Goal: Task Accomplishment & Management: Use online tool/utility

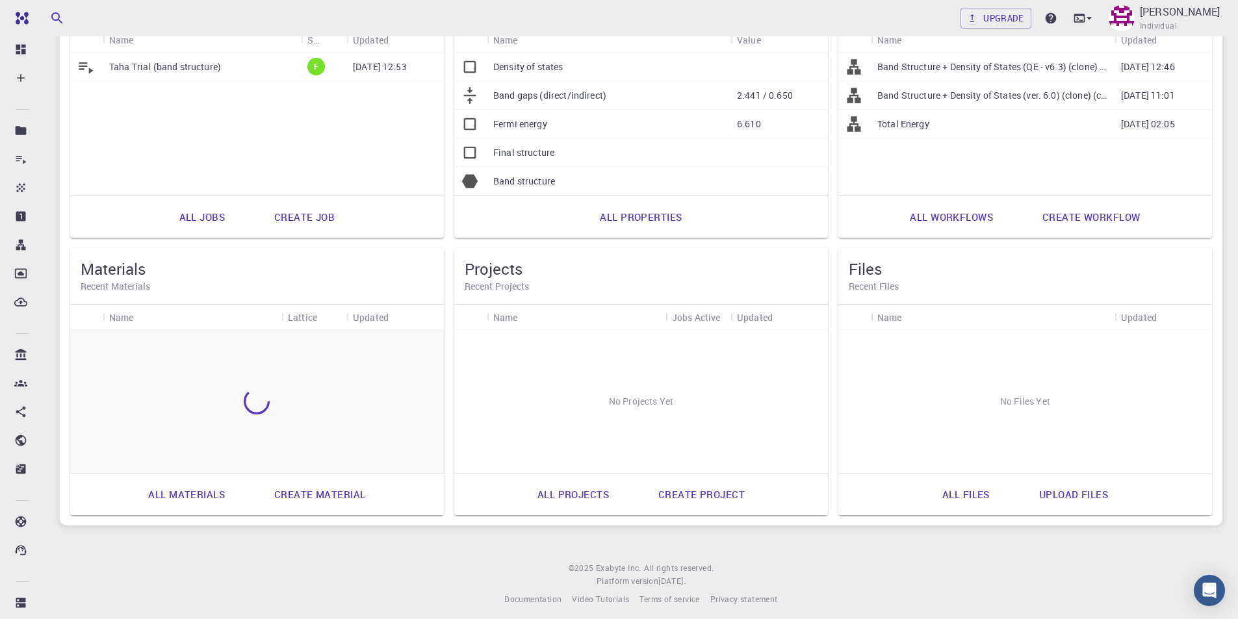
scroll to position [183, 0]
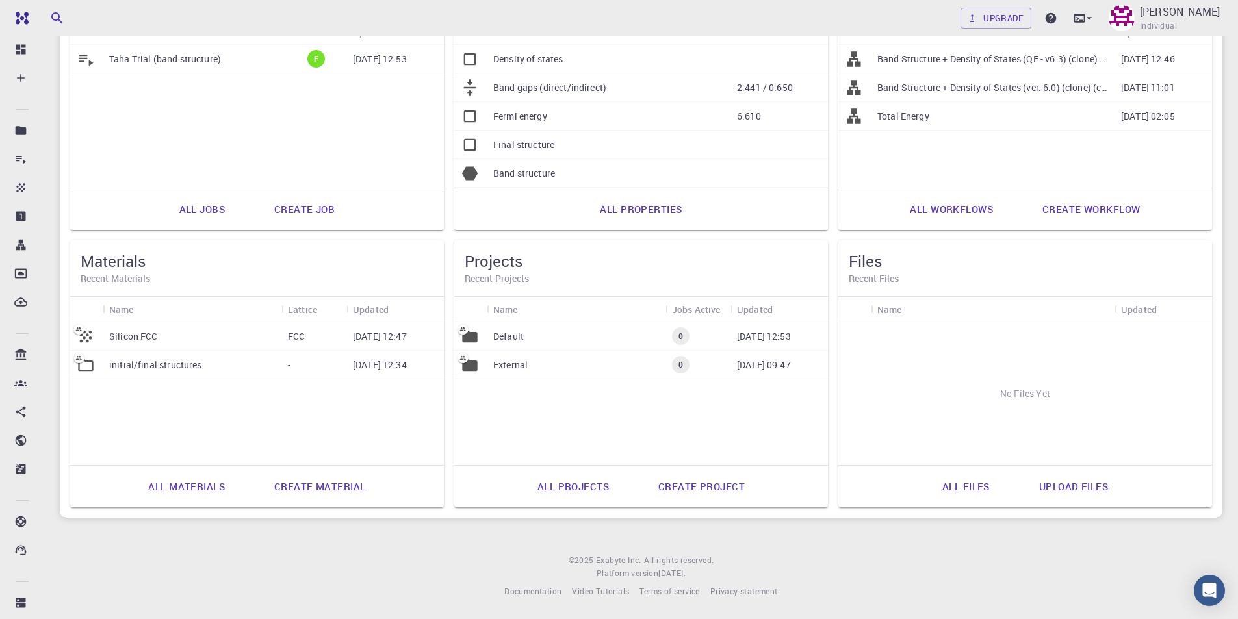
click at [292, 481] on link "Create material" at bounding box center [320, 486] width 120 height 31
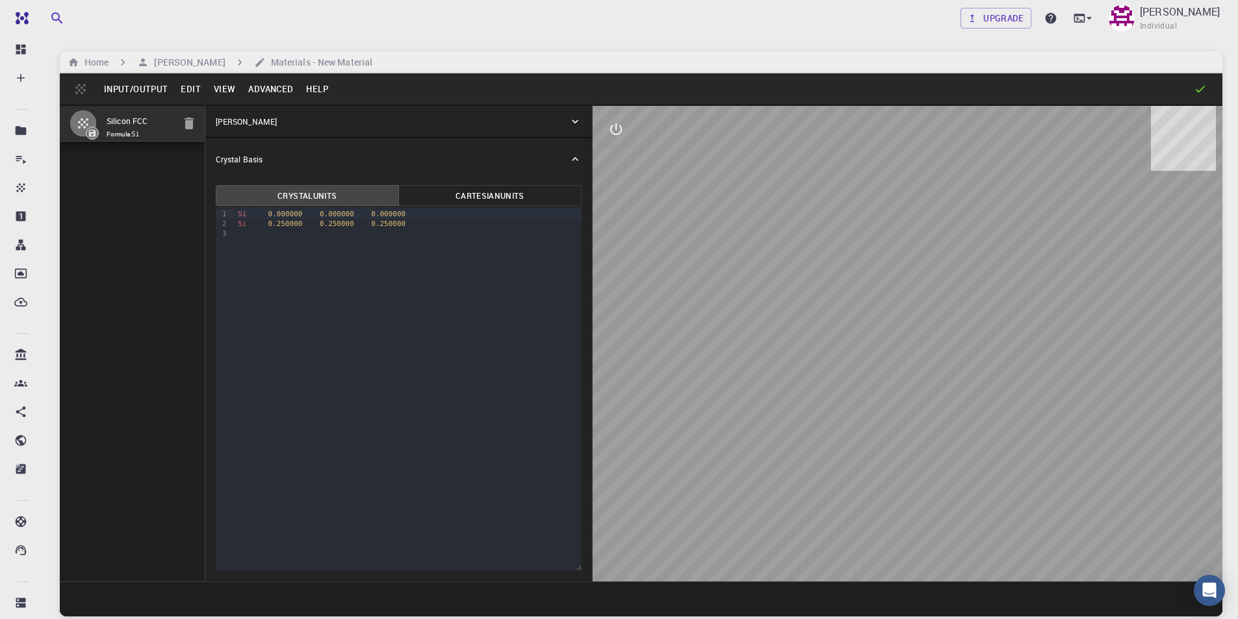
click at [276, 117] on div "[PERSON_NAME]" at bounding box center [392, 122] width 353 height 12
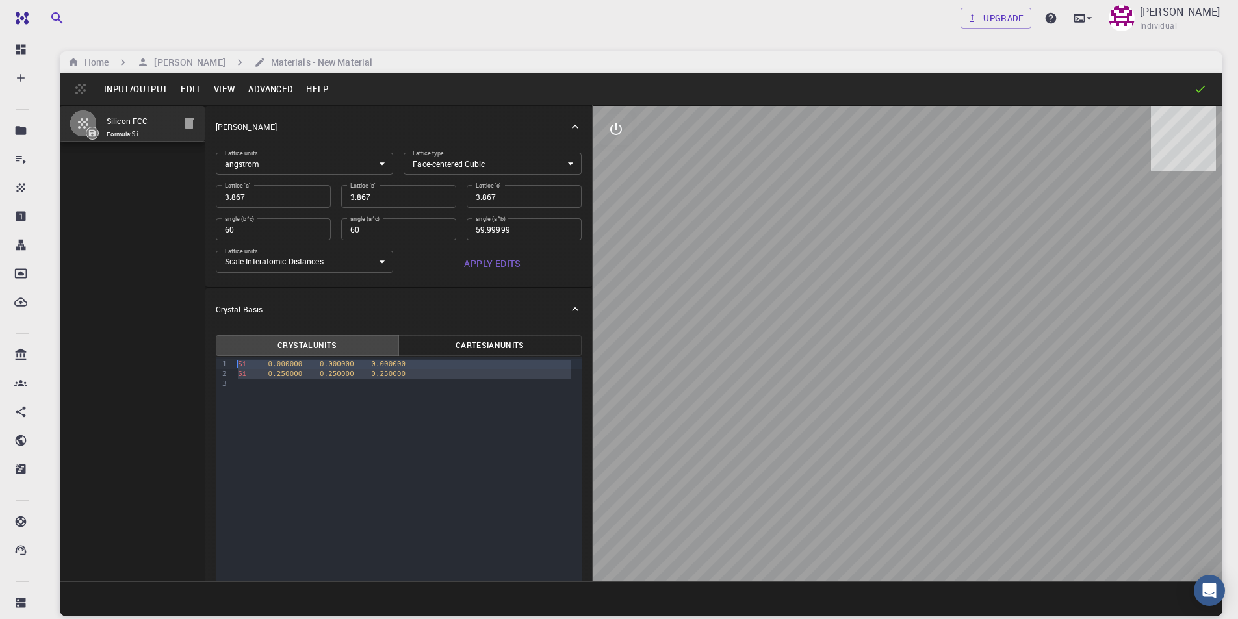
drag, startPoint x: 409, startPoint y: 379, endPoint x: 222, endPoint y: 357, distance: 189.0
click at [222, 357] on div "9 1 2 3 › Si 0.000000 0.000000 0.000000 Si 0.250000 0.250000 0.250000" at bounding box center [399, 539] width 366 height 364
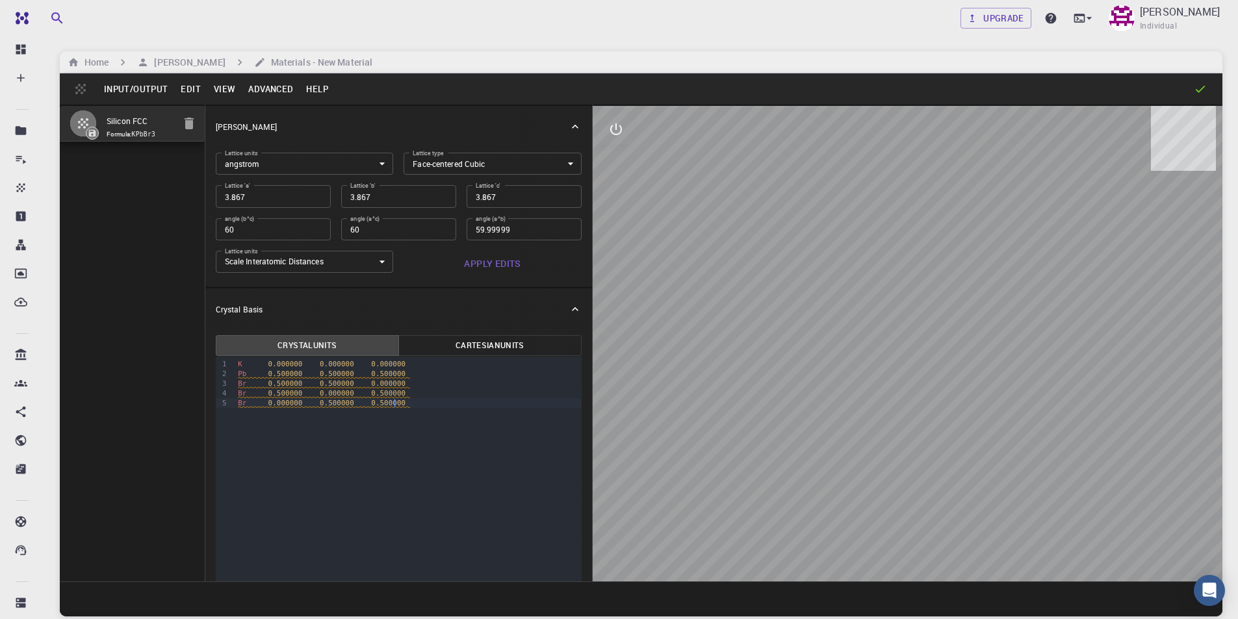
click at [454, 169] on body "Free Dashboard Create New Job New Material Create Material Upload File Import f…" at bounding box center [619, 359] width 1238 height 718
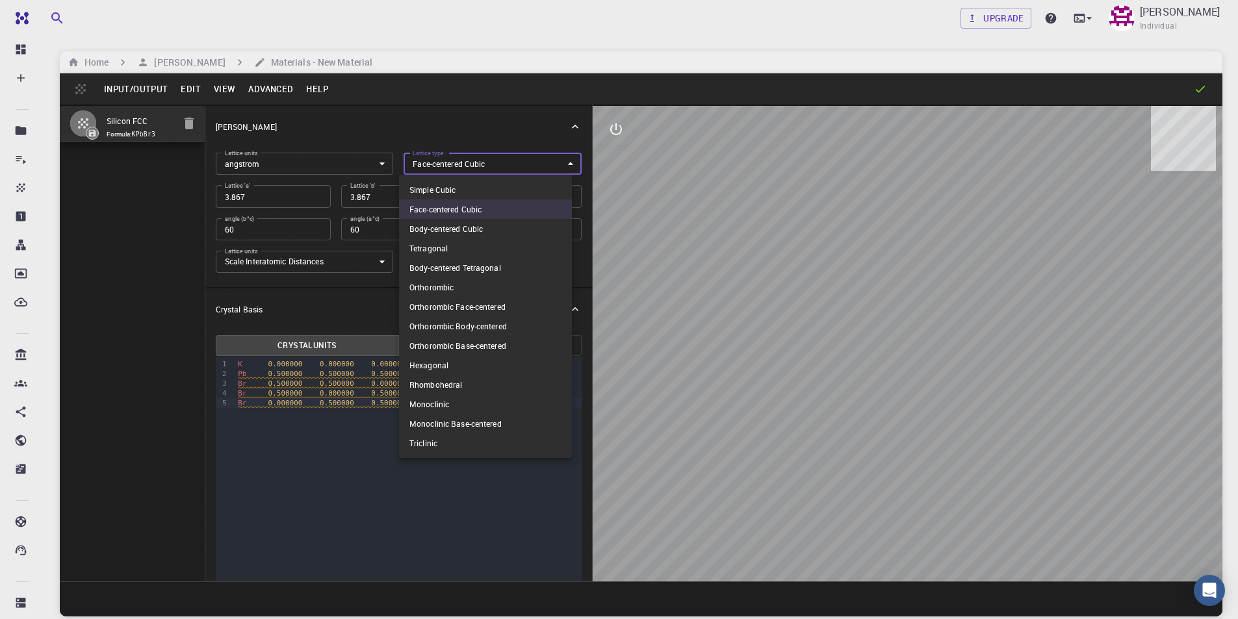
click at [457, 192] on li "Simple Cubic" at bounding box center [485, 189] width 173 height 19
type input "CUB"
type input "90"
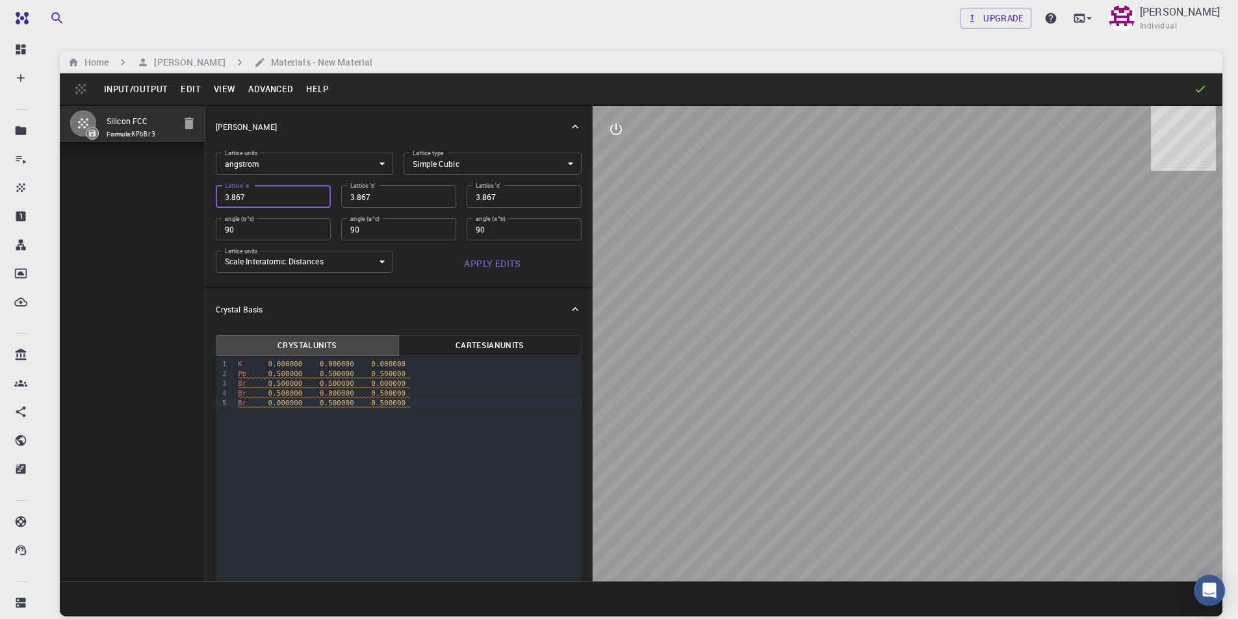
click at [300, 202] on input "3.867" at bounding box center [273, 196] width 115 height 22
type input "5"
type input "57"
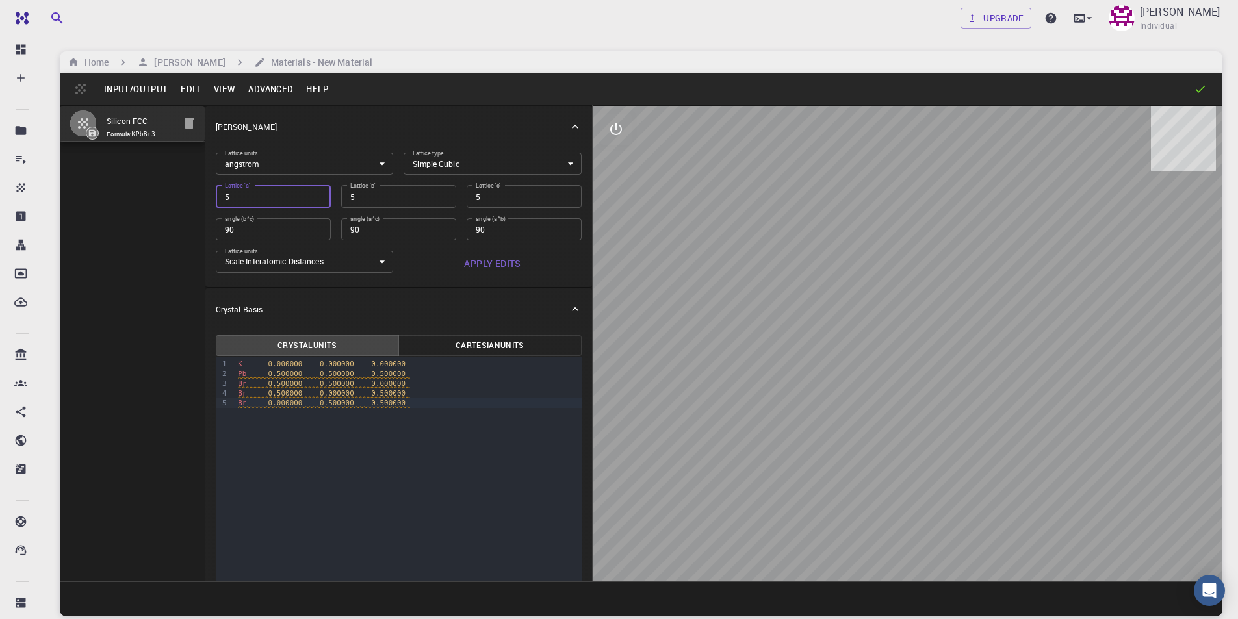
type input "57"
type input "575"
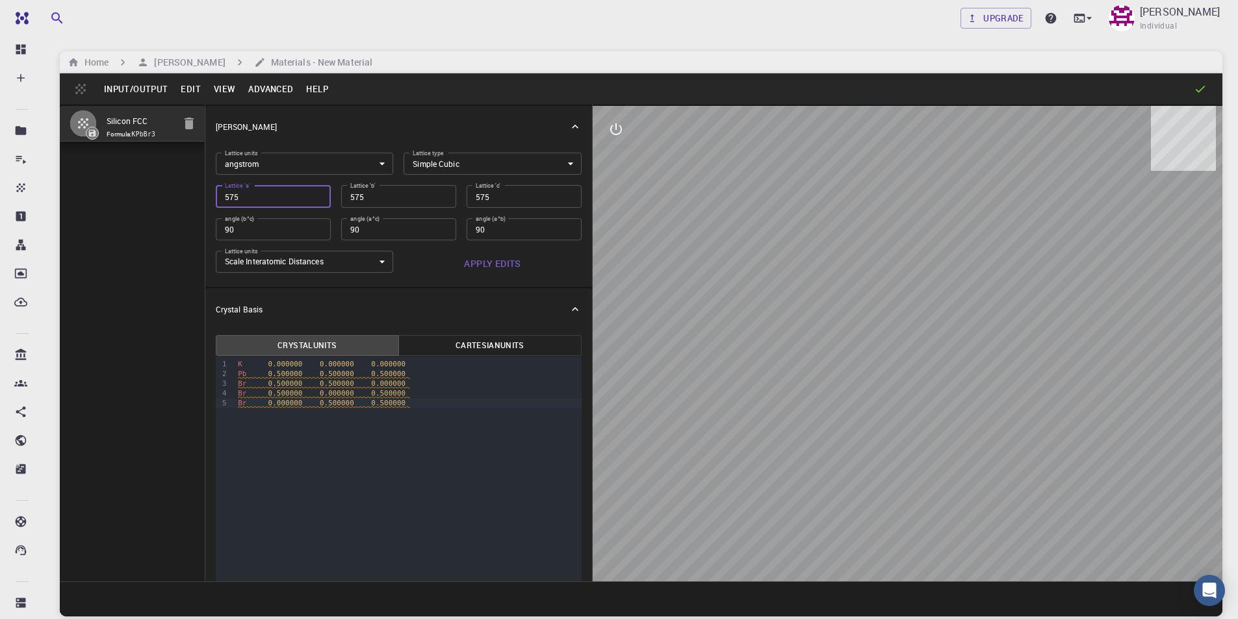
click at [228, 198] on input "575" at bounding box center [273, 196] width 115 height 22
type input "5.75"
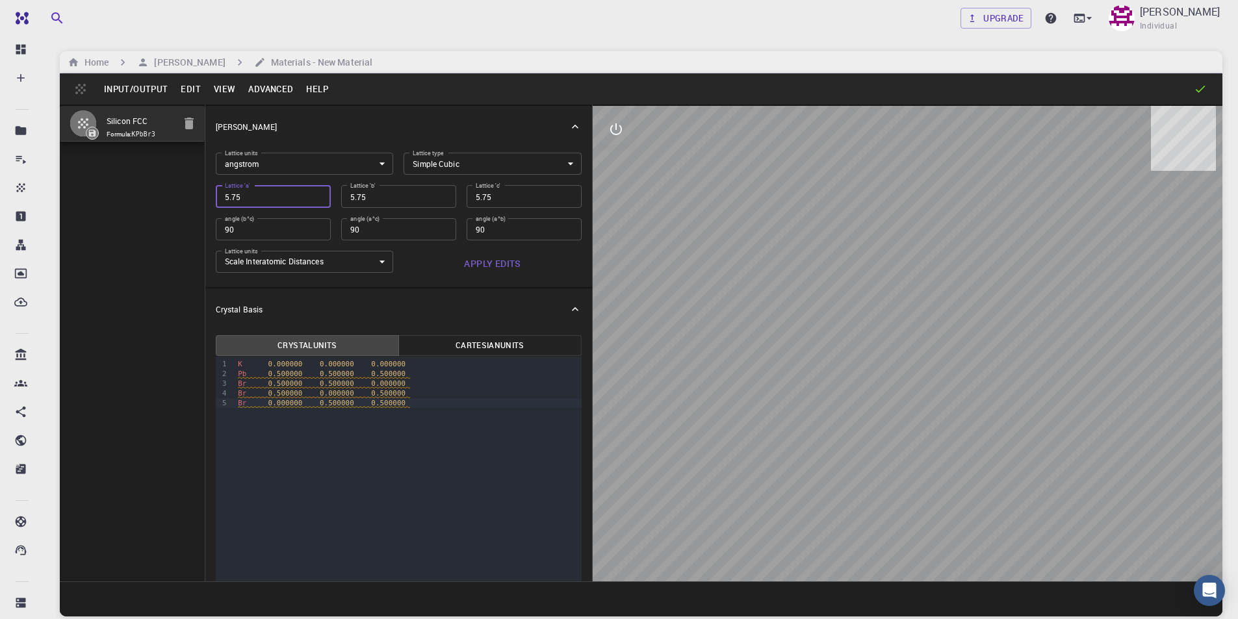
click at [408, 194] on input "5.75" at bounding box center [398, 196] width 115 height 22
click at [389, 225] on input "90" at bounding box center [398, 229] width 115 height 22
click at [489, 268] on button "Apply Edits" at bounding box center [493, 264] width 178 height 26
click at [623, 132] on icon "interactive" at bounding box center [616, 130] width 16 height 16
click at [618, 200] on icon "parameters" at bounding box center [616, 192] width 16 height 16
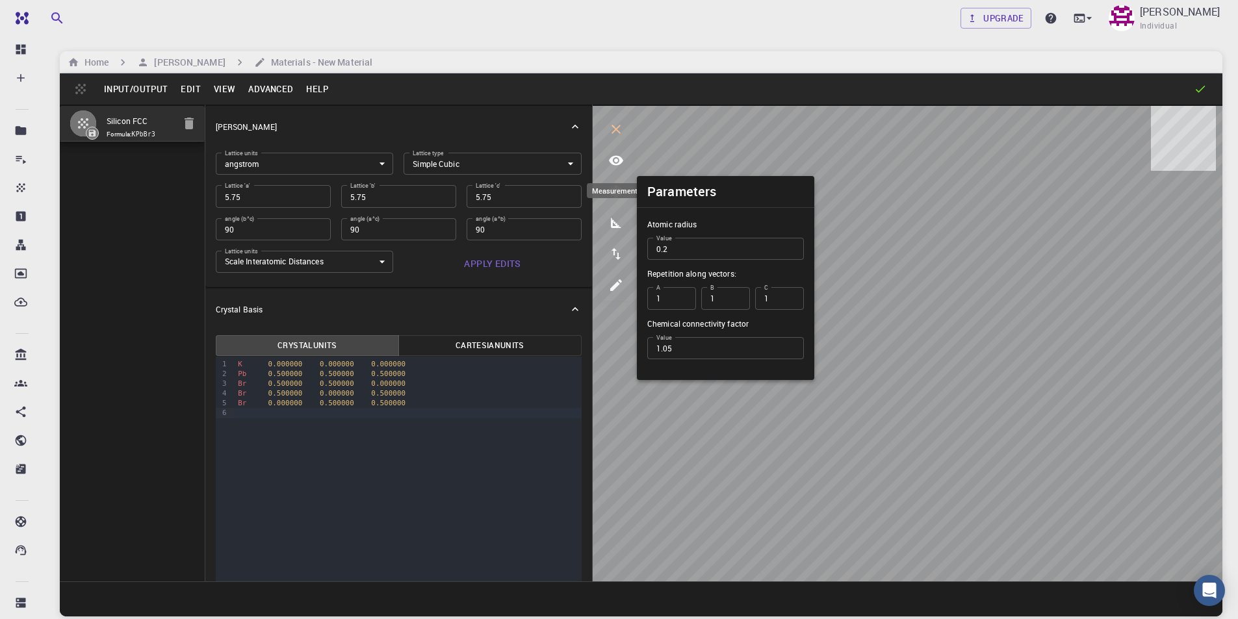
click at [608, 230] on icon "measurements" at bounding box center [616, 223] width 16 height 16
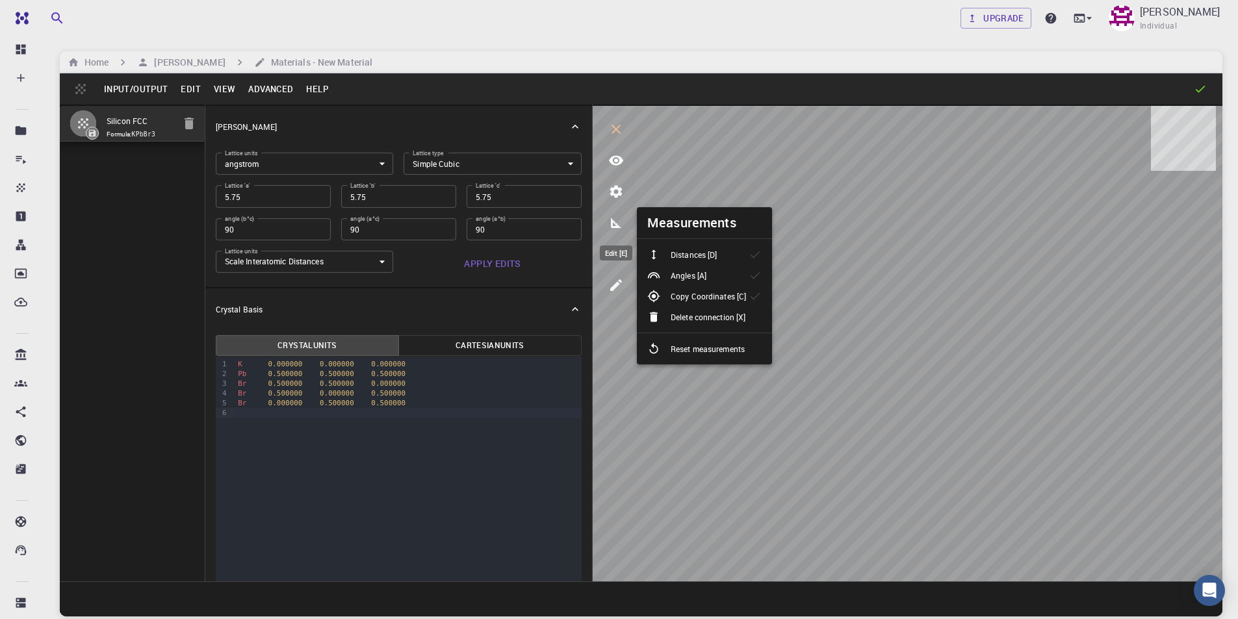
click at [617, 284] on icon "edit [e]" at bounding box center [616, 285] width 12 height 12
select select "Color"
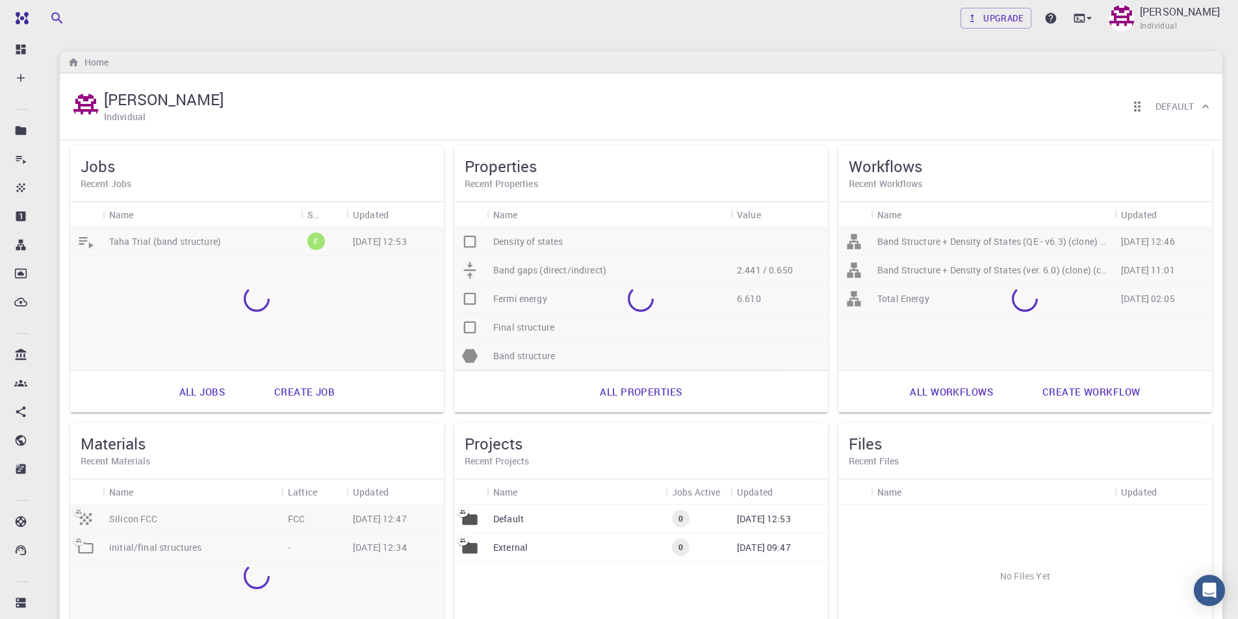
scroll to position [99, 0]
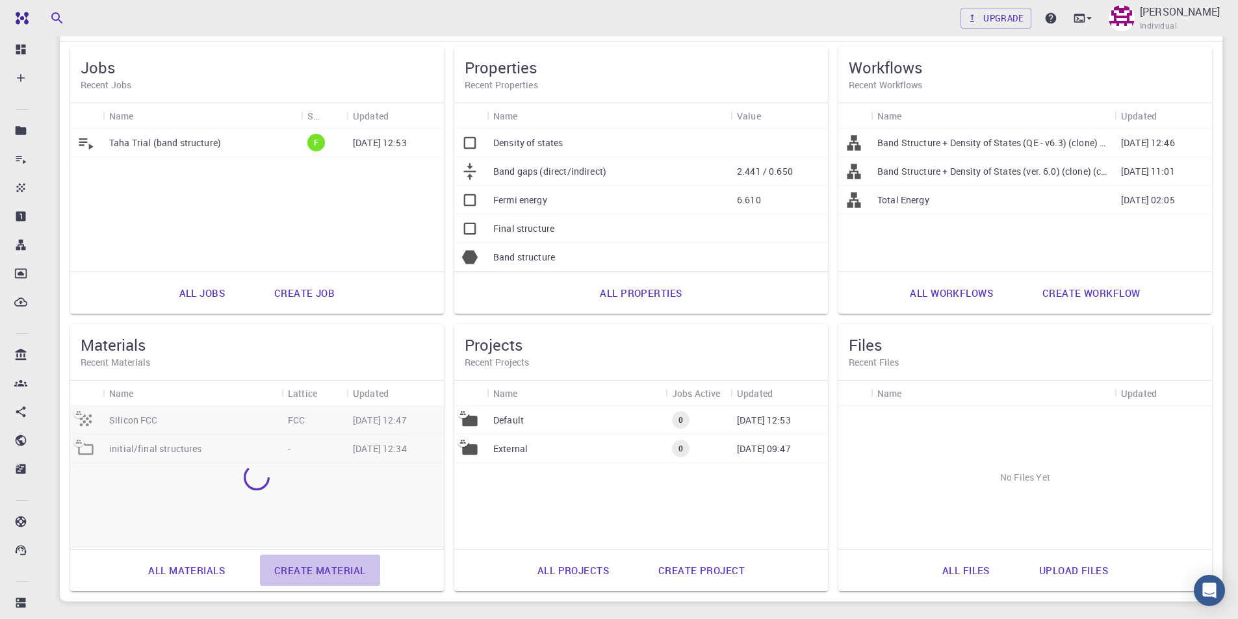
click at [336, 570] on link "Create material" at bounding box center [320, 570] width 120 height 31
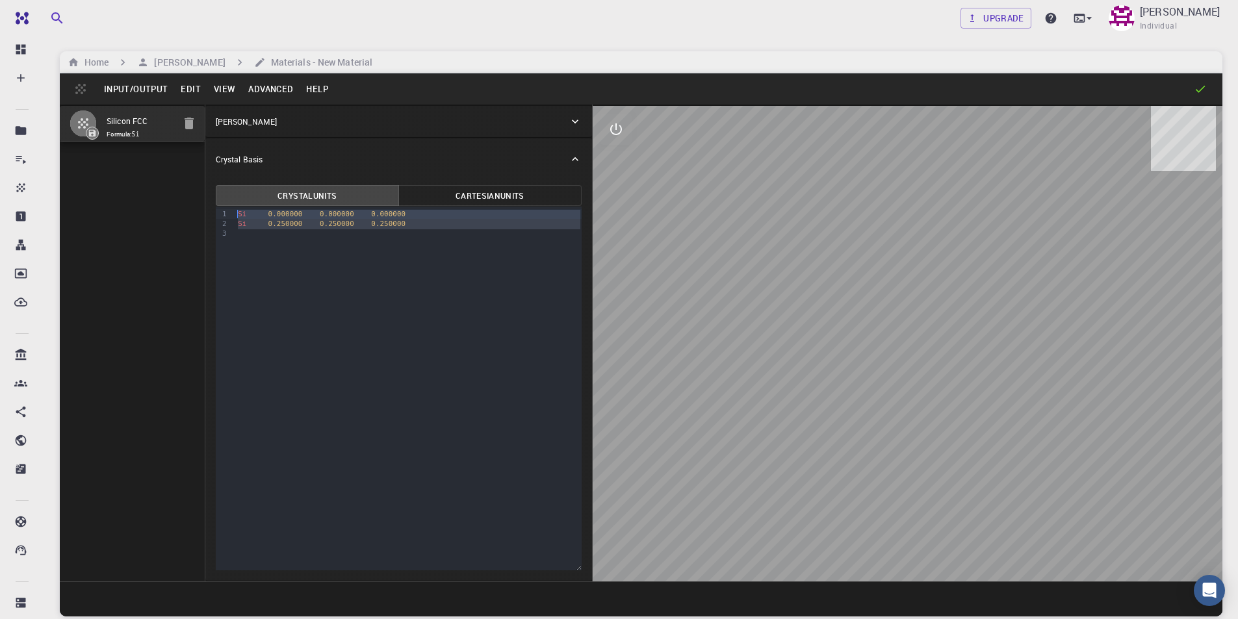
drag, startPoint x: 368, startPoint y: 229, endPoint x: 233, endPoint y: 204, distance: 137.4
click at [233, 204] on div "Crystal Units Cartesian Units 9 1 2 3 › Si 0.000000 0.000000 0.000000 Si 0.2500…" at bounding box center [398, 378] width 367 height 386
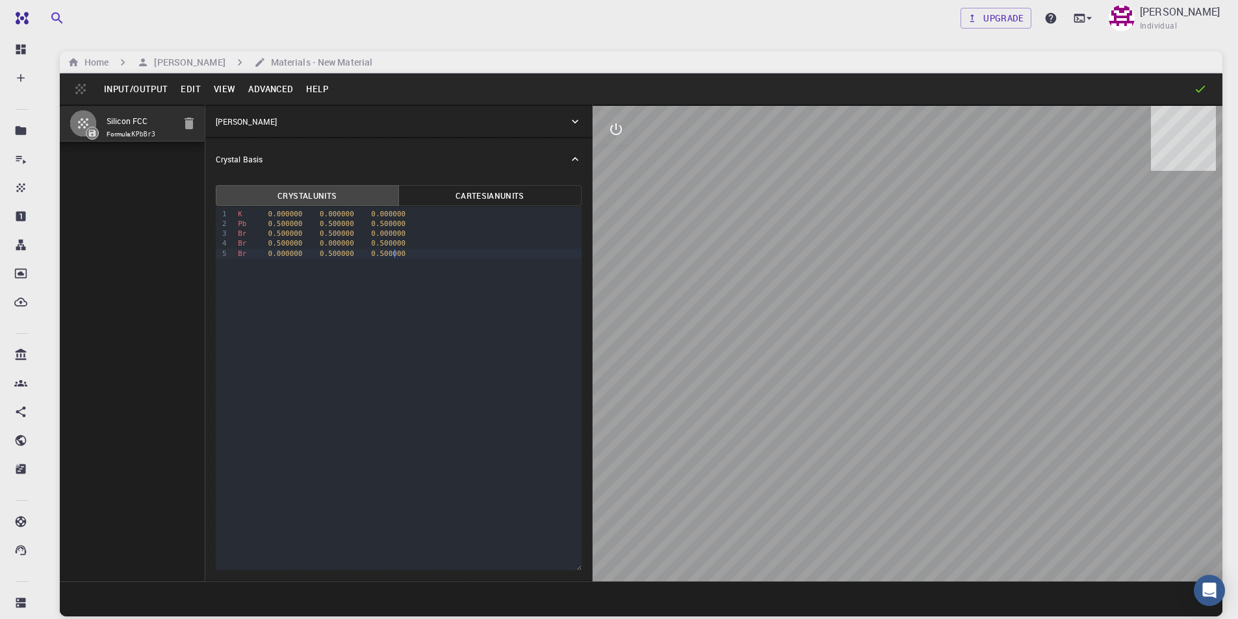
click at [240, 116] on p "[PERSON_NAME]" at bounding box center [246, 122] width 61 height 12
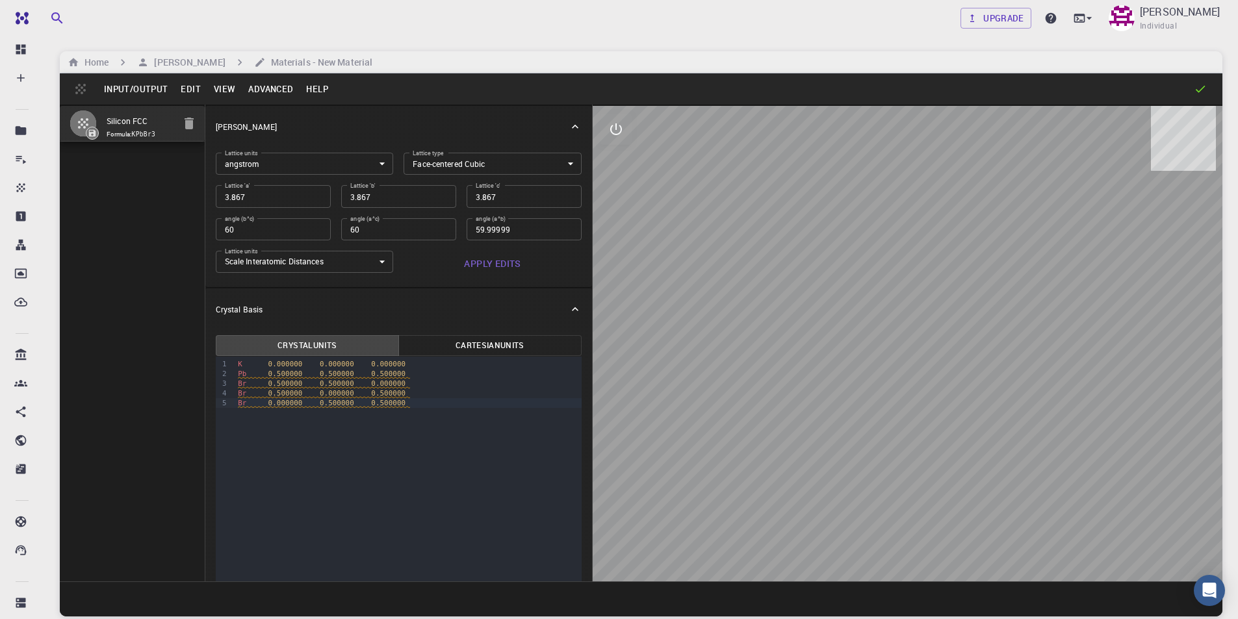
click at [449, 163] on body "Free Dashboard Create New Job New Material Create Material Upload File Import f…" at bounding box center [619, 359] width 1238 height 718
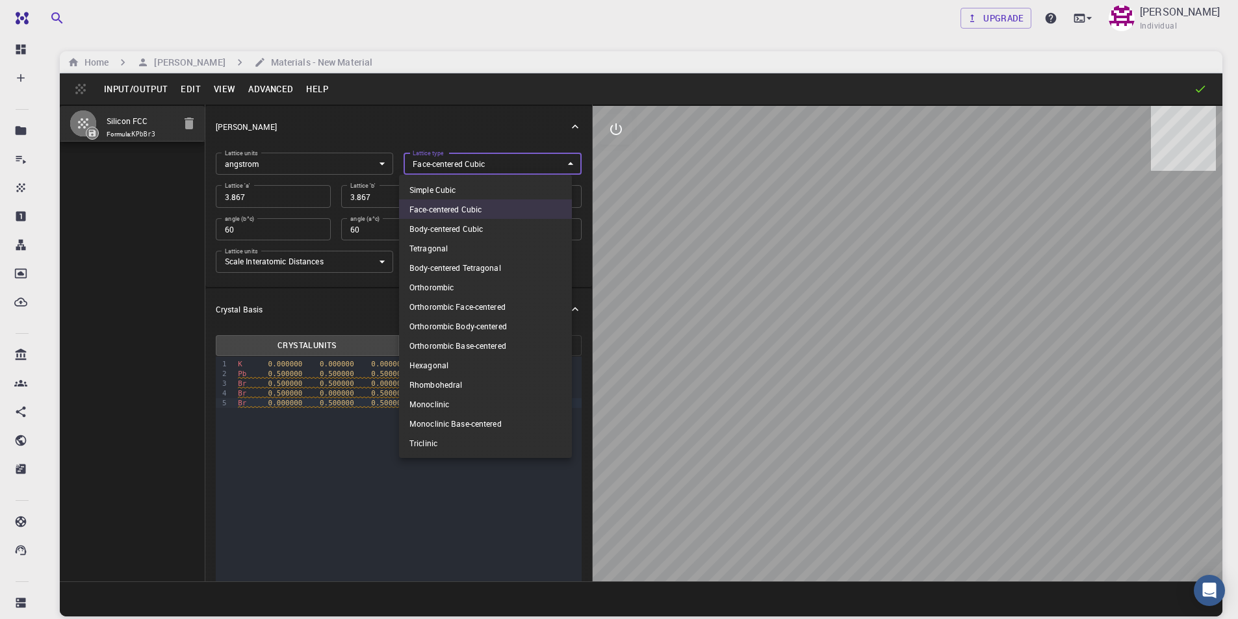
click at [452, 185] on li "Simple Cubic" at bounding box center [485, 189] width 173 height 19
type input "CUB"
type input "90"
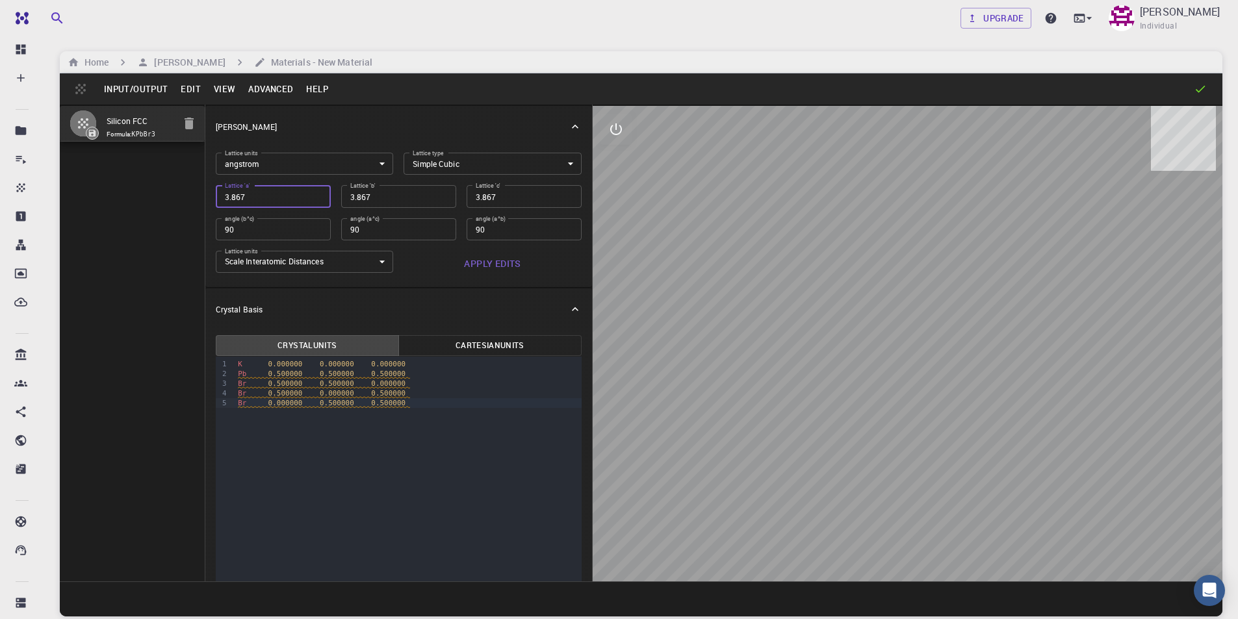
click at [302, 202] on input "3.867" at bounding box center [273, 196] width 115 height 22
type input "5"
type input "5.7"
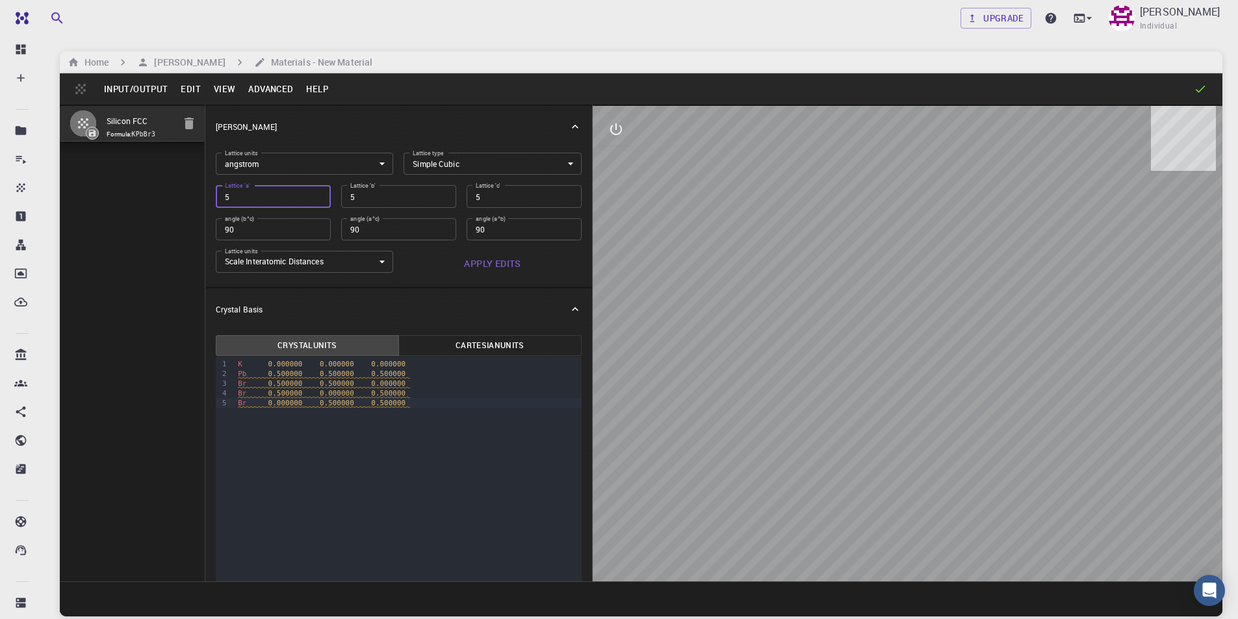
type input "5.7"
type input "5.75"
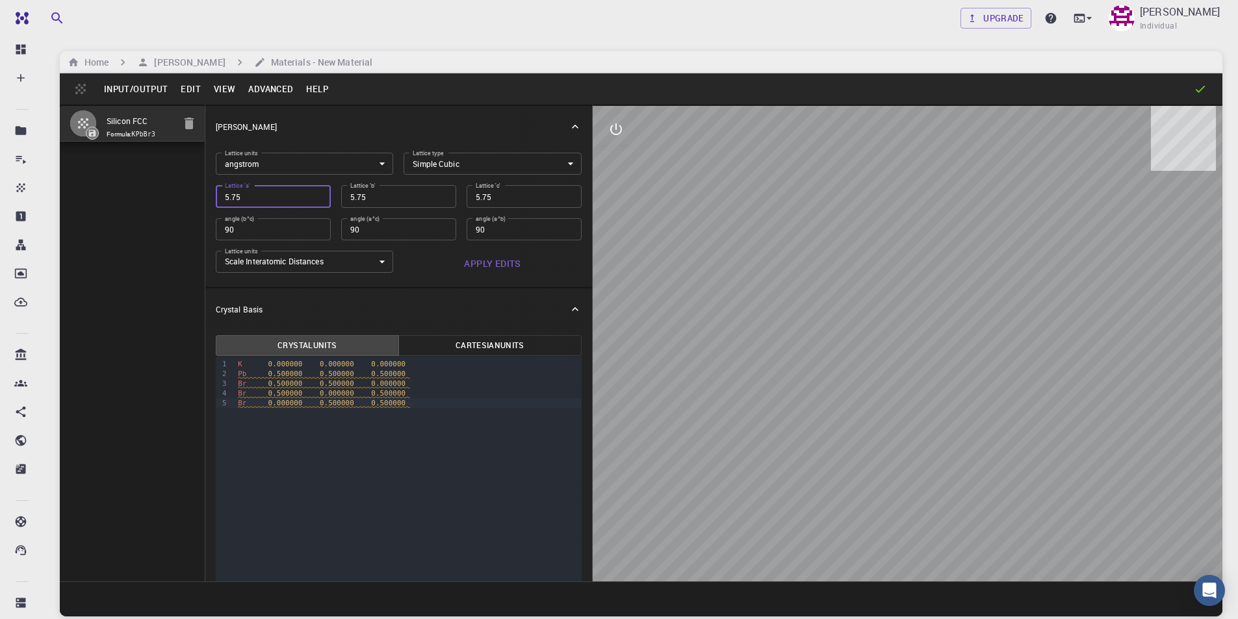
type input "5.75"
click at [477, 259] on button "Apply Edits" at bounding box center [493, 264] width 178 height 26
click at [126, 89] on button "Input/Output" at bounding box center [135, 89] width 77 height 21
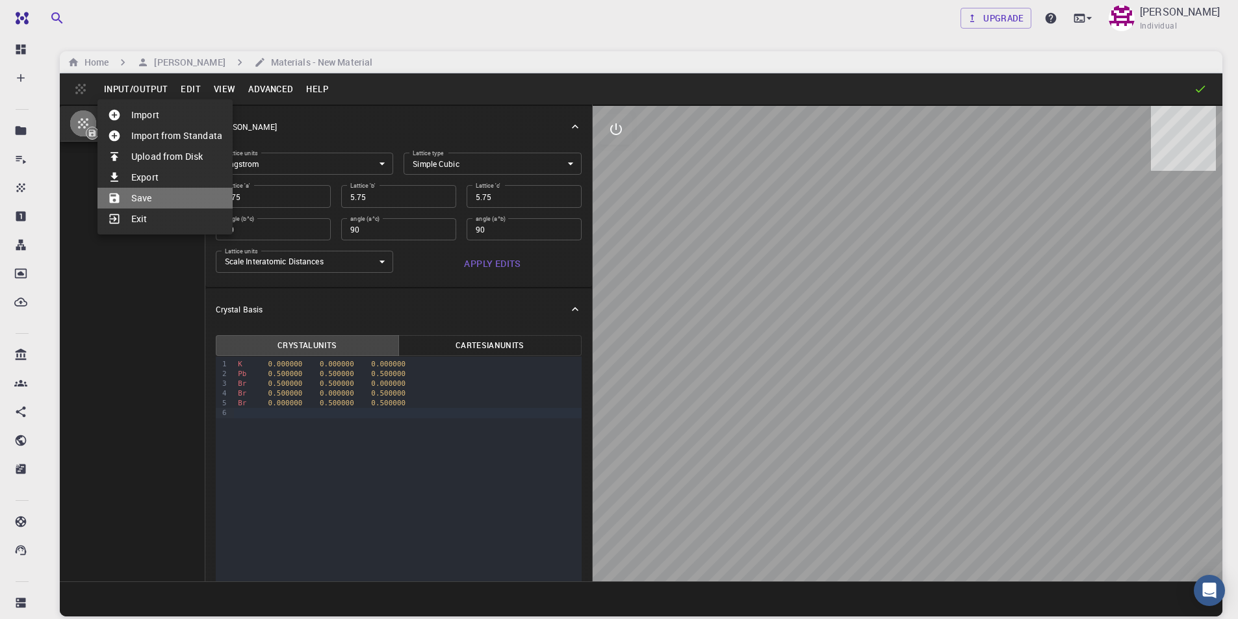
click at [132, 198] on li "Save" at bounding box center [164, 198] width 135 height 21
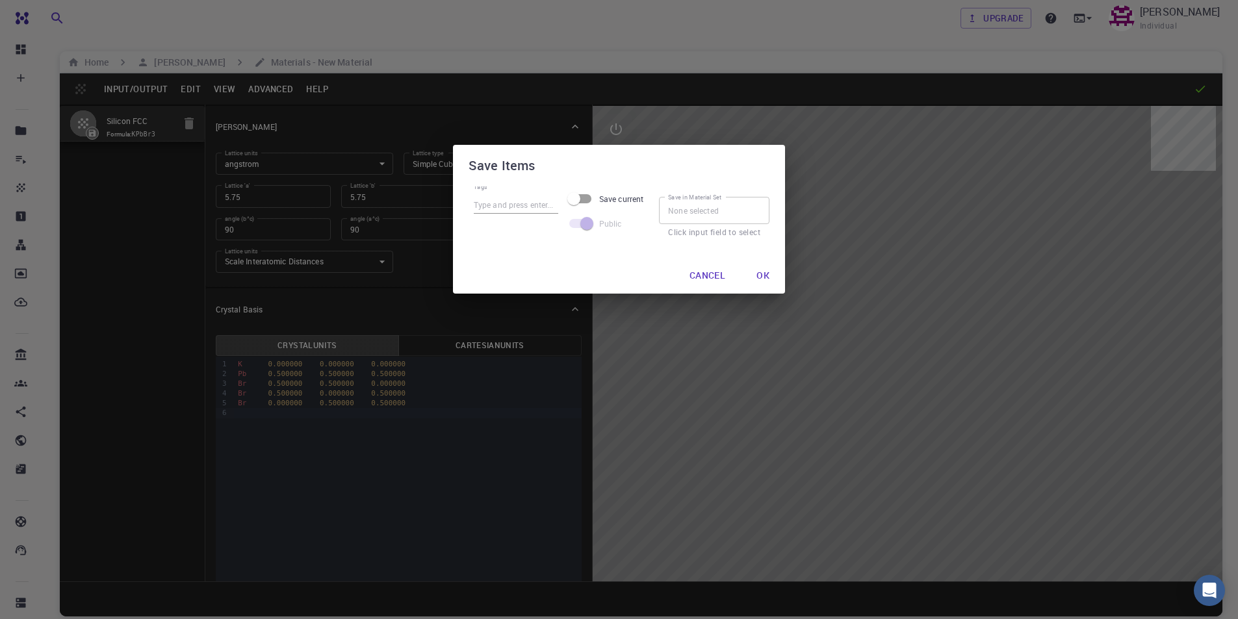
click at [488, 205] on input "Tags" at bounding box center [516, 205] width 84 height 17
type input "K Pb Br3"
click at [587, 200] on input "Save current" at bounding box center [574, 199] width 74 height 25
checkbox input "true"
click at [760, 275] on button "Ok" at bounding box center [755, 276] width 34 height 26
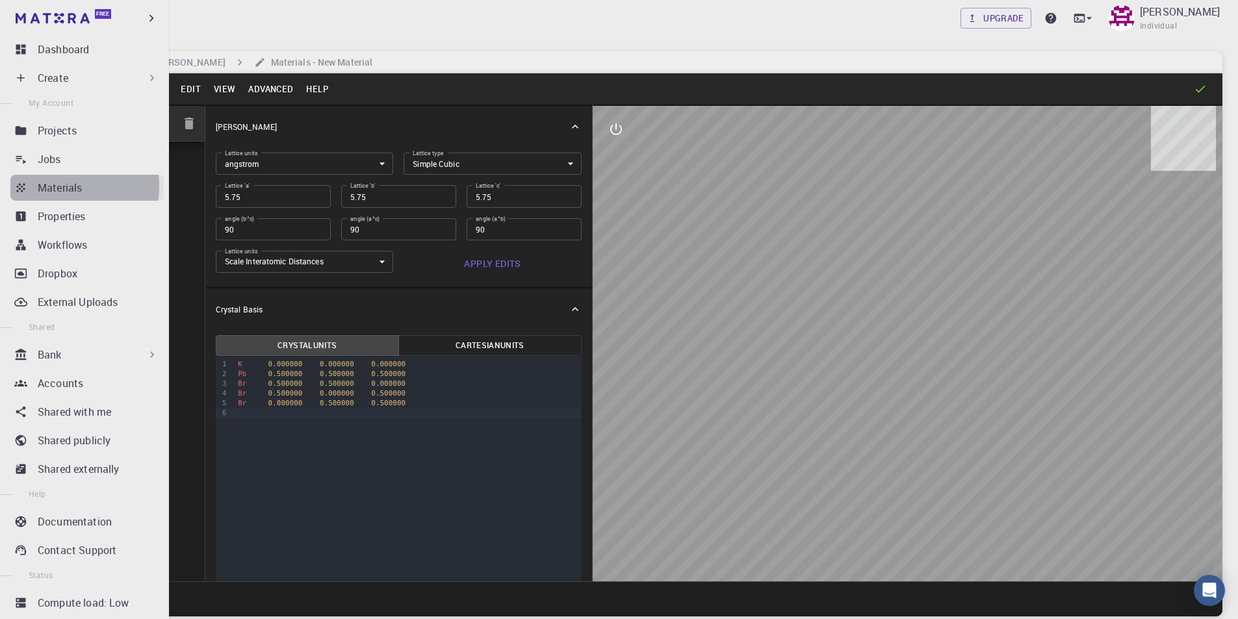
click at [56, 187] on p "Materials" at bounding box center [60, 188] width 44 height 16
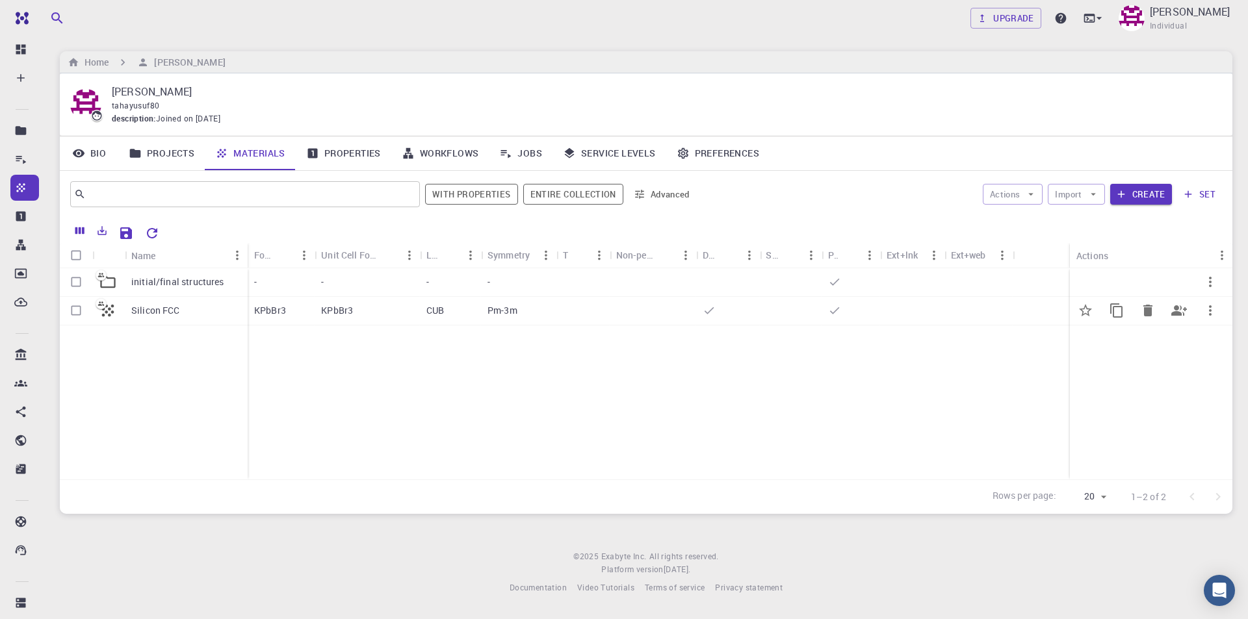
click at [176, 309] on p "Silicon FCC" at bounding box center [155, 310] width 49 height 13
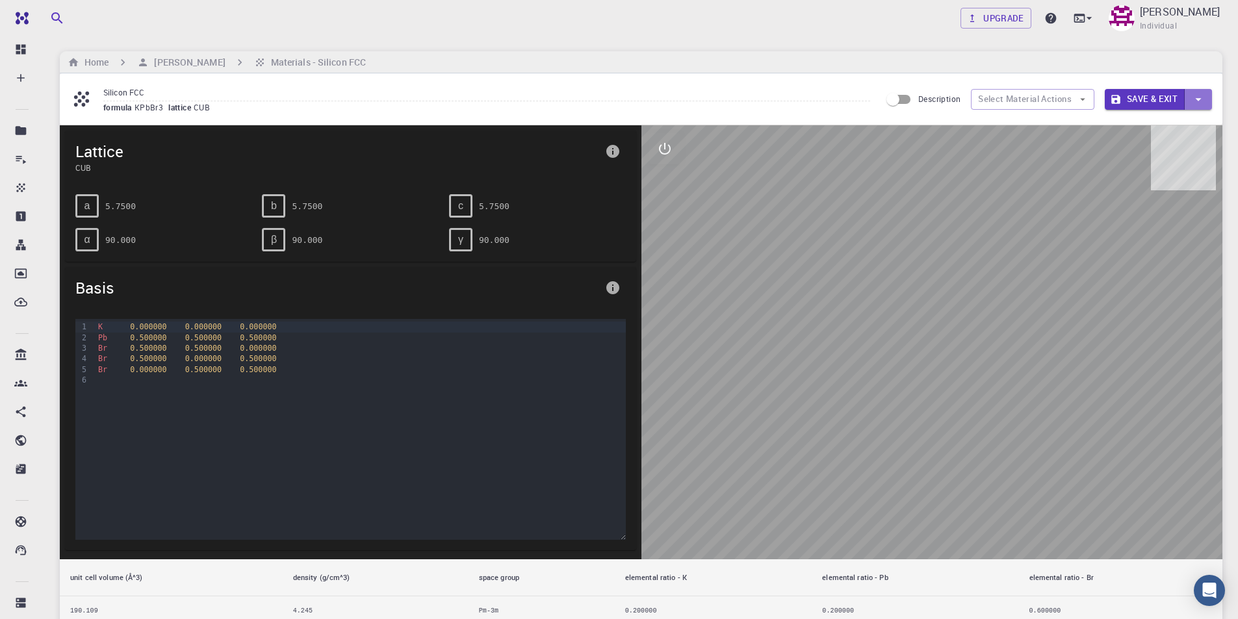
click at [1198, 99] on icon "button" at bounding box center [1198, 99] width 6 height 3
click at [1058, 116] on div at bounding box center [619, 309] width 1238 height 619
click at [153, 92] on input "Silicon FCC" at bounding box center [486, 93] width 767 height 18
drag, startPoint x: 153, startPoint y: 92, endPoint x: 94, endPoint y: 92, distance: 59.1
click at [94, 92] on div "Silicon FCC formula KPbBr3 lattice CUB" at bounding box center [475, 99] width 810 height 31
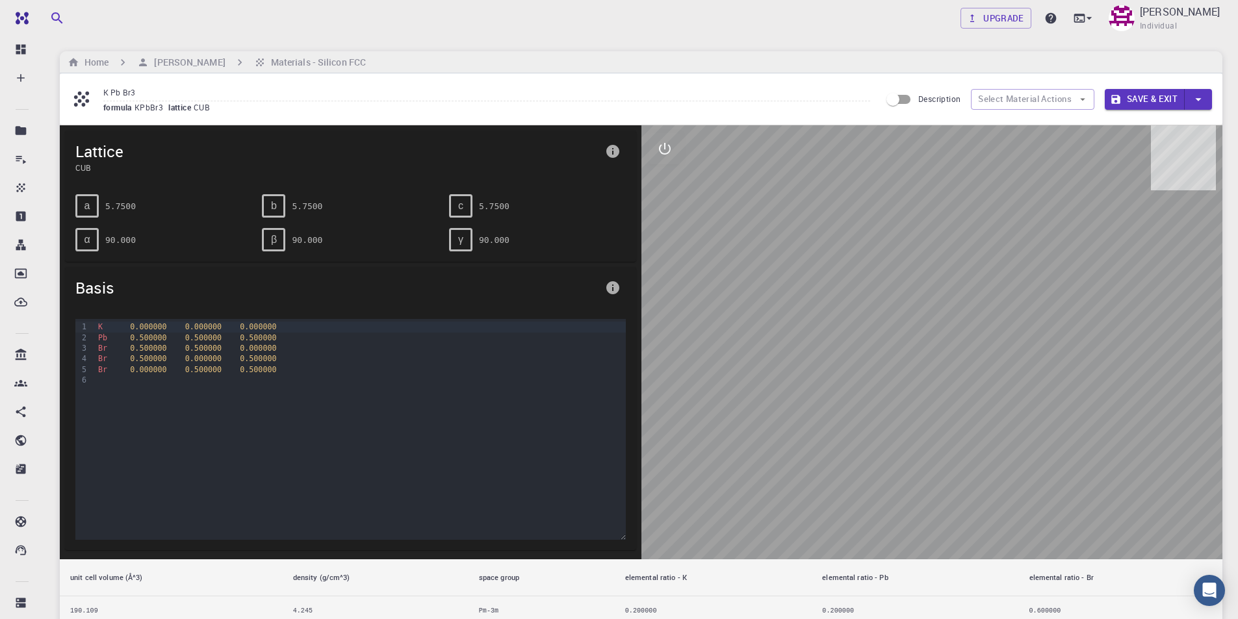
type input "K Pb Br3"
click at [1156, 101] on button "Save & Exit" at bounding box center [1145, 99] width 80 height 21
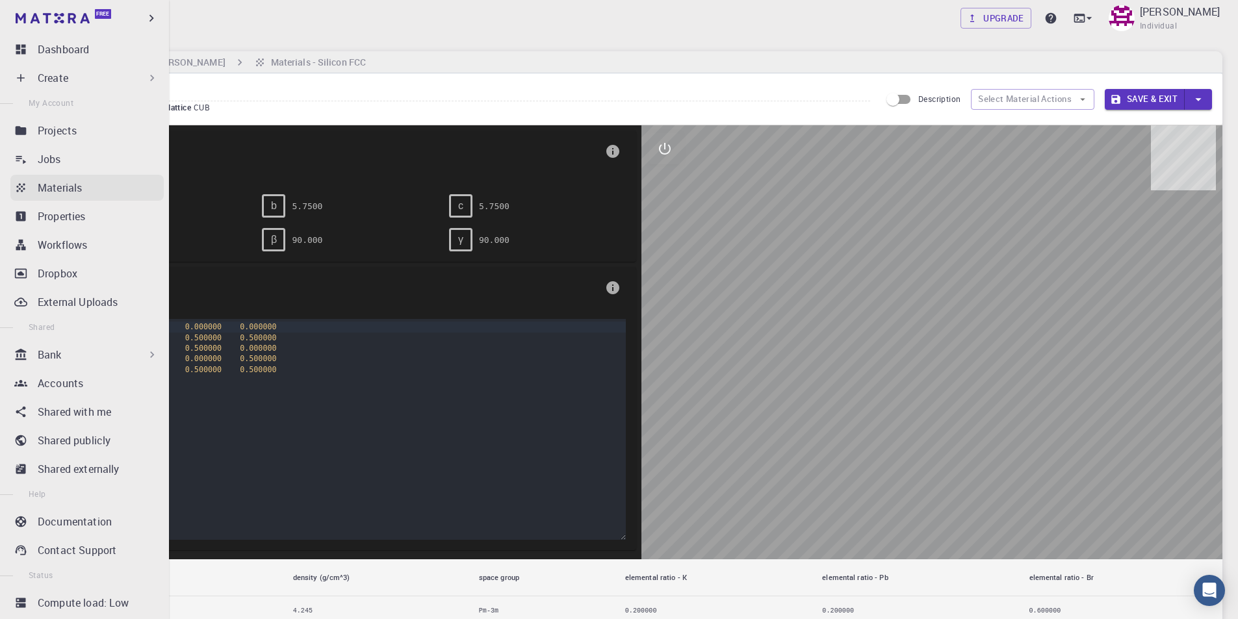
click at [71, 184] on p "Materials" at bounding box center [60, 188] width 44 height 16
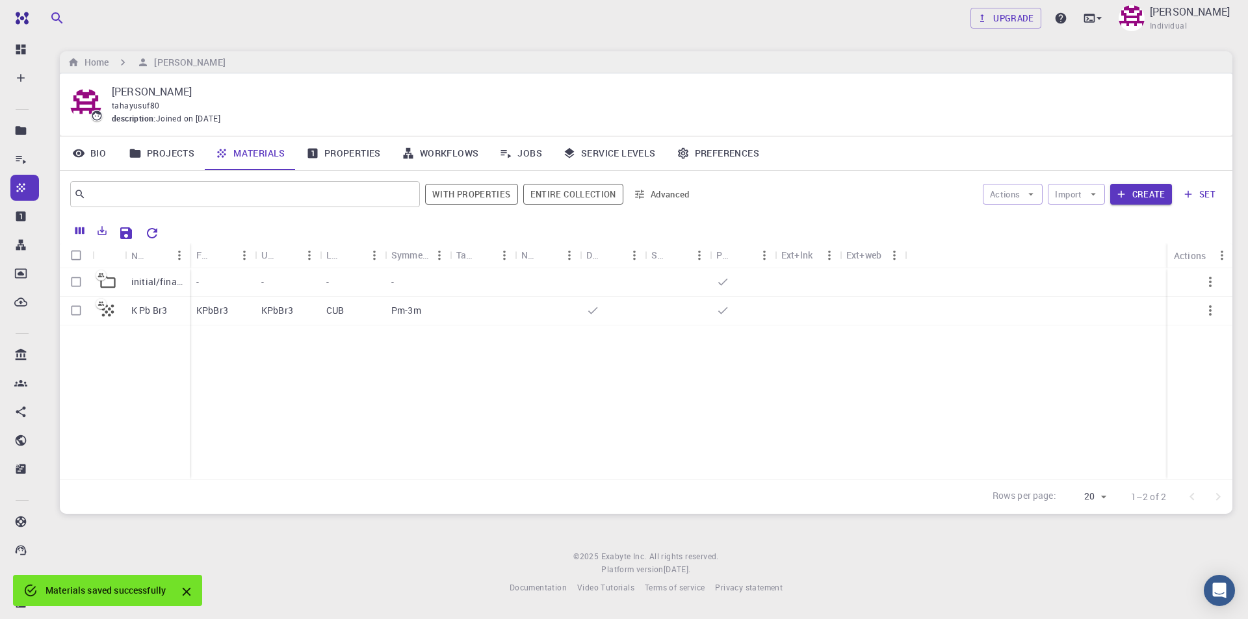
click at [76, 309] on input "Select row" at bounding box center [76, 310] width 25 height 25
checkbox input "true"
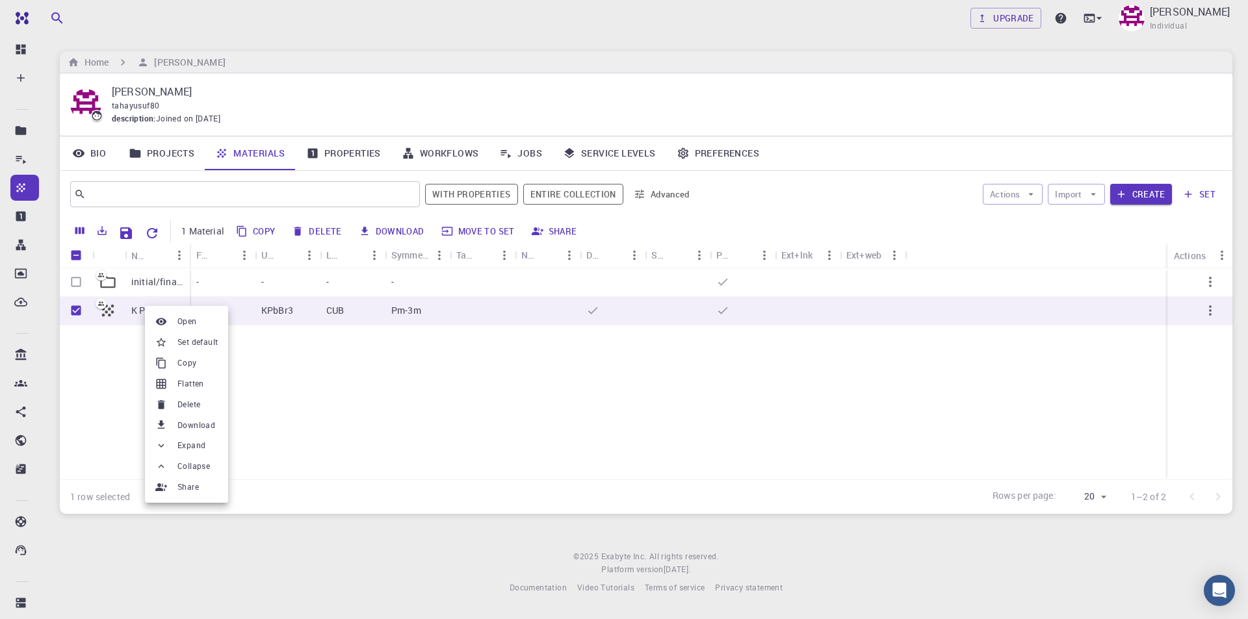
click at [307, 361] on div at bounding box center [624, 309] width 1248 height 619
click at [1210, 312] on icon "button" at bounding box center [1210, 310] width 3 height 10
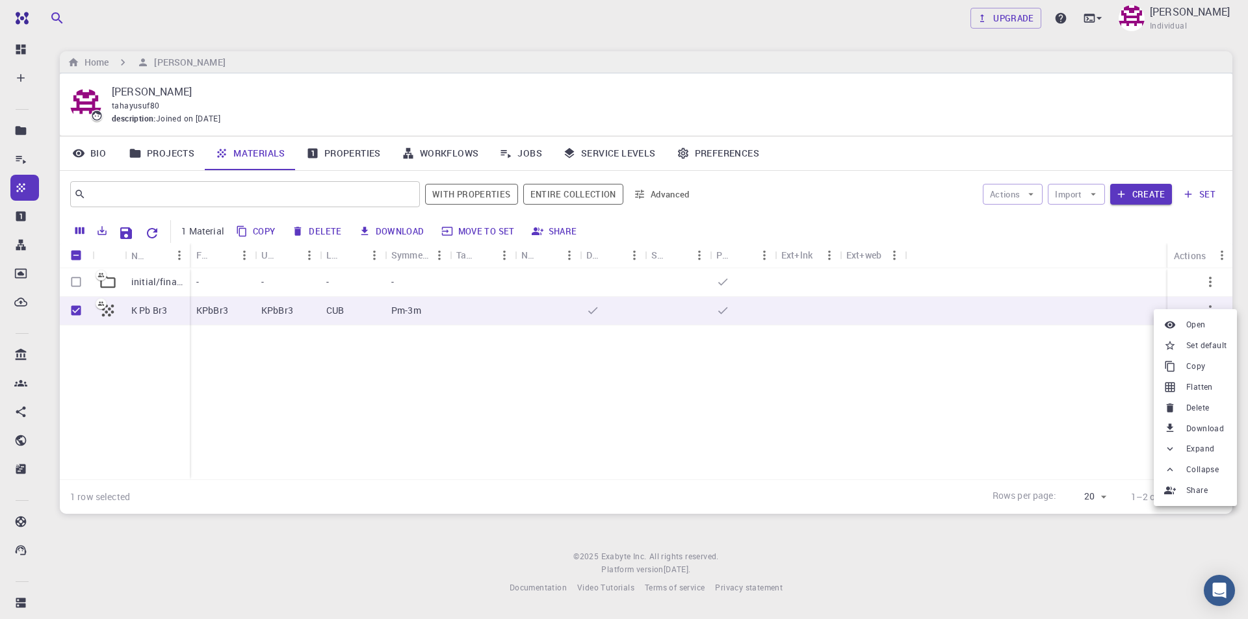
click at [919, 446] on div at bounding box center [624, 309] width 1248 height 619
click at [285, 385] on div "initial/final structures K Pb Br3 - - - - KPbBr3 KPbBr3 CUB Pm-3m" at bounding box center [646, 373] width 1172 height 211
click at [1146, 179] on div "Actions Import Create set" at bounding box center [961, 194] width 521 height 31
click at [1143, 198] on button "Create" at bounding box center [1141, 194] width 62 height 21
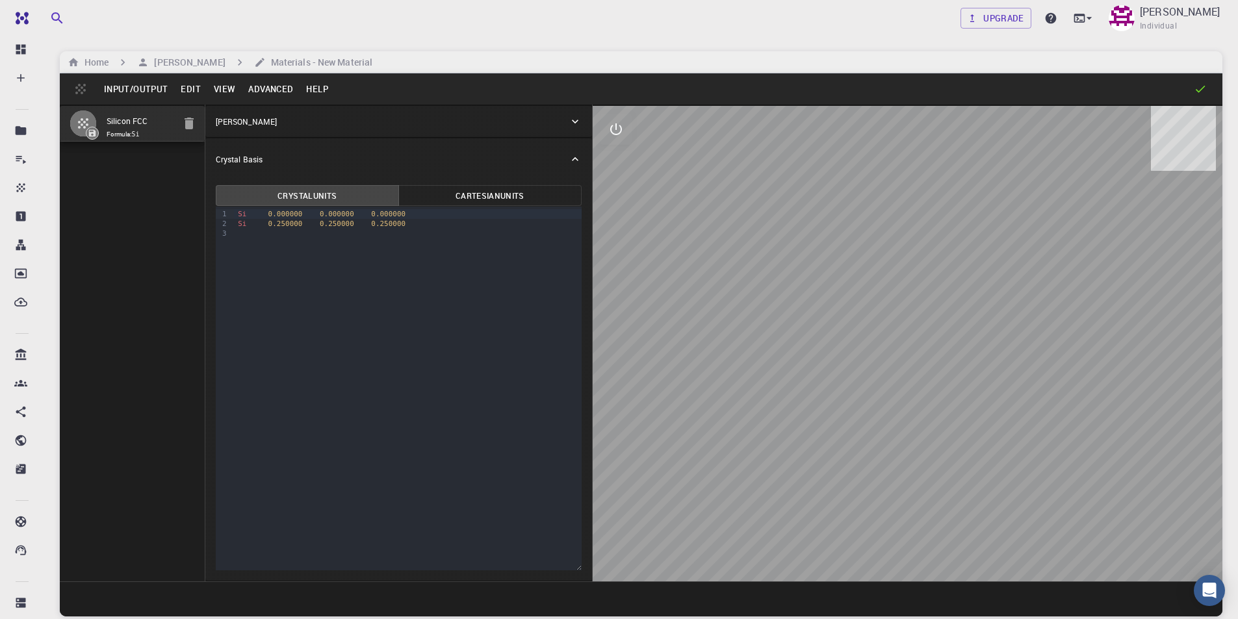
click at [149, 129] on input "Silicon FCC" at bounding box center [140, 121] width 67 height 15
click at [256, 224] on div "Si 0.250000 0.250000 0.250000" at bounding box center [408, 224] width 348 height 10
click at [268, 261] on div "9 1 2 3 › Si 0.000000 0.000000 0.000000 Si 0.250000 0.250000 0.250000" at bounding box center [399, 389] width 366 height 364
click at [135, 127] on input "Silicon FCC" at bounding box center [140, 121] width 67 height 15
click at [181, 60] on h6 "[PERSON_NAME]" at bounding box center [187, 62] width 76 height 14
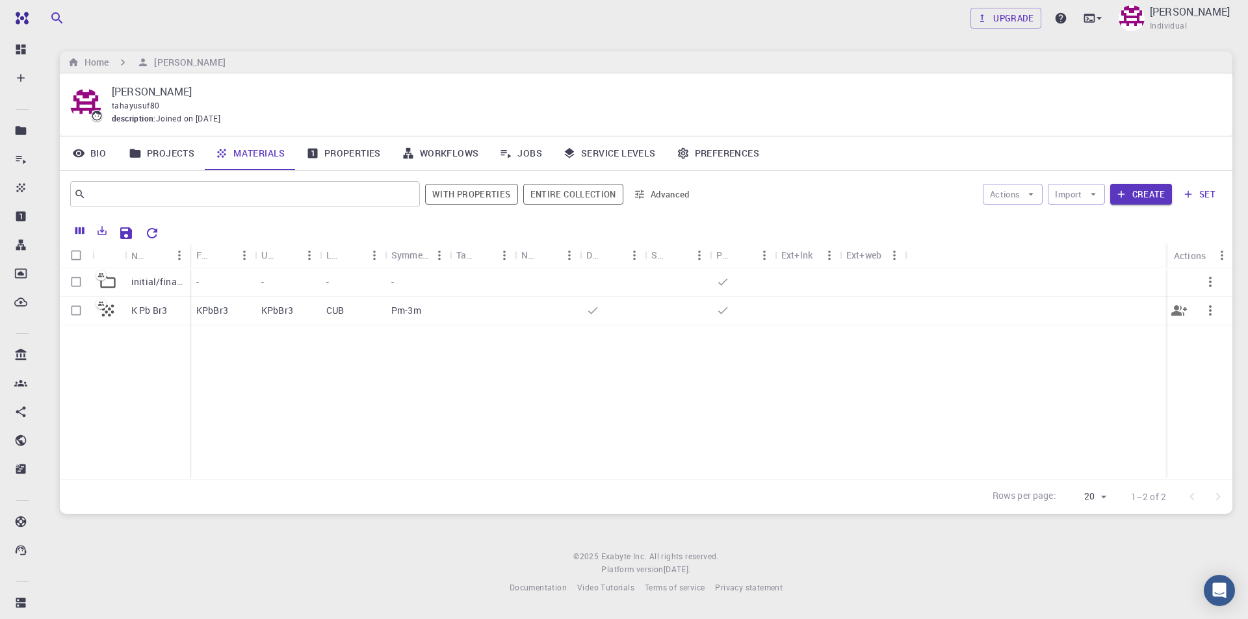
click at [156, 309] on p "K Pb Br3" at bounding box center [149, 310] width 36 height 13
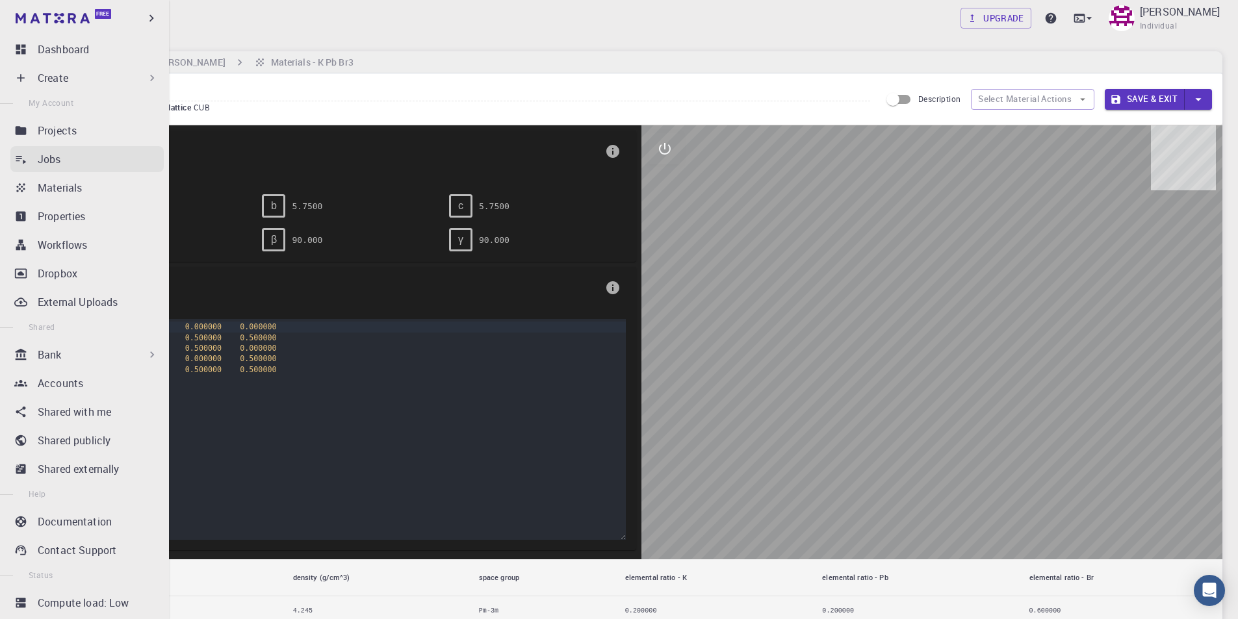
click at [75, 168] on link "Jobs" at bounding box center [86, 159] width 153 height 26
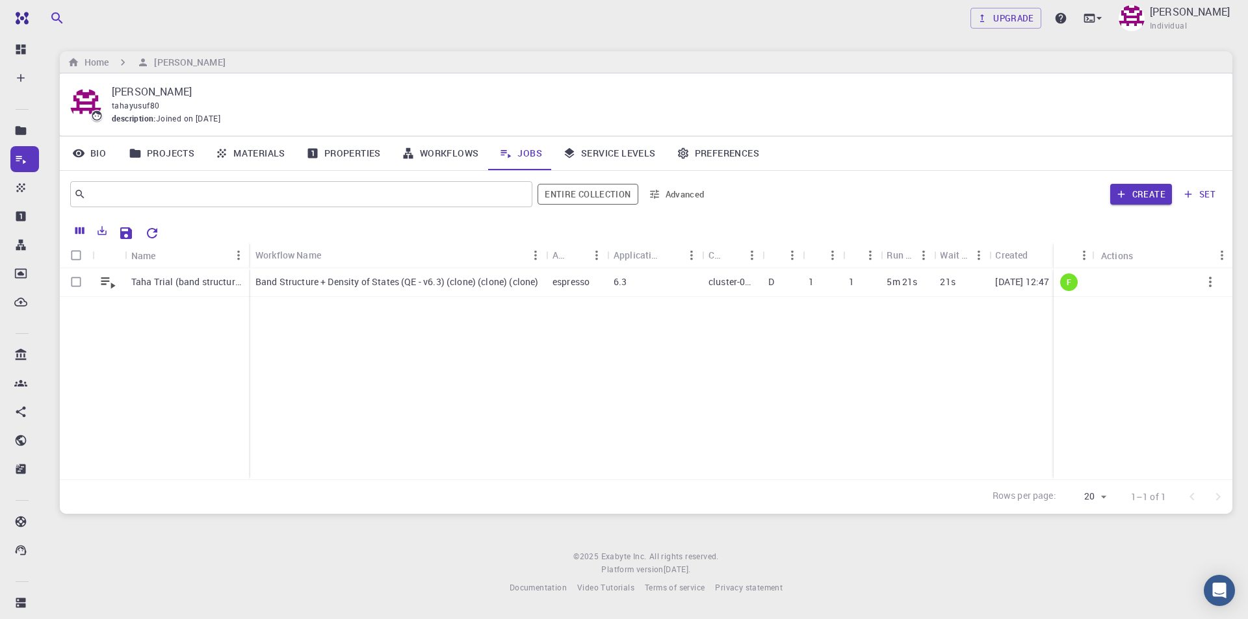
click at [272, 153] on link "Materials" at bounding box center [250, 153] width 91 height 34
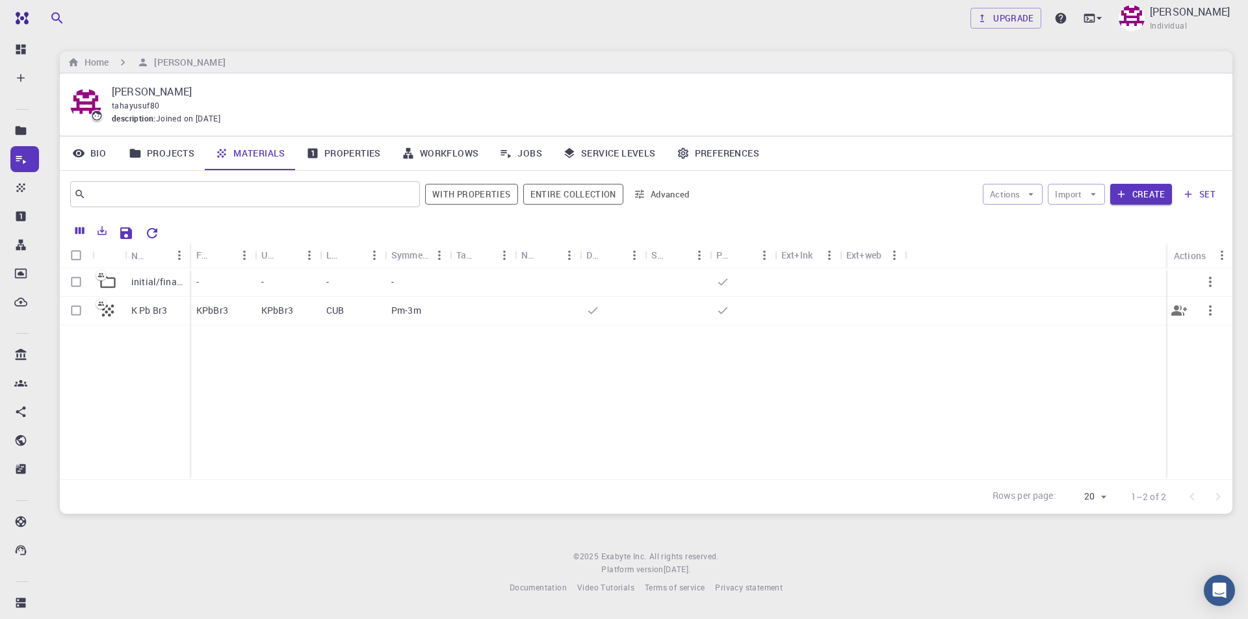
click at [1213, 311] on icon "button" at bounding box center [1210, 311] width 16 height 16
click at [351, 427] on div at bounding box center [624, 309] width 1248 height 619
click at [430, 406] on div "initial/final structures K Pb Br3 - - - - KPbBr3 KPbBr3 CUB Pm-3m" at bounding box center [646, 373] width 1172 height 211
click at [534, 153] on link "Jobs" at bounding box center [521, 153] width 64 height 34
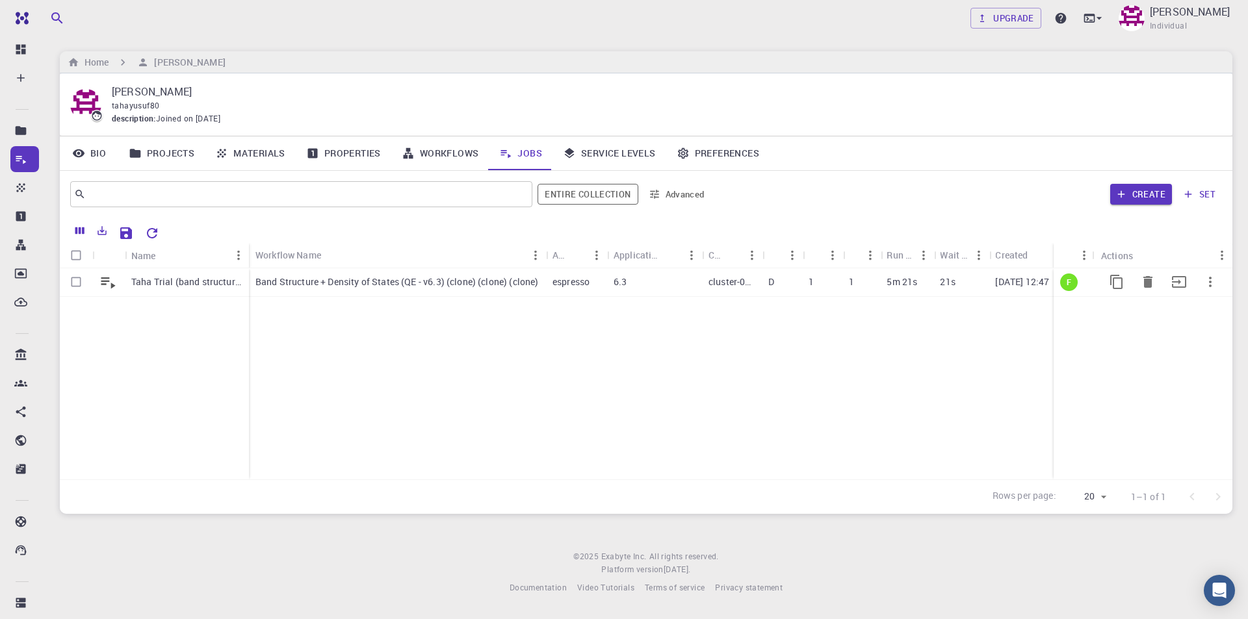
click at [196, 283] on p "Taha Trial (band structure)" at bounding box center [186, 282] width 111 height 13
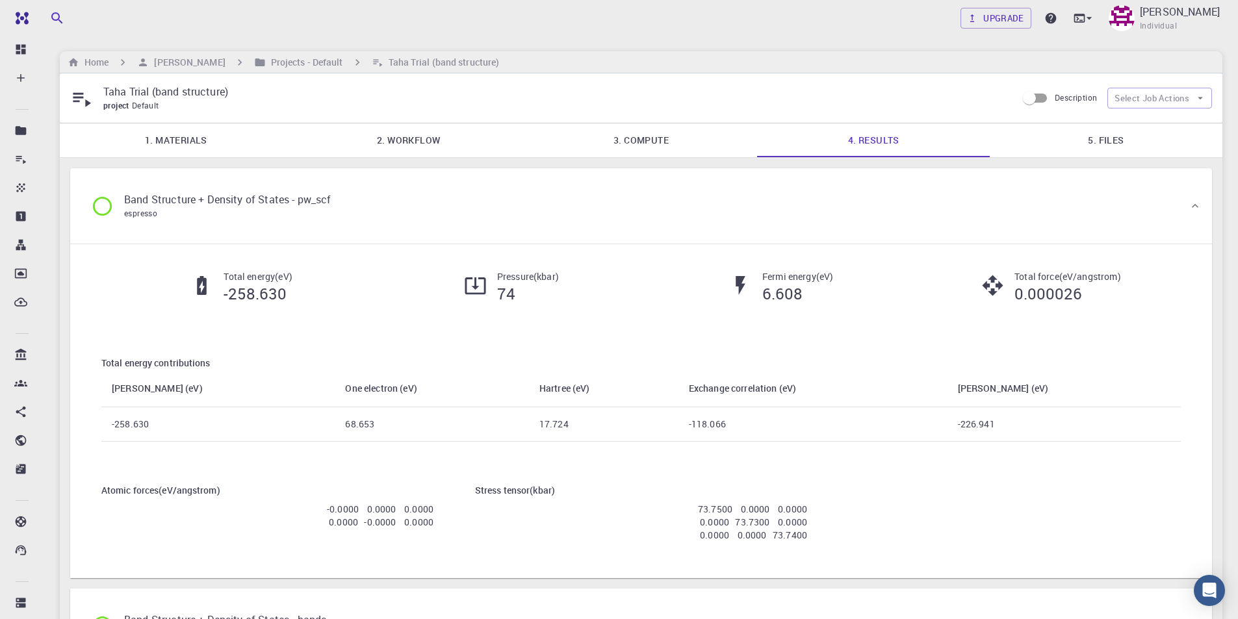
click at [207, 148] on link "1. Materials" at bounding box center [176, 140] width 233 height 34
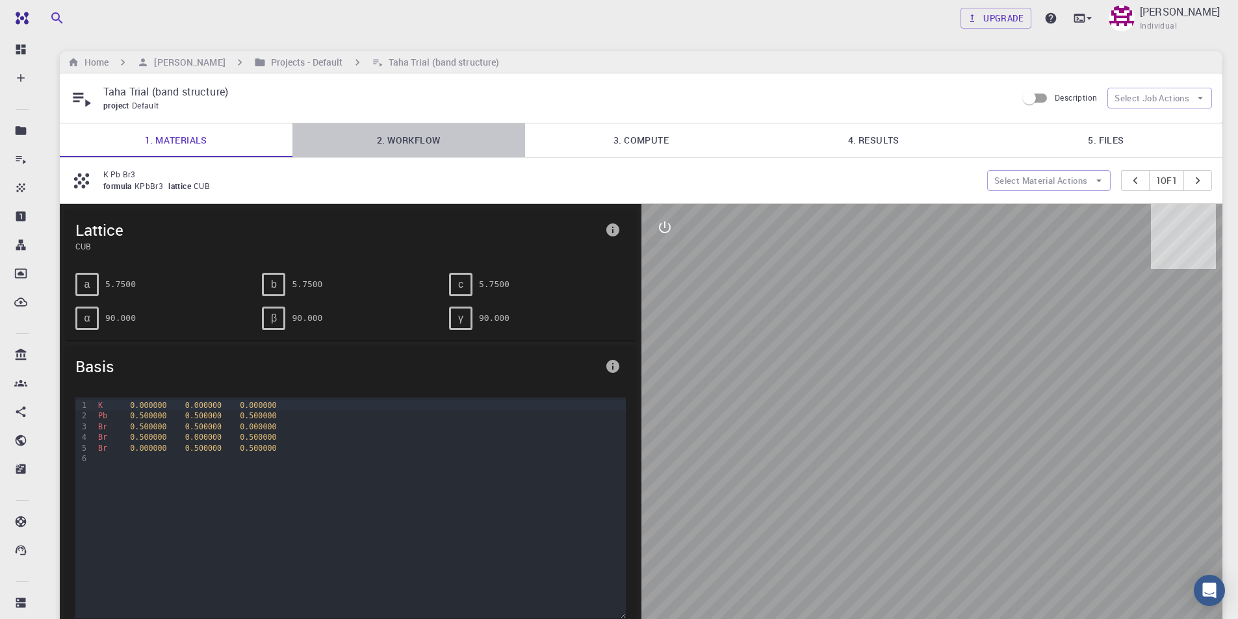
click at [437, 130] on link "2. Workflow" at bounding box center [408, 140] width 233 height 34
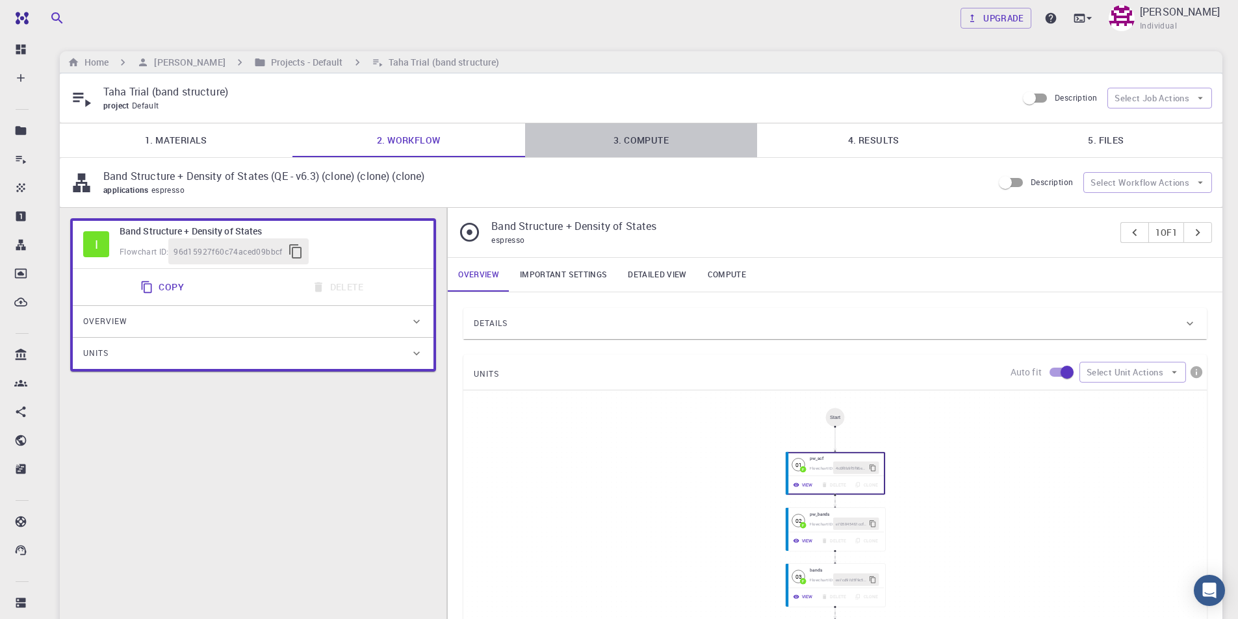
click at [664, 140] on link "3. Compute" at bounding box center [641, 140] width 233 height 34
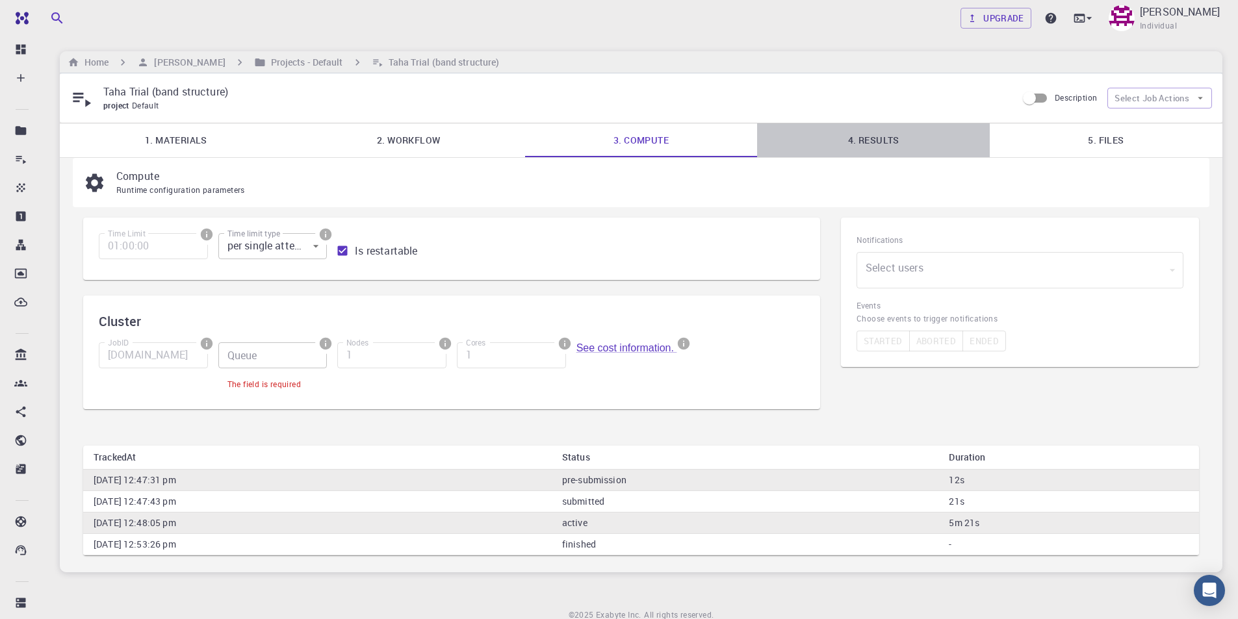
click at [898, 146] on link "4. Results" at bounding box center [873, 140] width 233 height 34
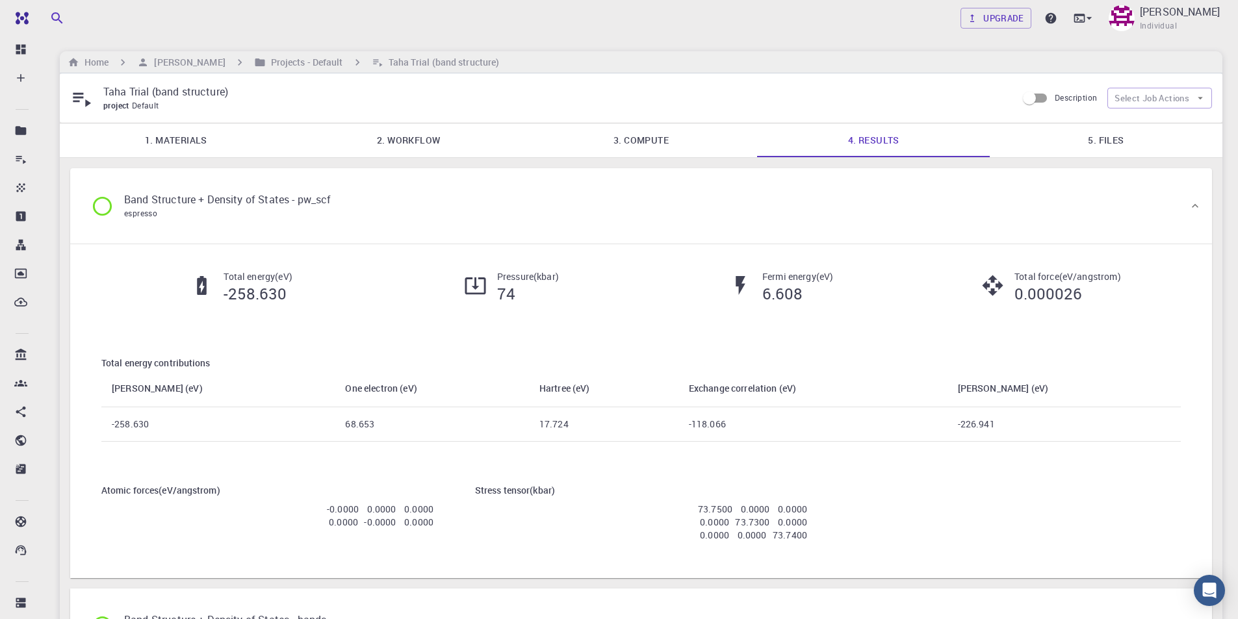
click at [1109, 141] on link "5. Files" at bounding box center [1106, 140] width 233 height 34
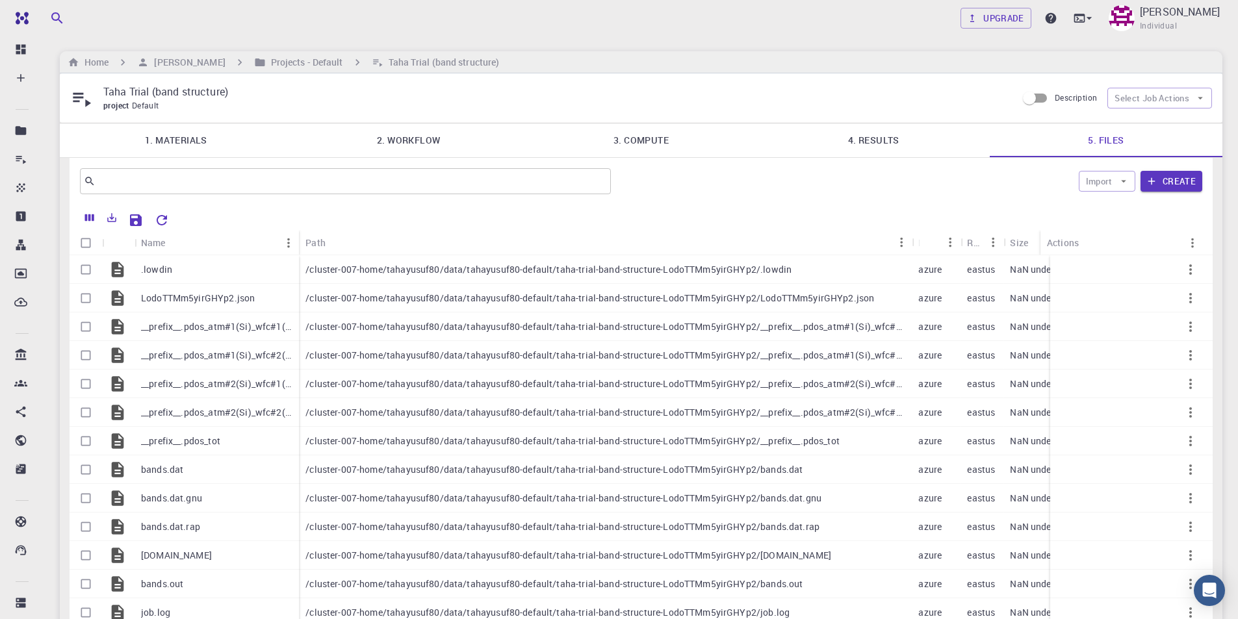
click at [869, 142] on link "4. Results" at bounding box center [873, 140] width 233 height 34
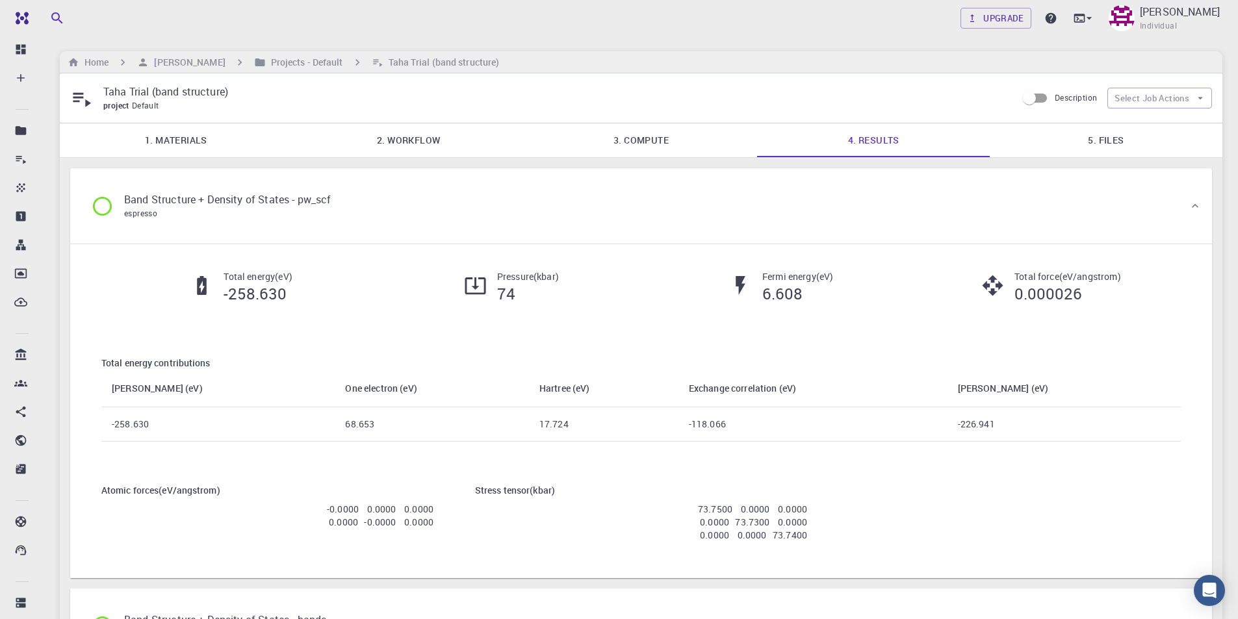
click at [652, 143] on link "3. Compute" at bounding box center [641, 140] width 233 height 34
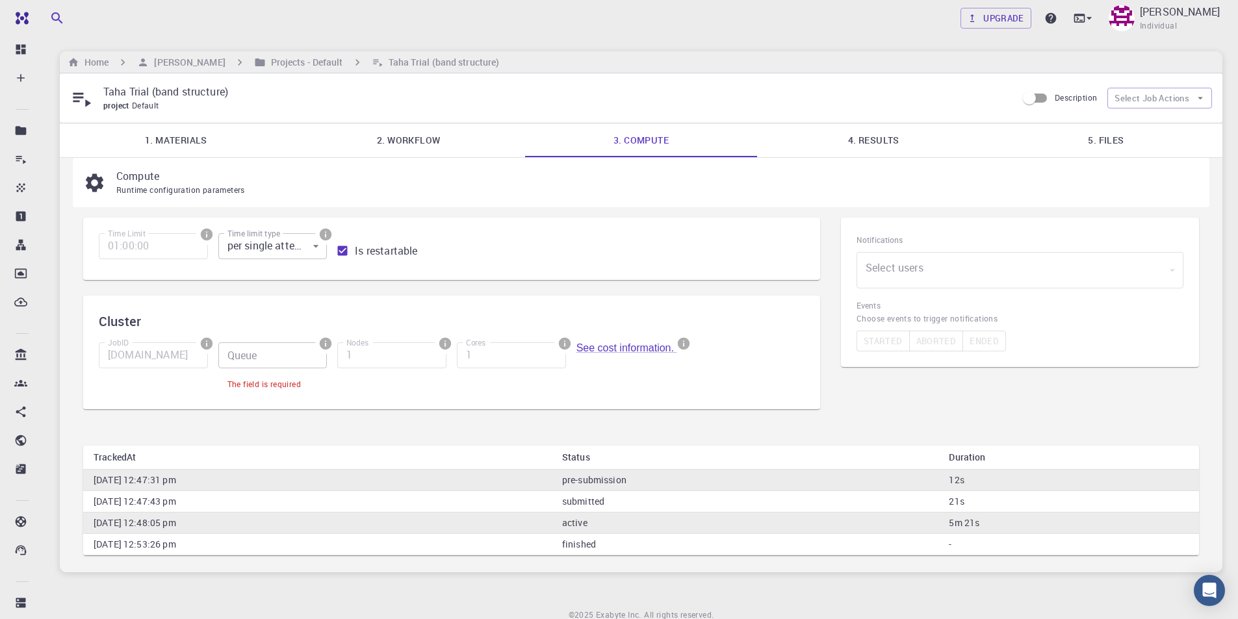
click at [291, 357] on input "Queue" at bounding box center [272, 355] width 109 height 26
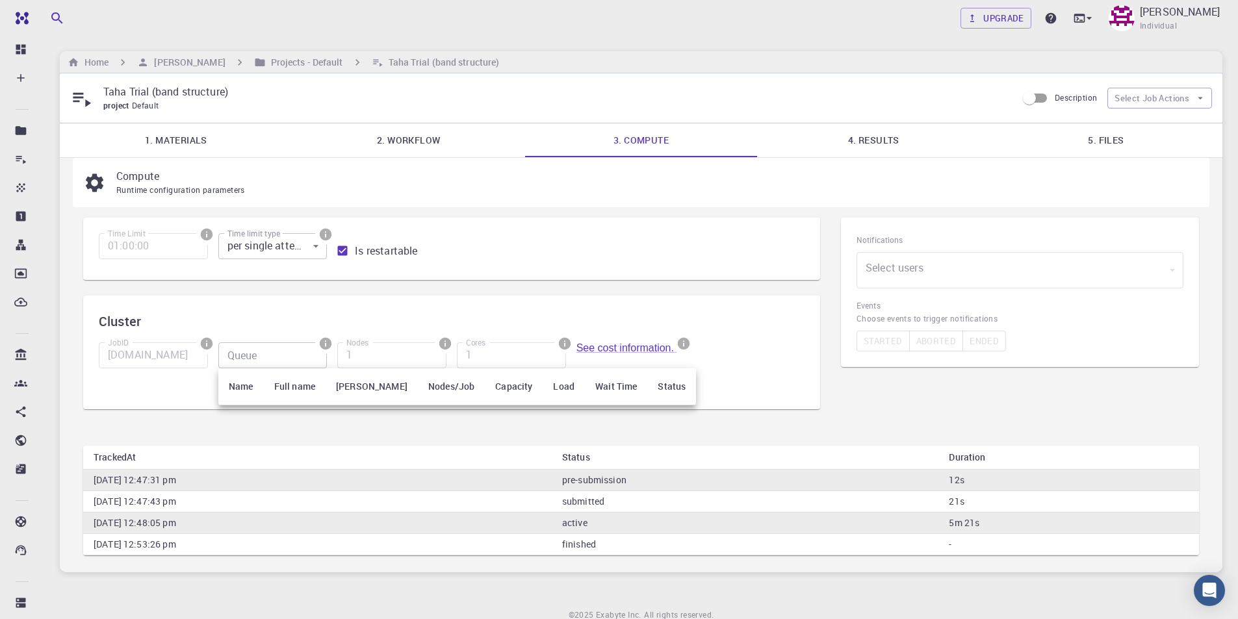
click at [319, 316] on div at bounding box center [619, 309] width 1238 height 619
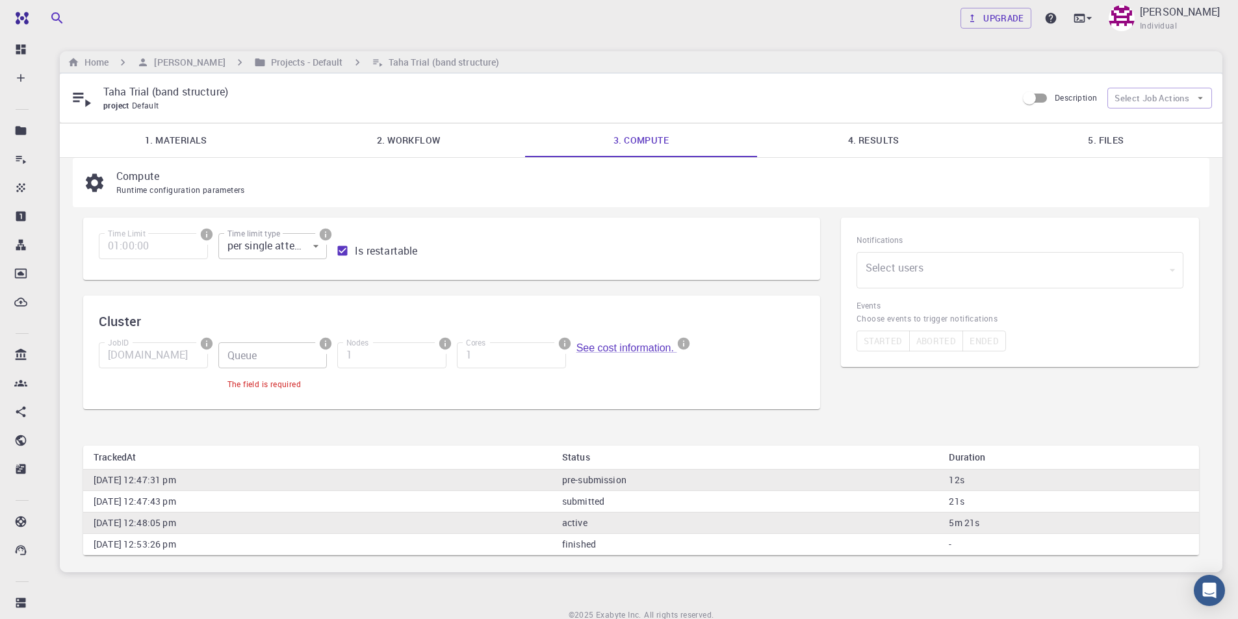
click at [794, 342] on div "JobID [DOMAIN_NAME] JobID Queue Queue The field is required Nodes 1 Nodes Cores…" at bounding box center [446, 363] width 716 height 62
click at [261, 351] on input "Queue" at bounding box center [272, 355] width 109 height 26
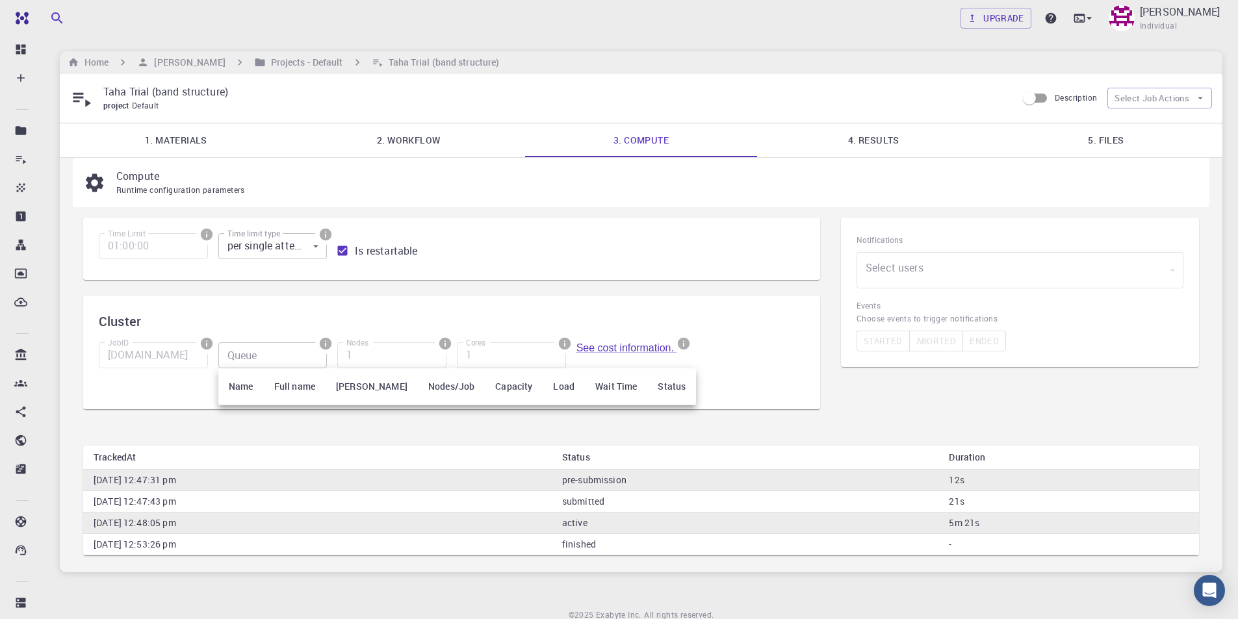
click at [235, 385] on th "Name" at bounding box center [240, 386] width 45 height 37
click at [279, 359] on div at bounding box center [619, 309] width 1238 height 619
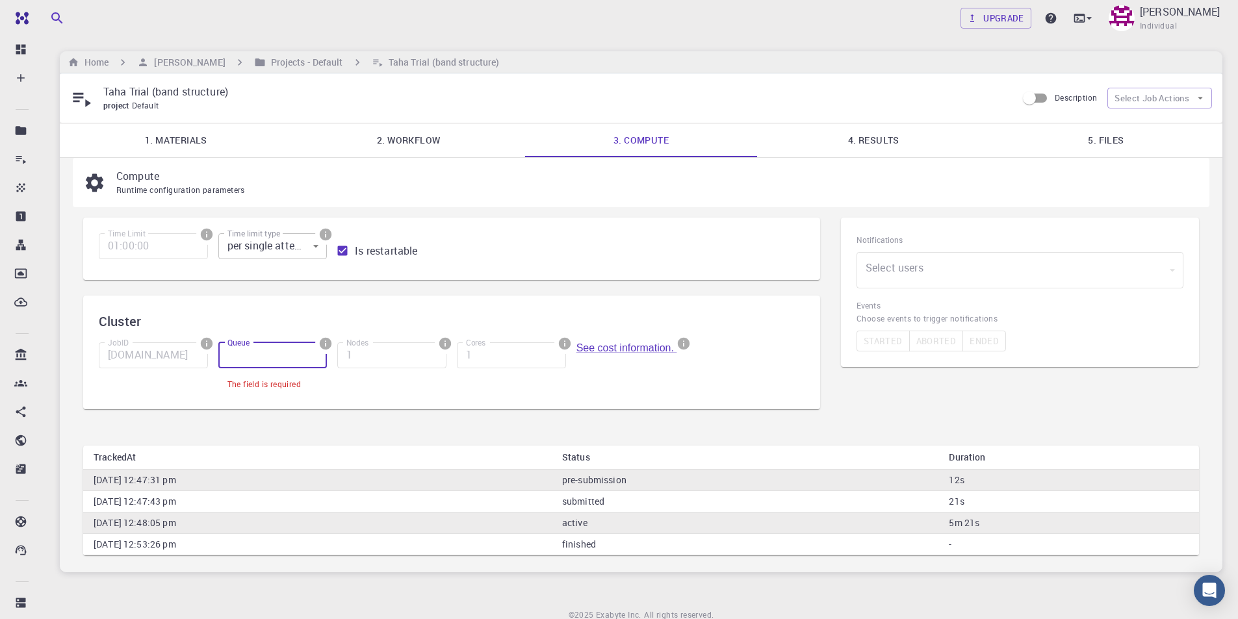
click at [289, 363] on input "Queue" at bounding box center [272, 355] width 109 height 26
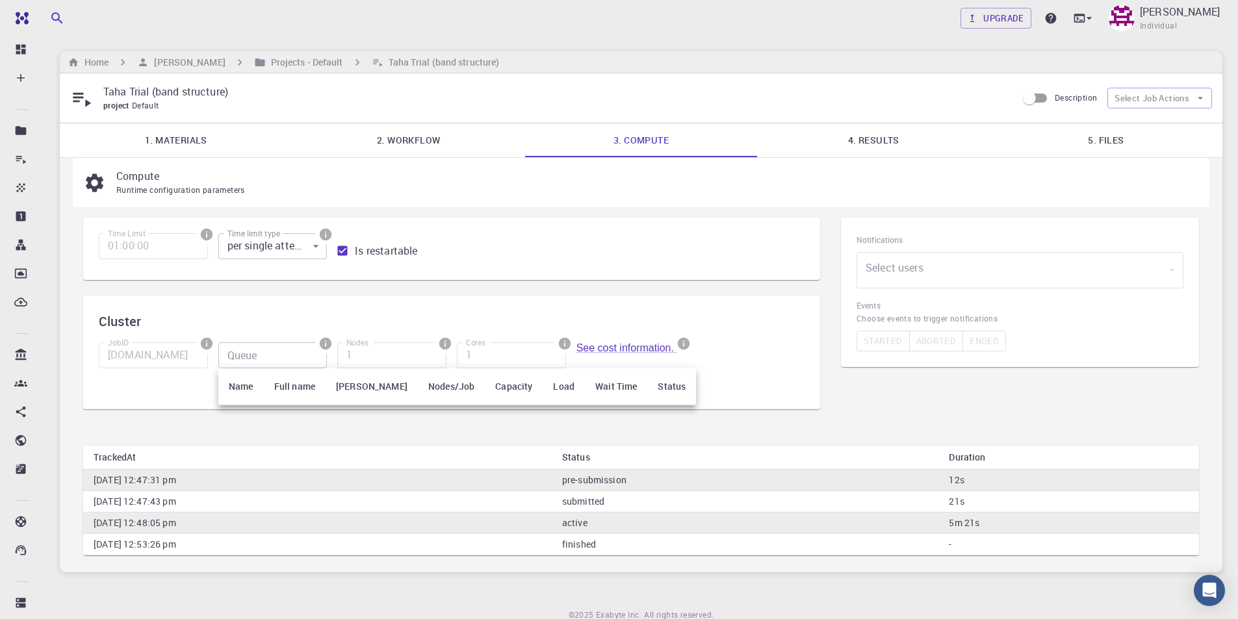
click at [270, 400] on th "Full name" at bounding box center [295, 386] width 62 height 37
drag, startPoint x: 769, startPoint y: 400, endPoint x: 762, endPoint y: 396, distance: 7.6
click at [769, 401] on div at bounding box center [619, 309] width 1238 height 619
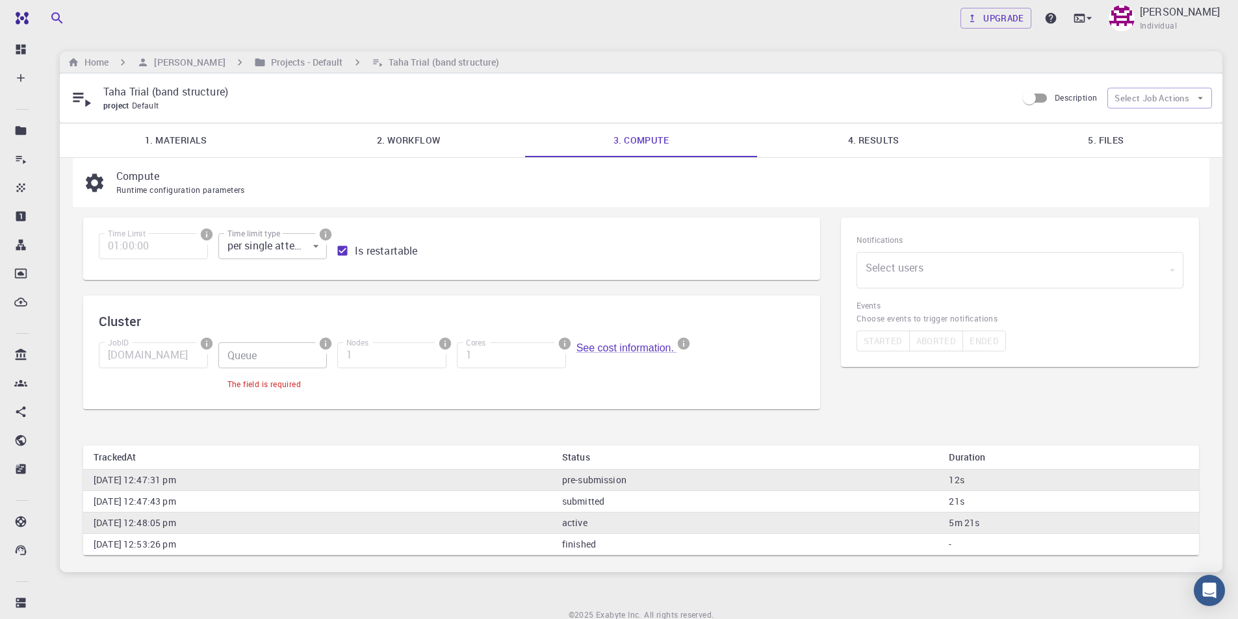
click at [738, 365] on div "JobID [DOMAIN_NAME] JobID Queue Queue The field is required Nodes 1 Nodes Cores…" at bounding box center [446, 363] width 716 height 62
click at [1041, 266] on div "​" at bounding box center [1020, 270] width 327 height 36
click at [914, 150] on link "4. Results" at bounding box center [873, 140] width 233 height 34
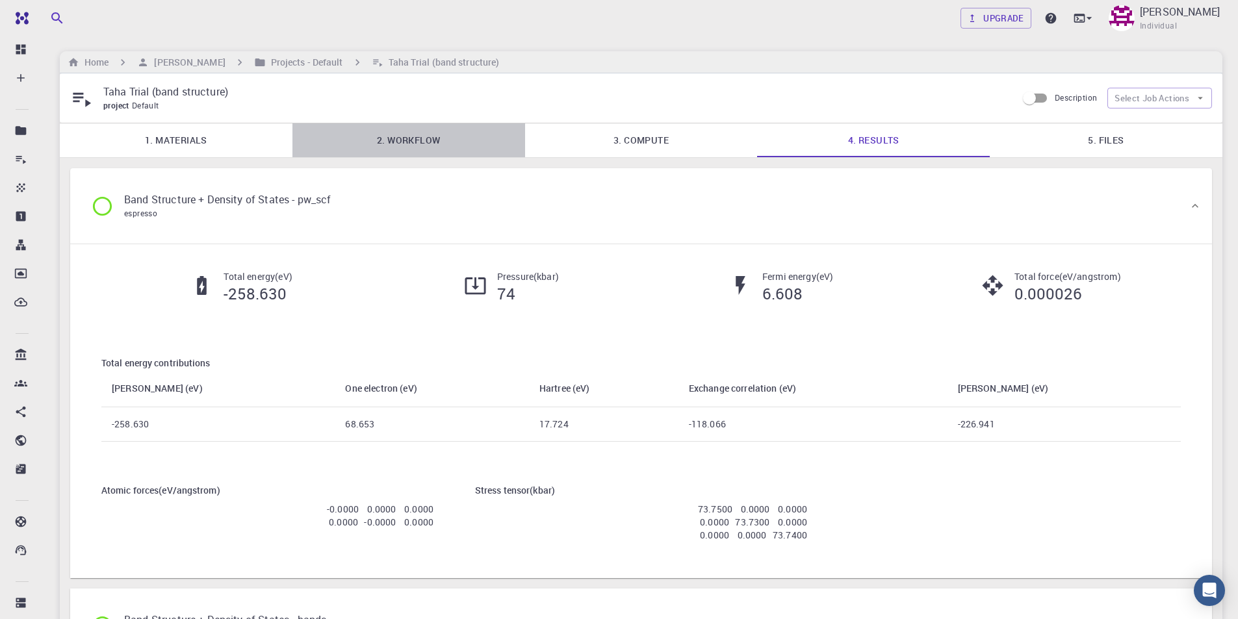
click at [398, 142] on link "2. Workflow" at bounding box center [408, 140] width 233 height 34
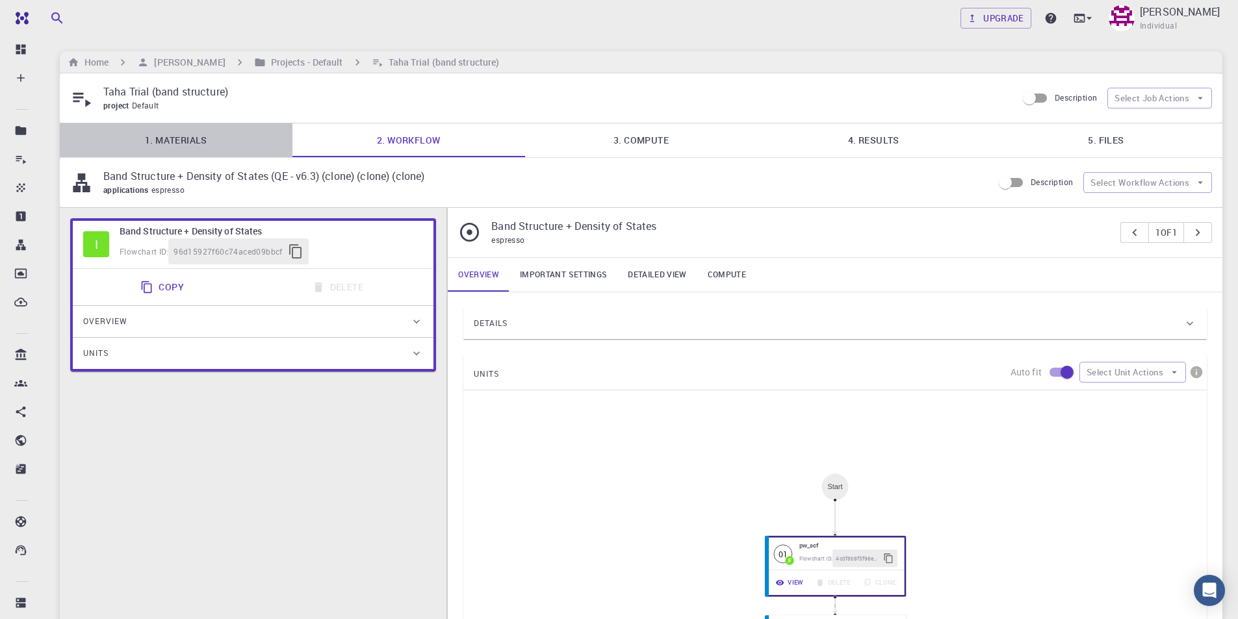
click at [186, 148] on link "1. Materials" at bounding box center [176, 140] width 233 height 34
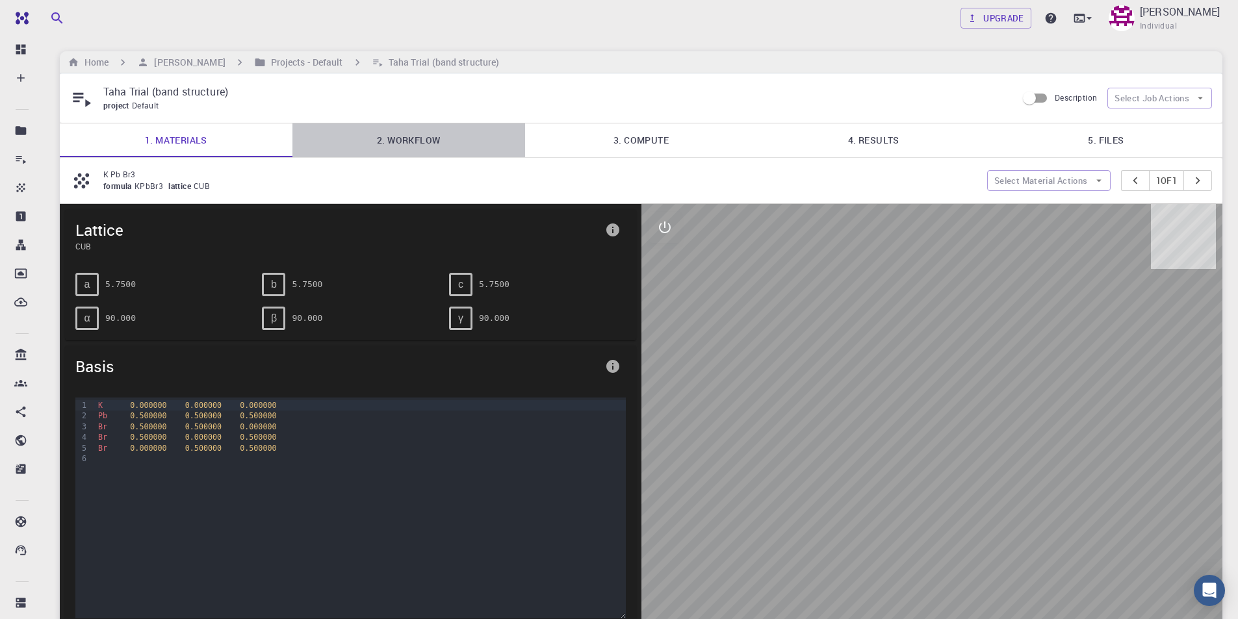
click at [408, 142] on link "2. Workflow" at bounding box center [408, 140] width 233 height 34
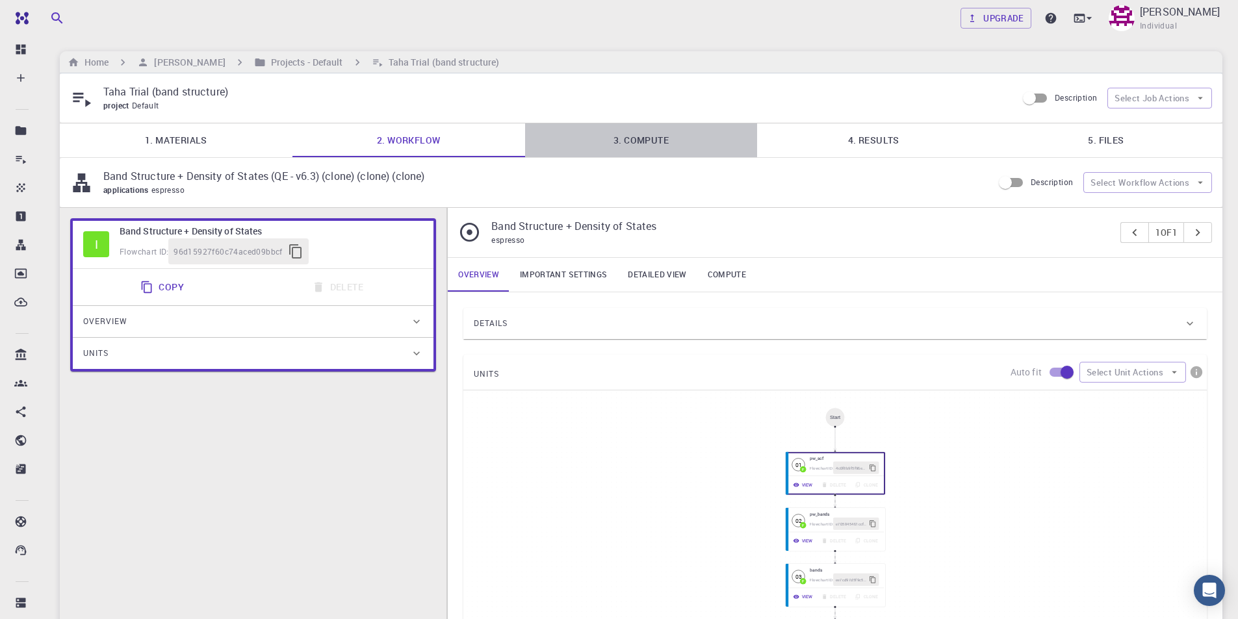
click at [679, 139] on link "3. Compute" at bounding box center [641, 140] width 233 height 34
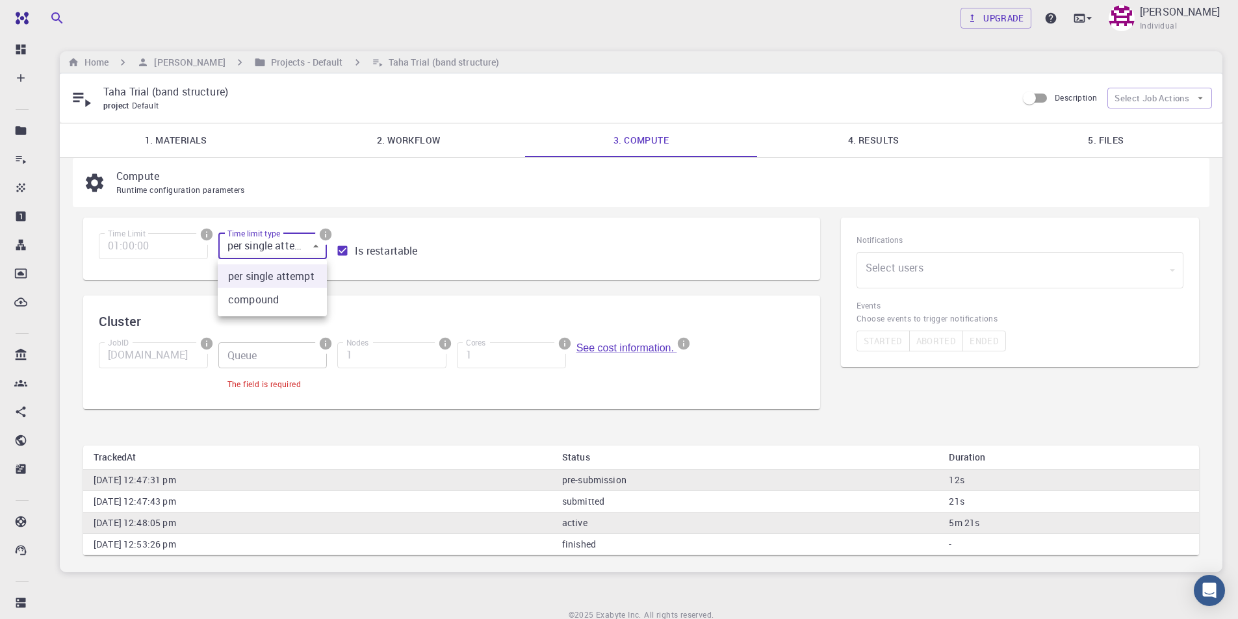
click at [289, 249] on body "Free Dashboard Create New Job New Material Create Material Upload File Import f…" at bounding box center [619, 337] width 1238 height 674
click at [283, 278] on li "per single attempt" at bounding box center [272, 276] width 109 height 23
click at [268, 357] on input "Queue" at bounding box center [272, 355] width 109 height 26
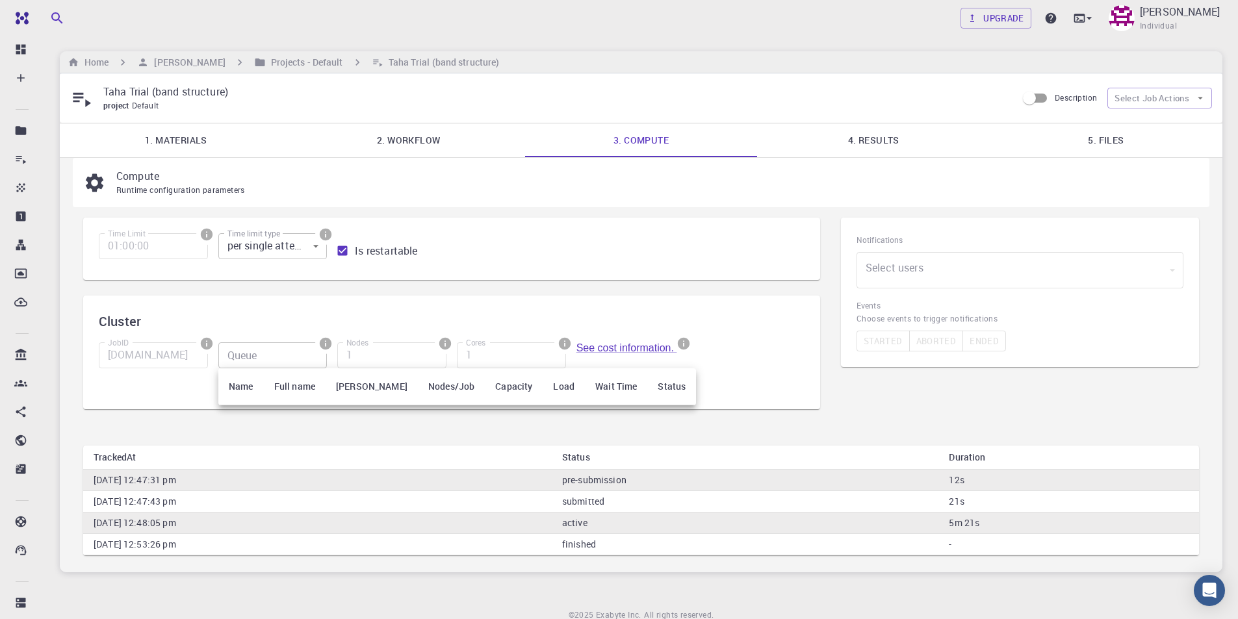
click at [378, 301] on div at bounding box center [619, 309] width 1238 height 619
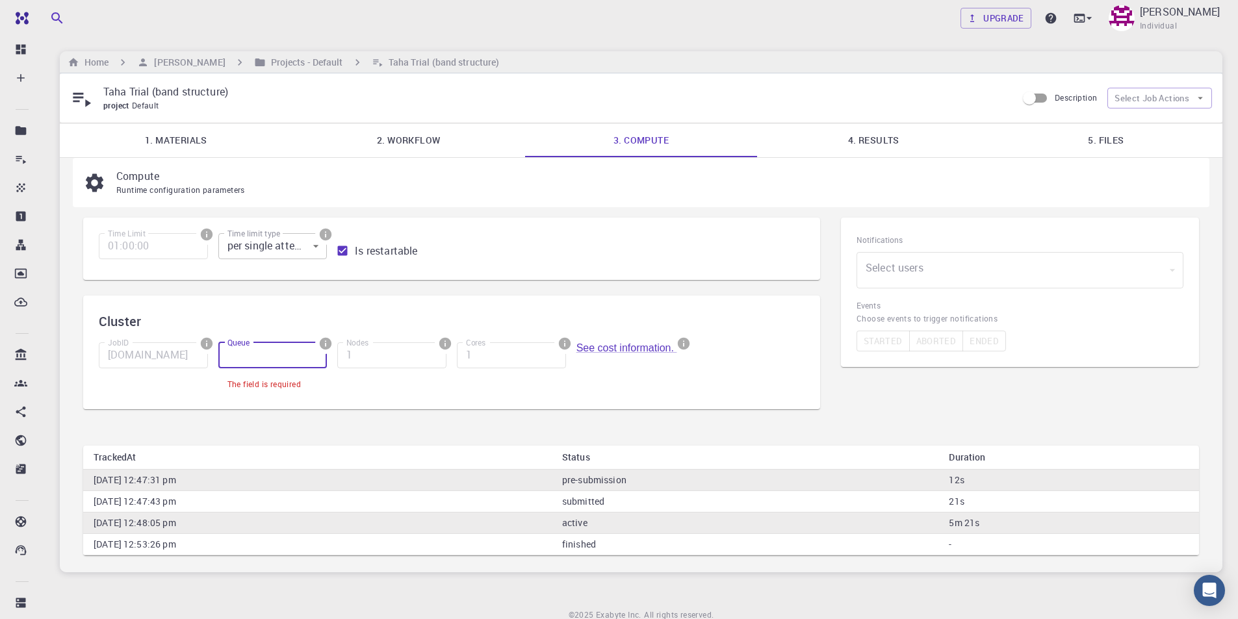
click at [296, 252] on body "Free Dashboard Create New Job New Material Create Material Upload File Import f…" at bounding box center [619, 337] width 1238 height 674
click at [276, 296] on li "compound" at bounding box center [272, 299] width 109 height 23
click at [279, 357] on input "Queue" at bounding box center [272, 355] width 109 height 26
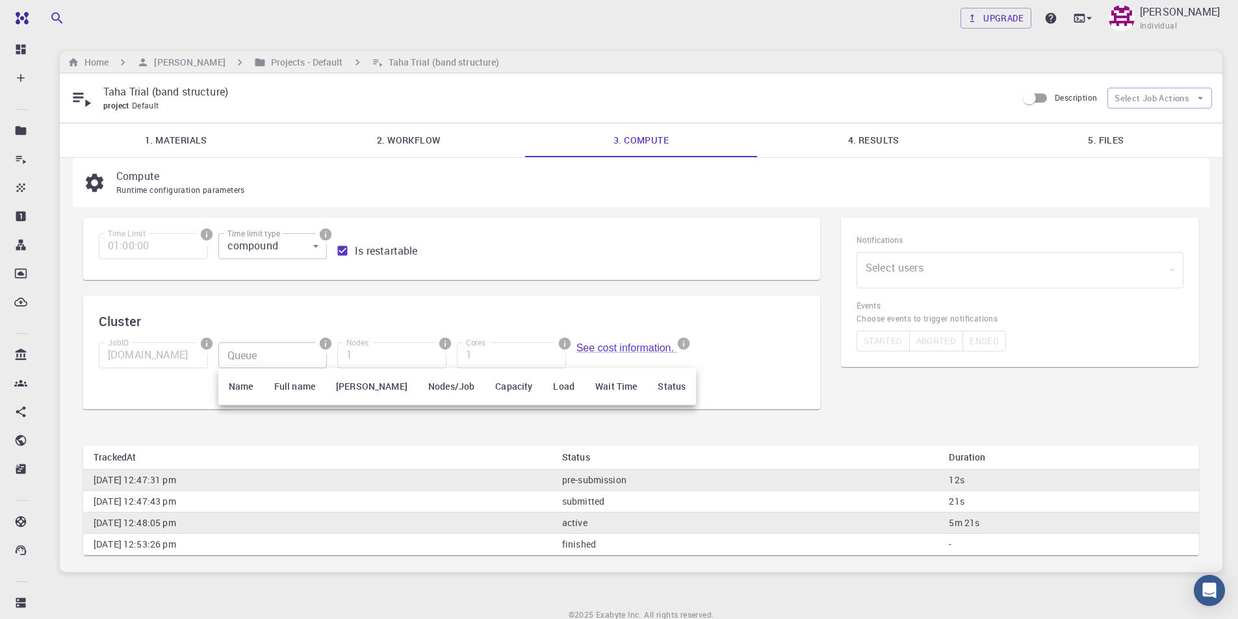
drag, startPoint x: 361, startPoint y: 304, endPoint x: 348, endPoint y: 292, distance: 17.6
click at [361, 304] on div at bounding box center [619, 309] width 1238 height 619
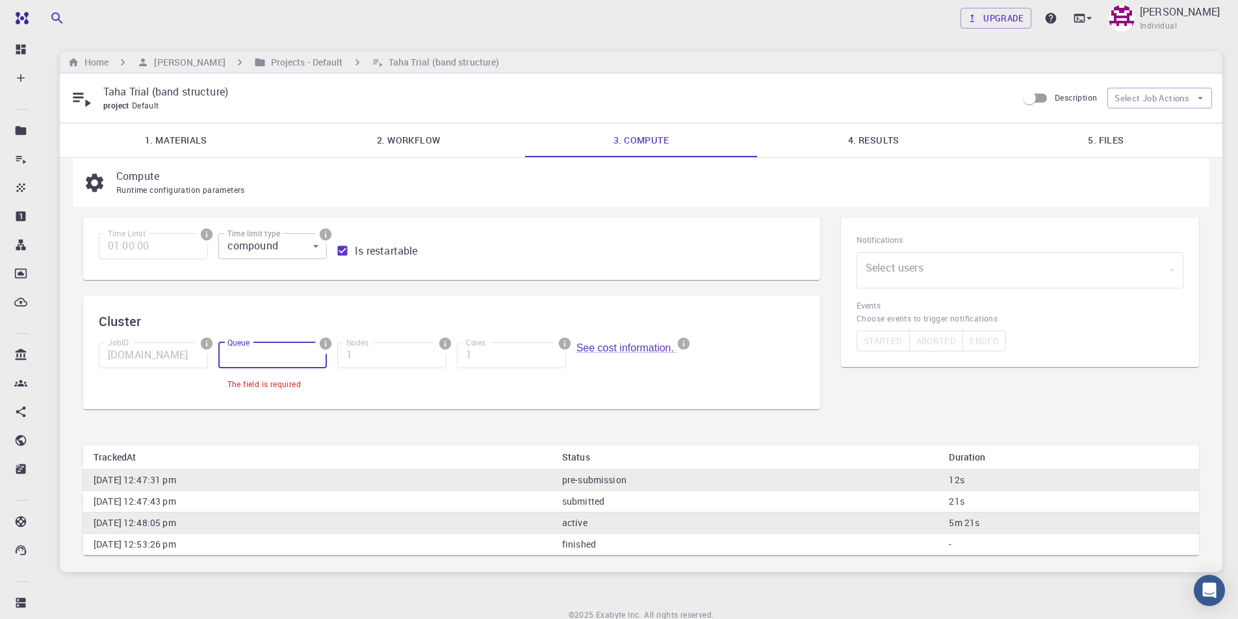
click at [309, 248] on body "Free Dashboard Create New Job New Material Create Material Upload File Import f…" at bounding box center [619, 337] width 1238 height 674
click at [288, 274] on li "per single attempt" at bounding box center [272, 276] width 109 height 23
type input "0"
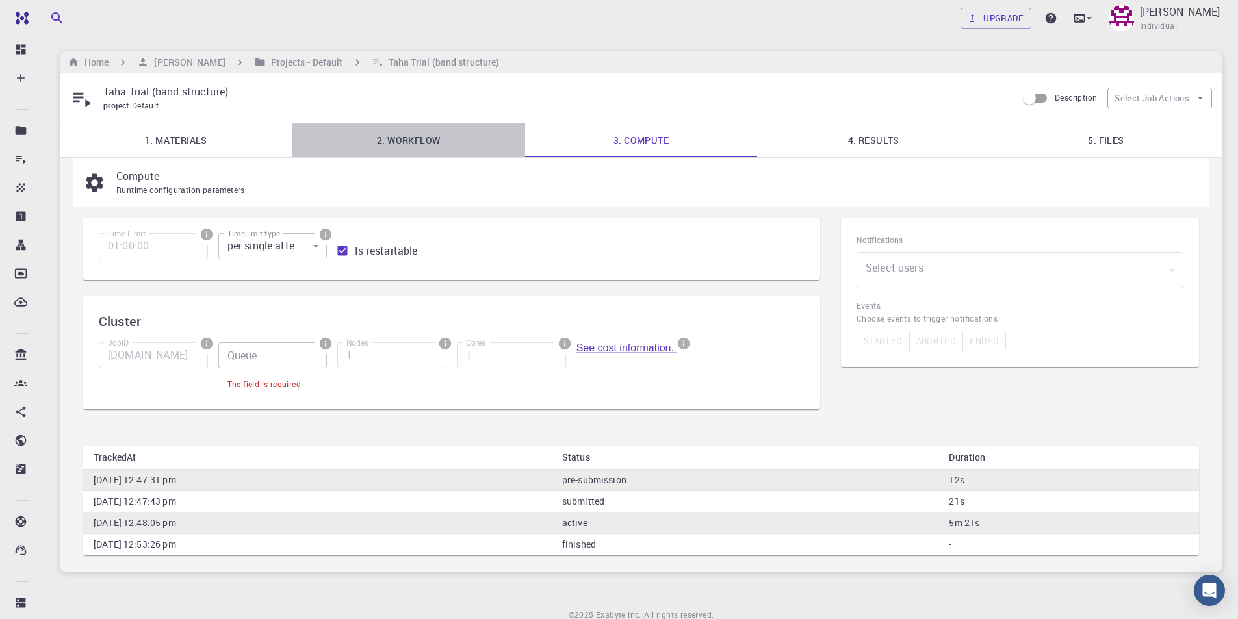
drag, startPoint x: 443, startPoint y: 134, endPoint x: 697, endPoint y: 138, distance: 254.1
click at [443, 135] on link "2. Workflow" at bounding box center [408, 140] width 233 height 34
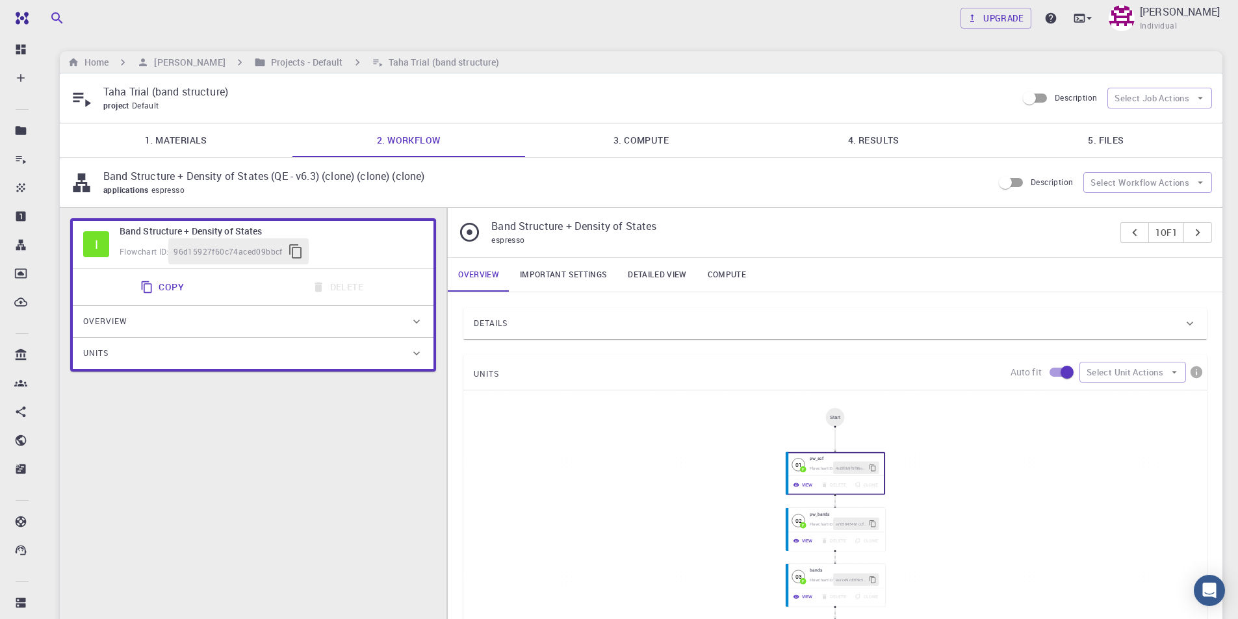
click at [671, 137] on link "3. Compute" at bounding box center [641, 140] width 233 height 34
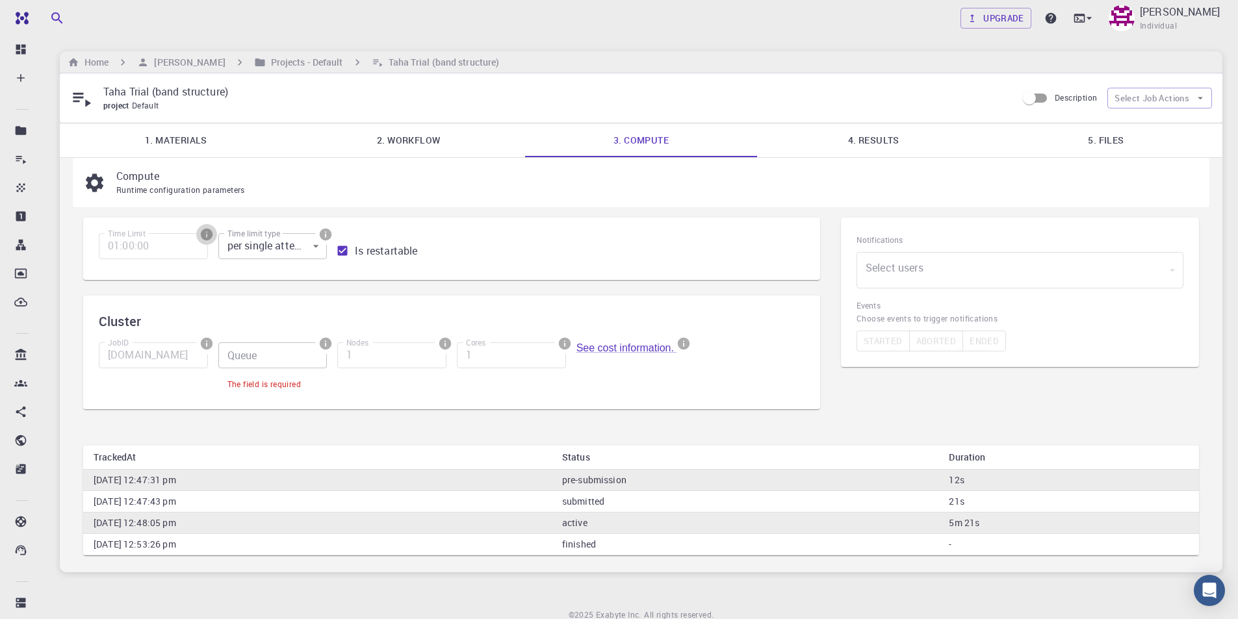
click at [205, 244] on button "info" at bounding box center [206, 234] width 21 height 21
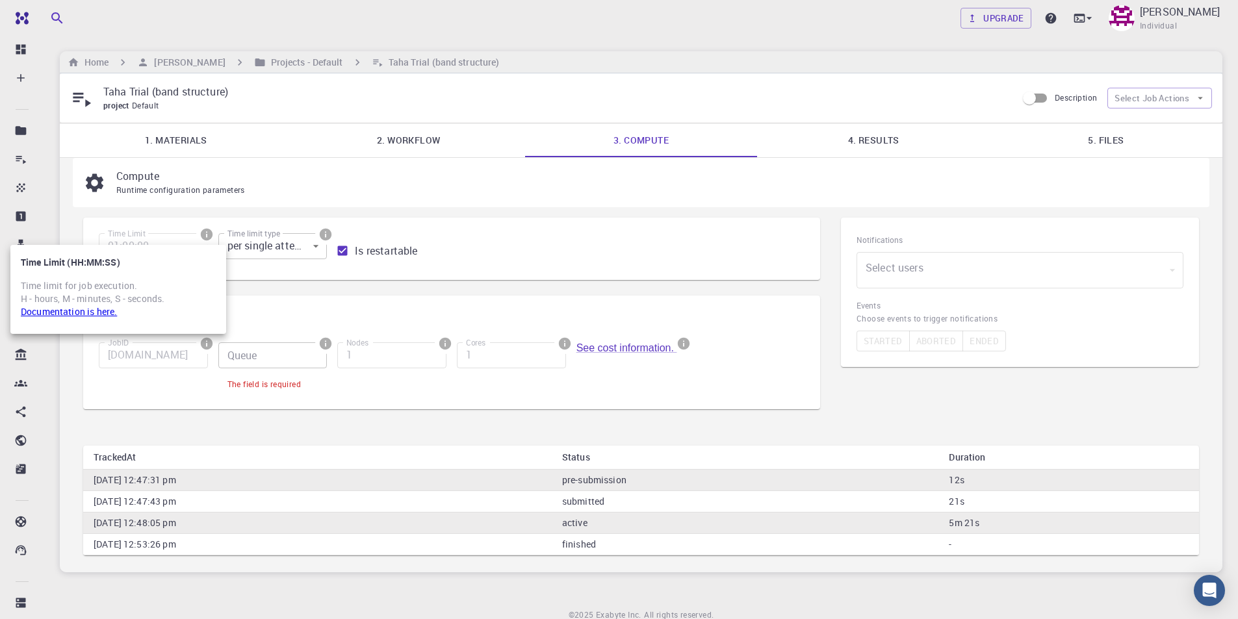
click at [291, 242] on div at bounding box center [619, 309] width 1238 height 619
click at [317, 253] on body "Free Dashboard Create New Job New Material Create Material Upload File Import f…" at bounding box center [619, 337] width 1238 height 674
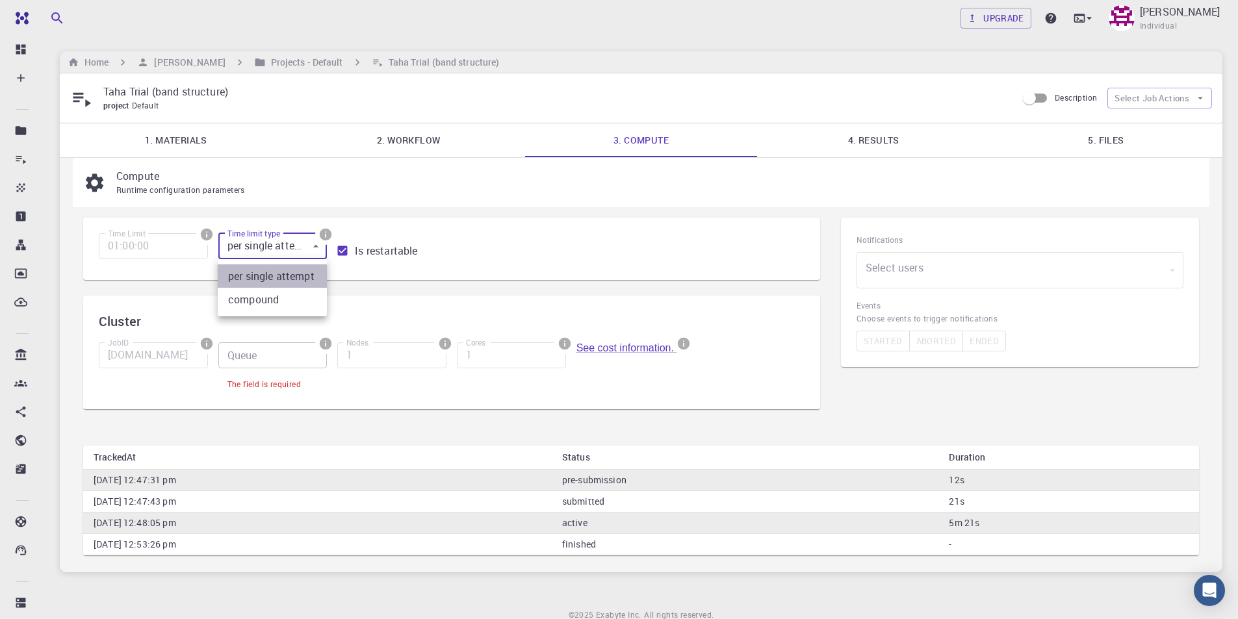
click at [296, 277] on li "per single attempt" at bounding box center [272, 276] width 109 height 23
click at [482, 332] on div "Time Limit 01:00:00 Time Limit Time limit type per single attempt 0 Time limit …" at bounding box center [446, 363] width 716 height 62
click at [192, 136] on link "1. Materials" at bounding box center [176, 140] width 233 height 34
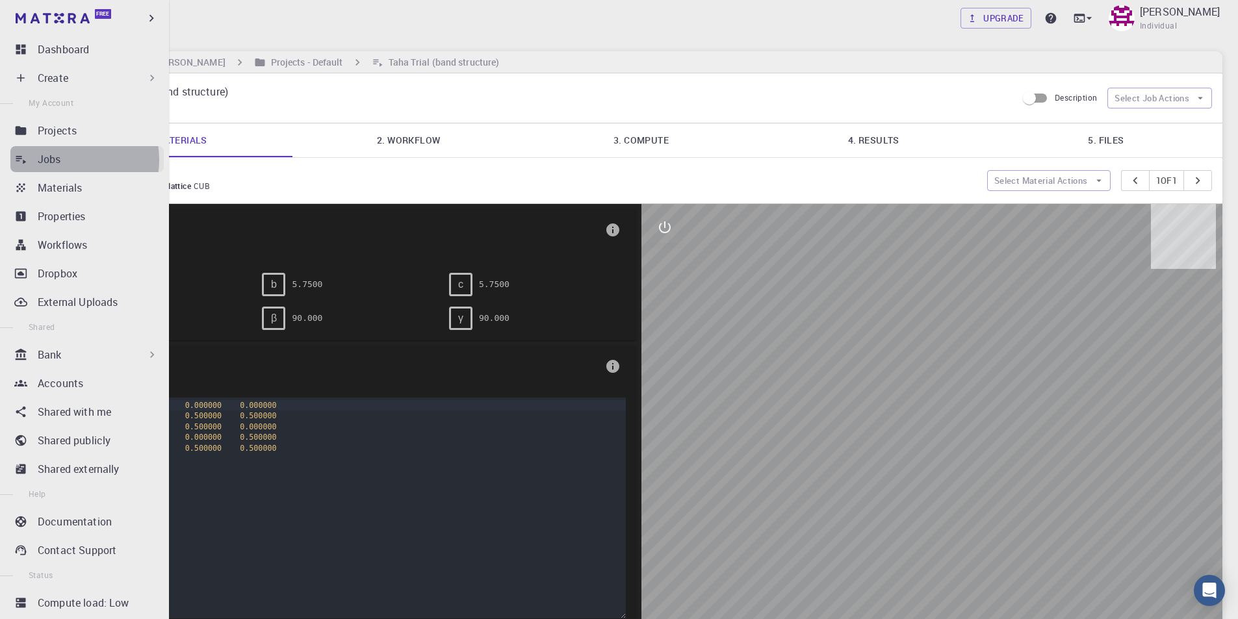
click at [68, 160] on div "Jobs" at bounding box center [101, 159] width 126 height 16
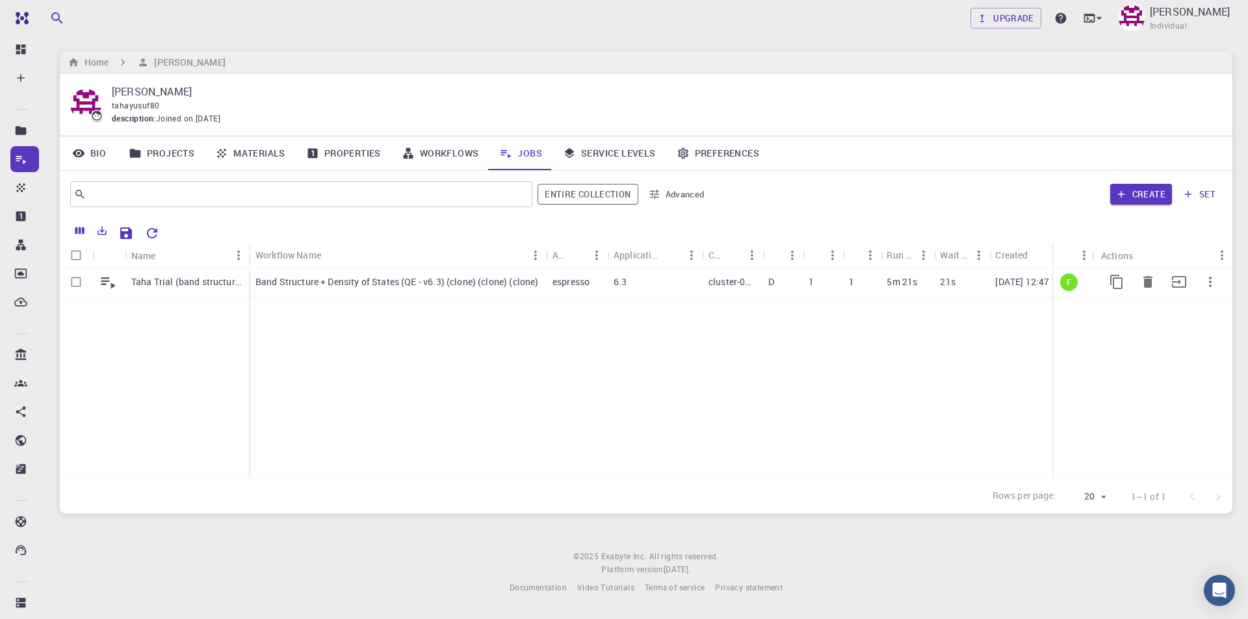
click at [216, 279] on p "Taha Trial (band structure)" at bounding box center [186, 282] width 111 height 13
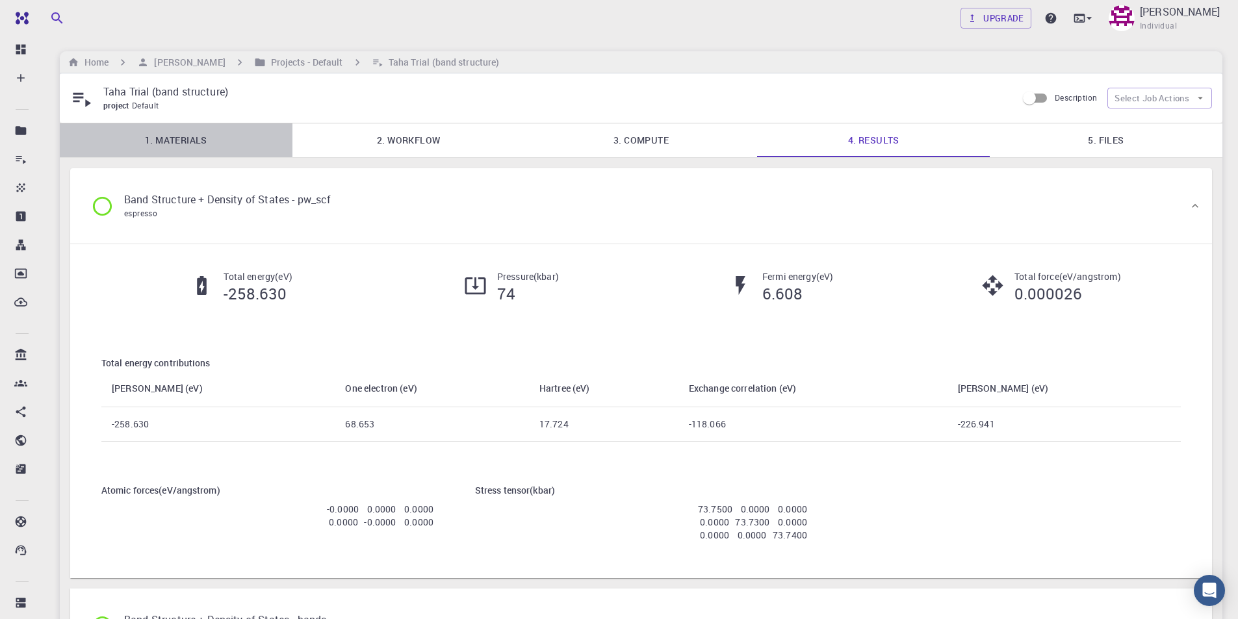
click at [208, 140] on link "1. Materials" at bounding box center [176, 140] width 233 height 34
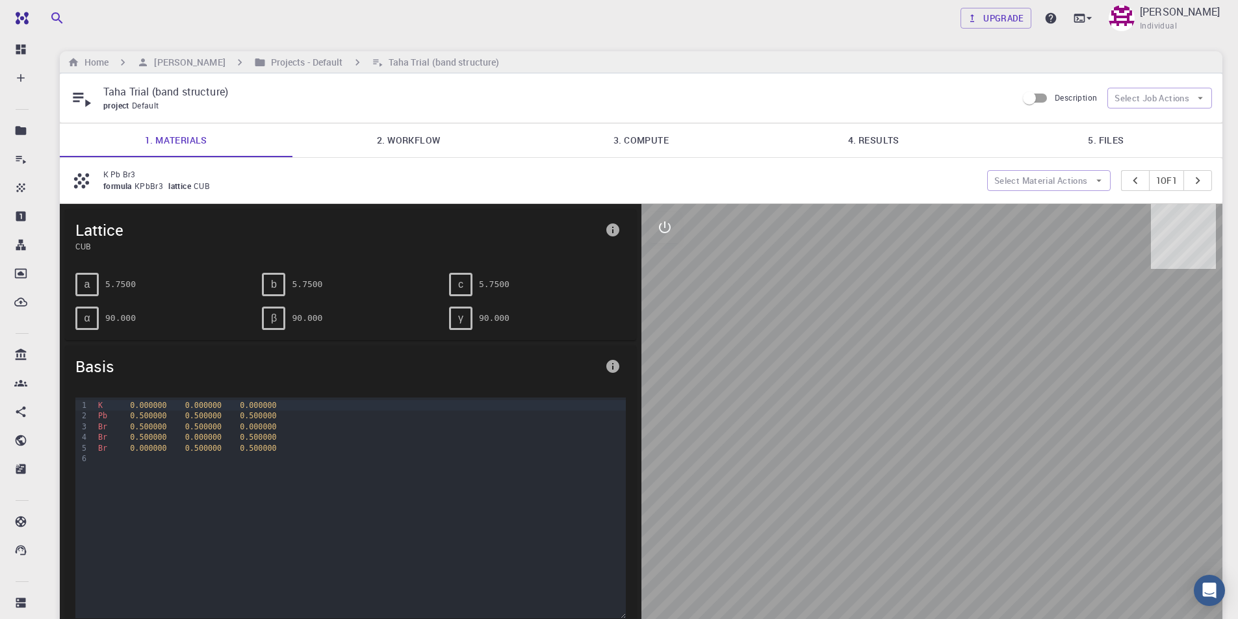
click at [415, 135] on link "2. Workflow" at bounding box center [408, 140] width 233 height 34
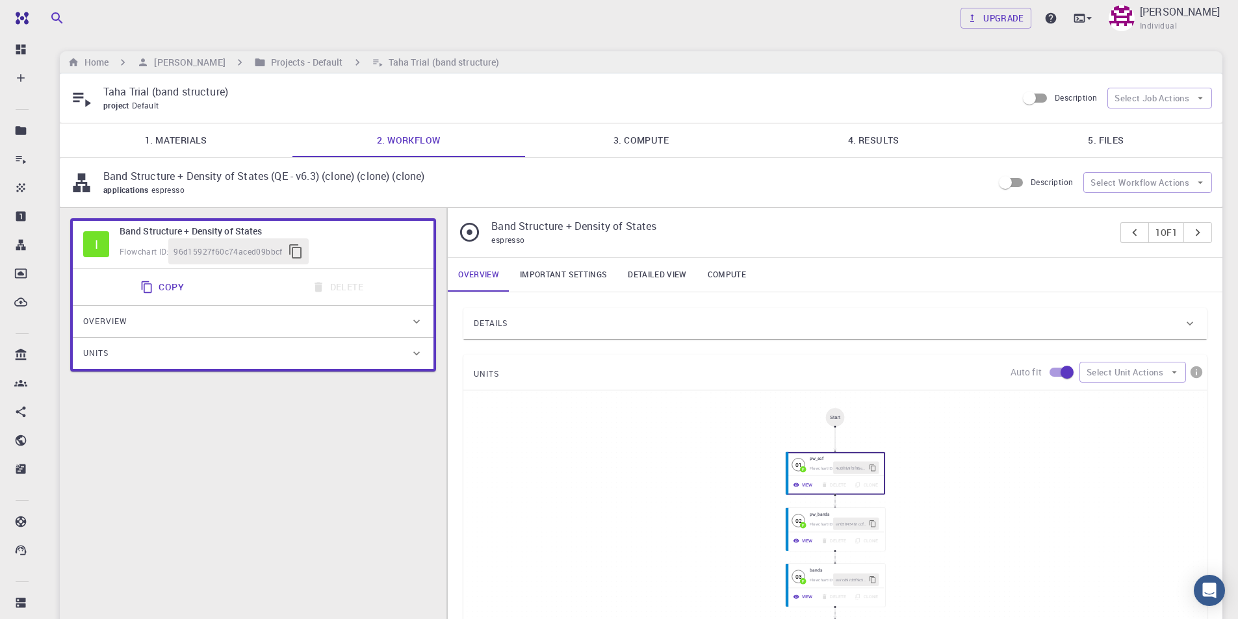
click at [639, 140] on link "3. Compute" at bounding box center [641, 140] width 233 height 34
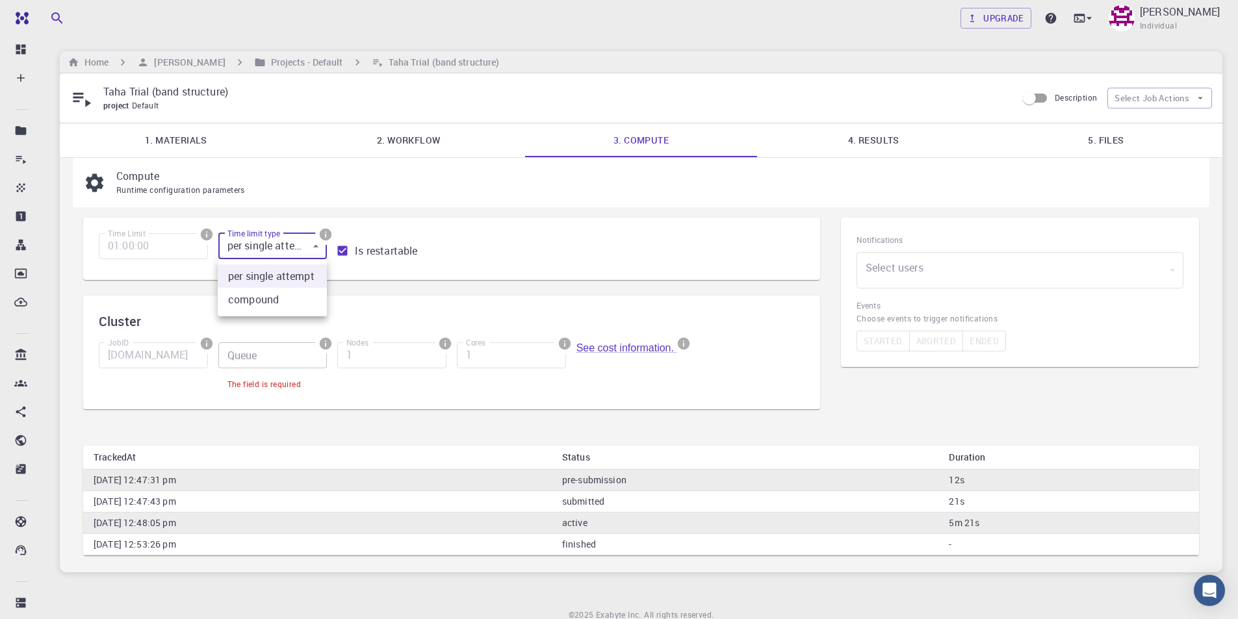
click at [313, 240] on body "Free Dashboard Create New Job New Material Create Material Upload File Import f…" at bounding box center [619, 337] width 1238 height 674
click at [508, 221] on div at bounding box center [619, 309] width 1238 height 619
click at [207, 345] on icon "info" at bounding box center [207, 344] width 14 height 14
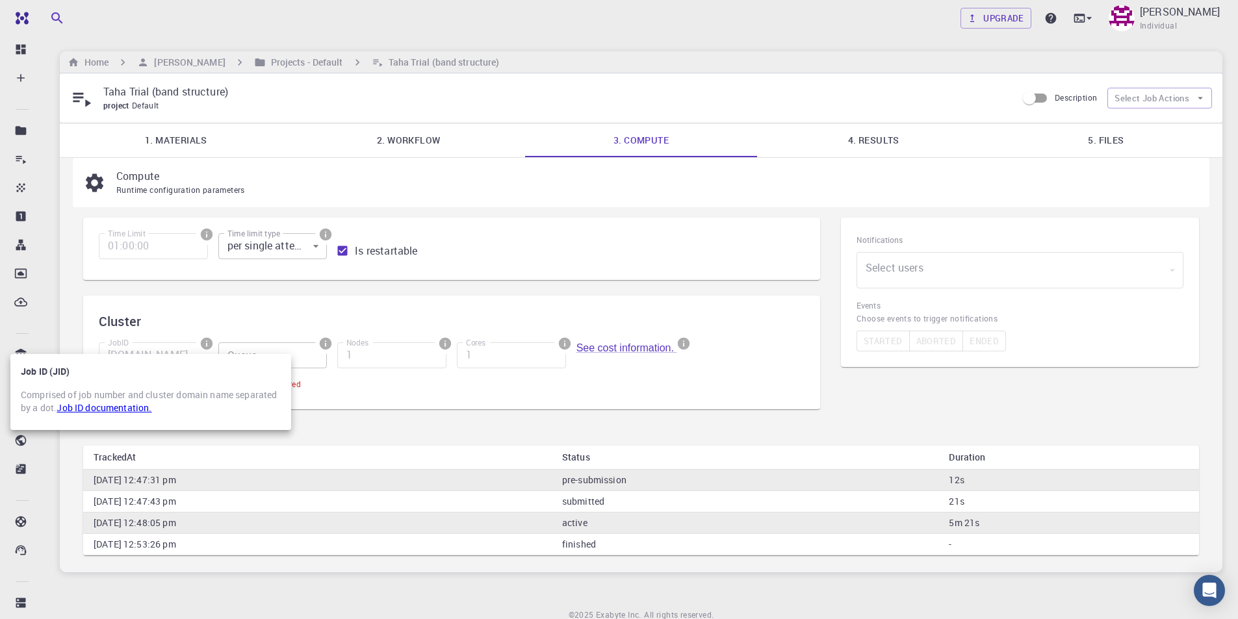
click at [355, 408] on div at bounding box center [619, 309] width 1238 height 619
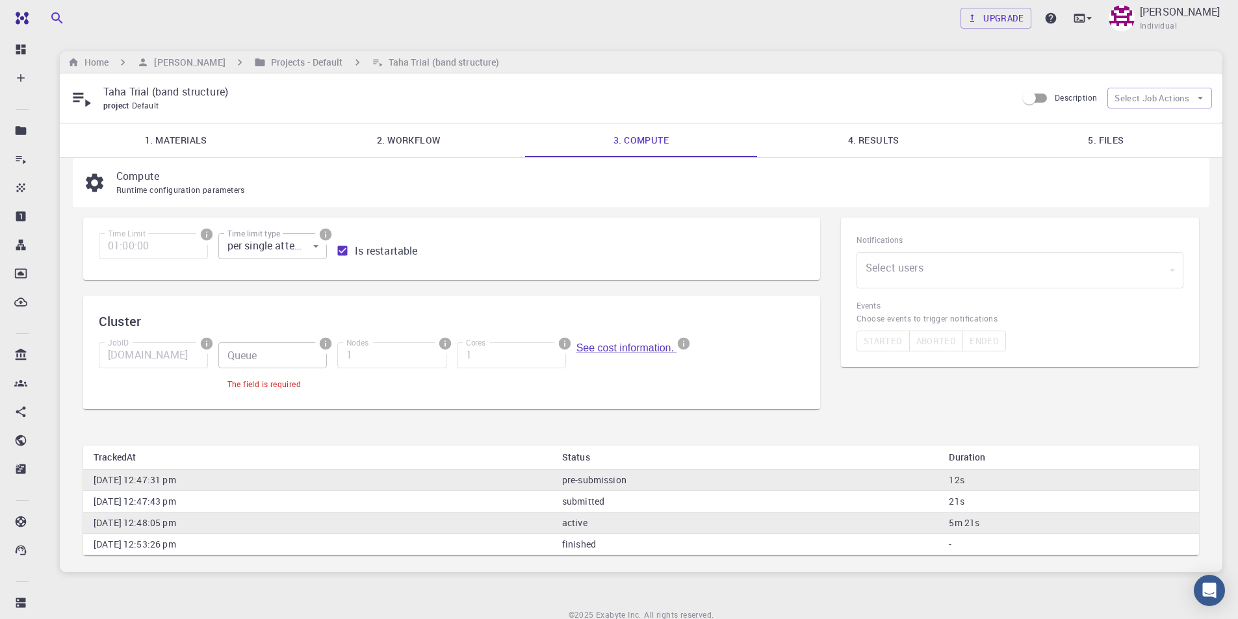
drag, startPoint x: 932, startPoint y: 137, endPoint x: 924, endPoint y: 142, distance: 9.6
click at [932, 138] on link "4. Results" at bounding box center [873, 140] width 233 height 34
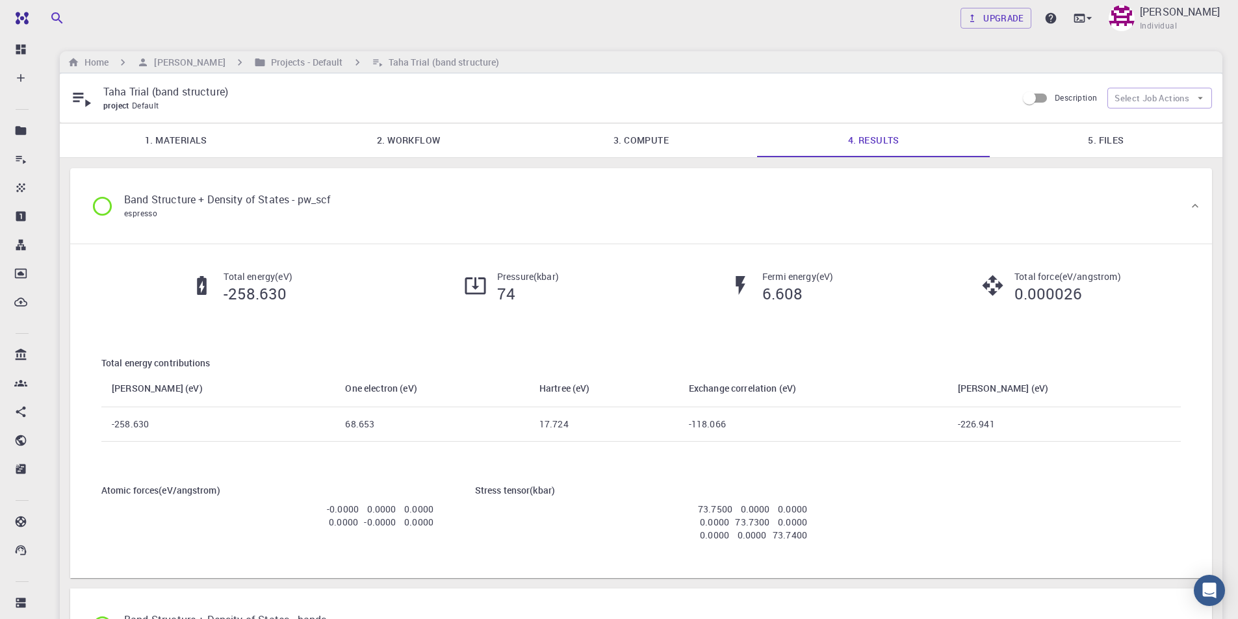
click at [1139, 140] on link "5. Files" at bounding box center [1106, 140] width 233 height 34
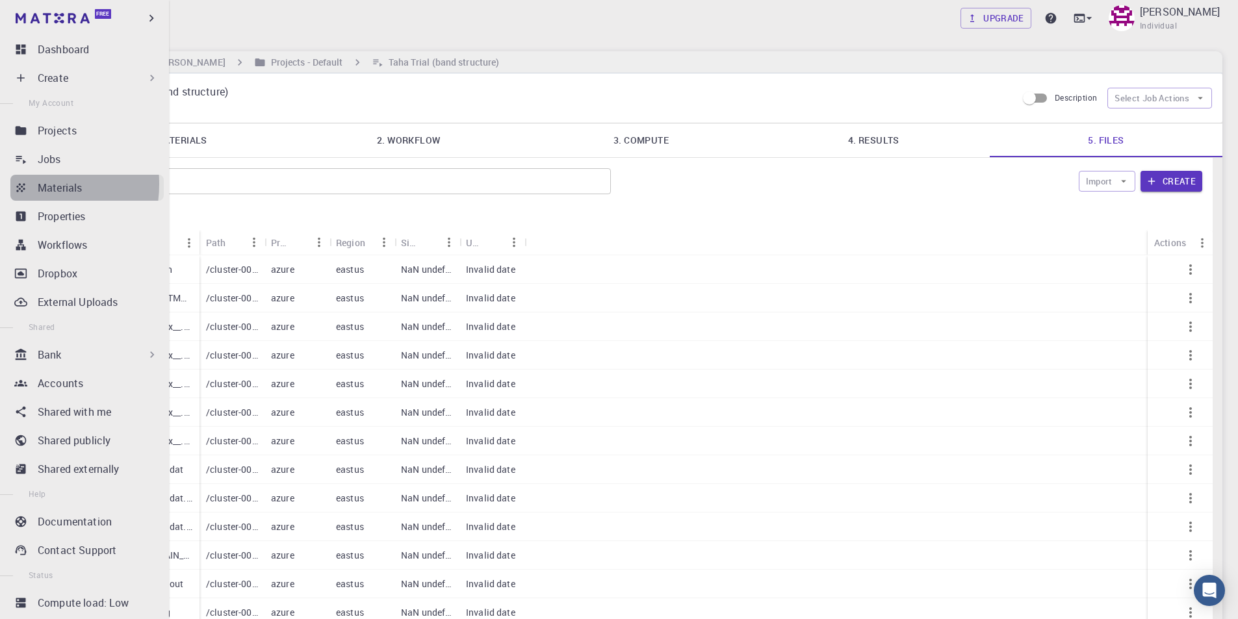
drag, startPoint x: 25, startPoint y: 184, endPoint x: 32, endPoint y: 187, distance: 8.4
click at [25, 185] on icon at bounding box center [20, 187] width 8 height 8
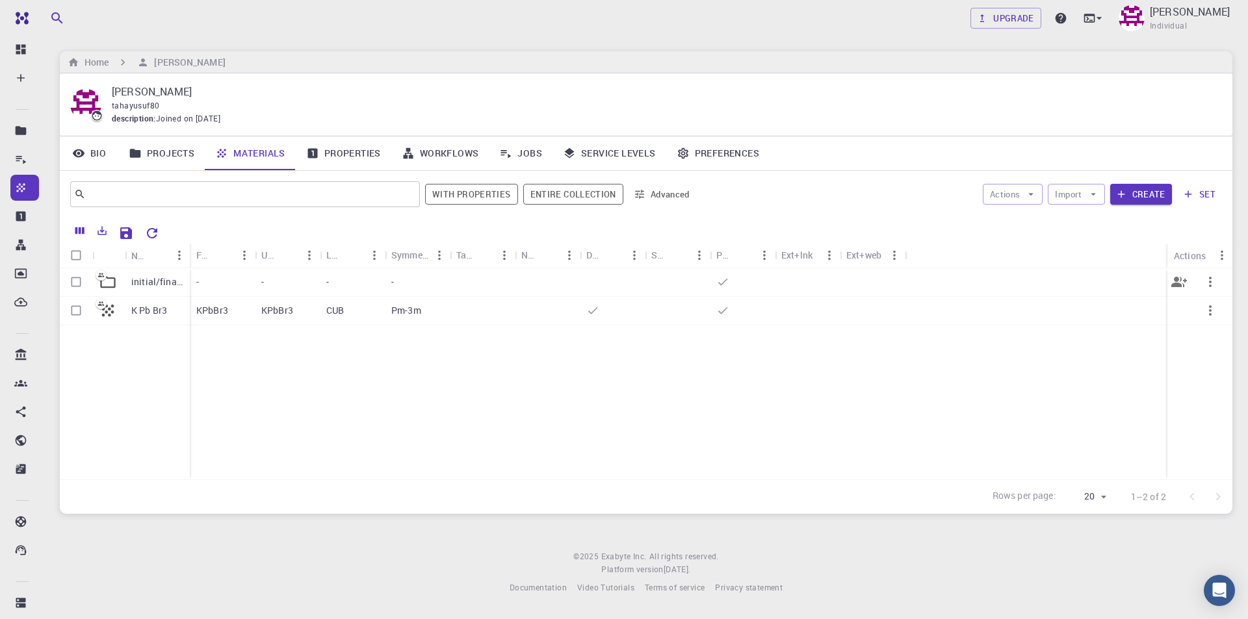
click at [157, 283] on p "initial/final structures" at bounding box center [157, 282] width 52 height 13
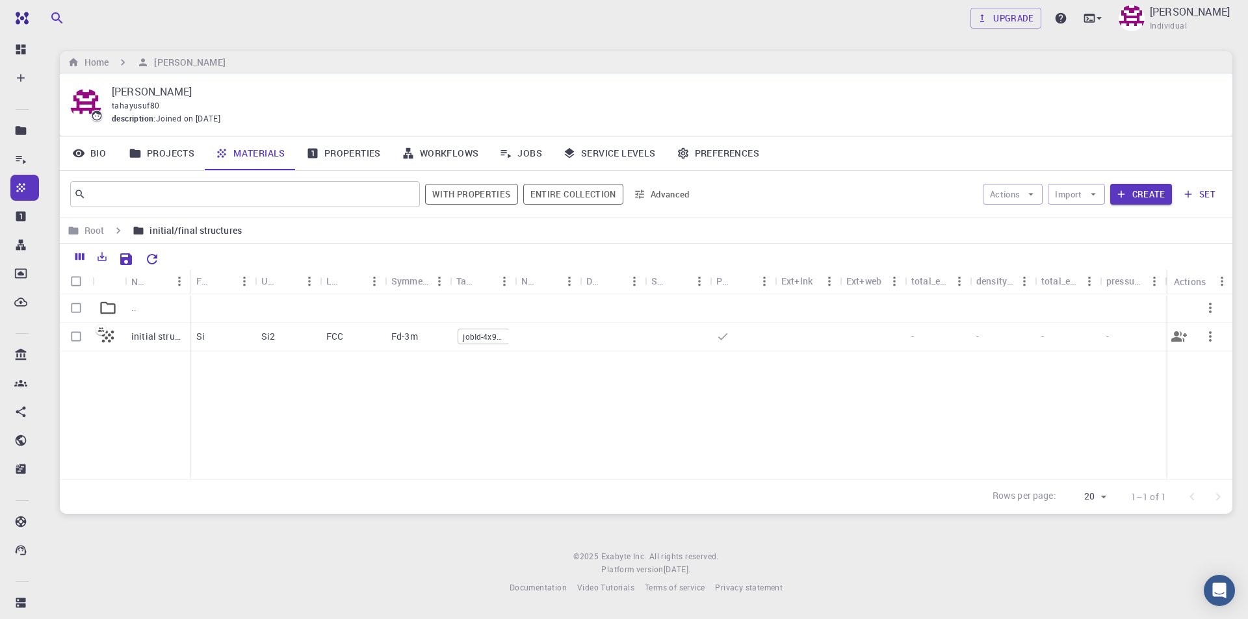
click at [151, 339] on p "initial structure" at bounding box center [157, 336] width 52 height 13
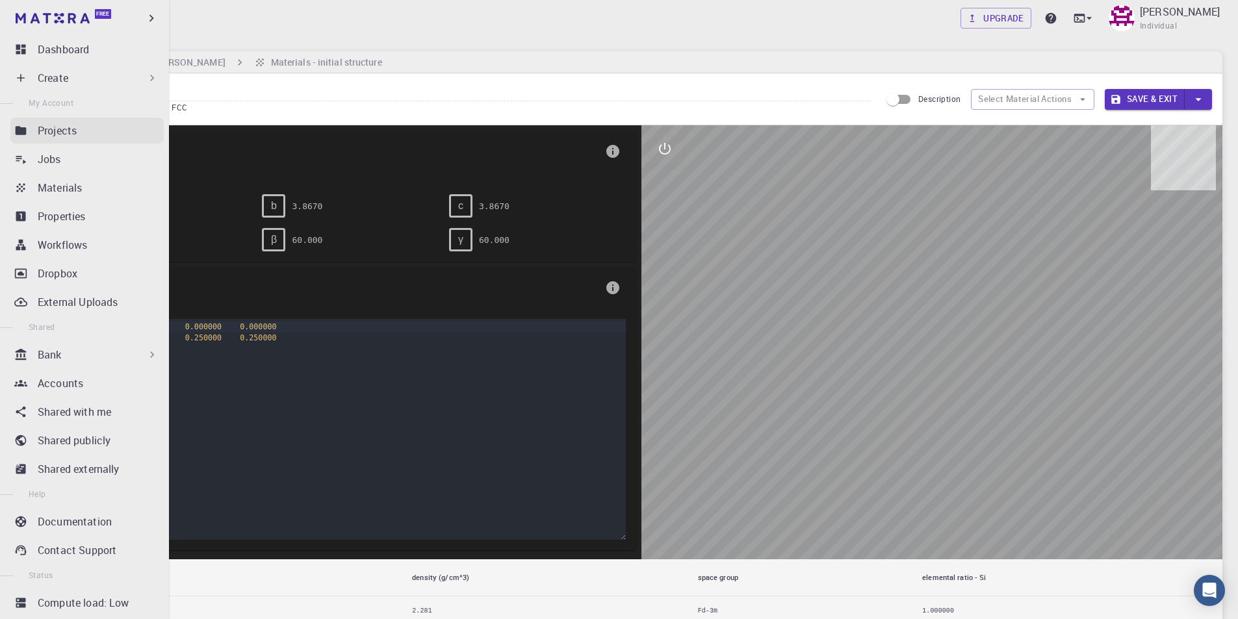
click at [58, 136] on p "Projects" at bounding box center [57, 131] width 39 height 16
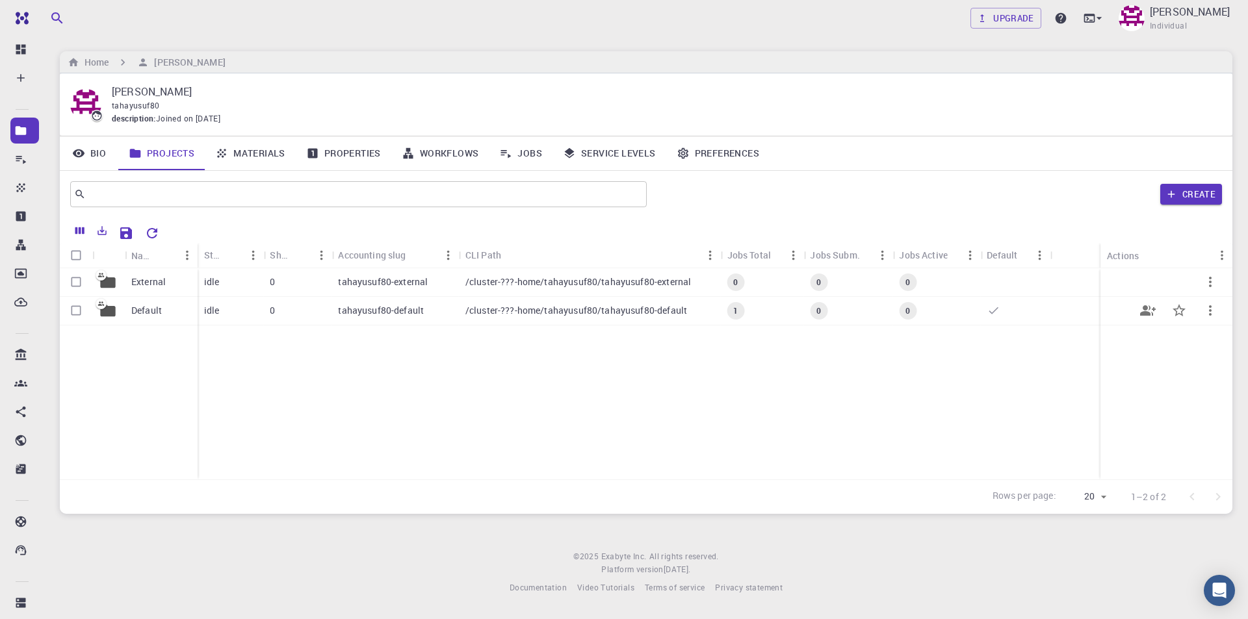
click at [144, 310] on p "Default" at bounding box center [146, 310] width 31 height 13
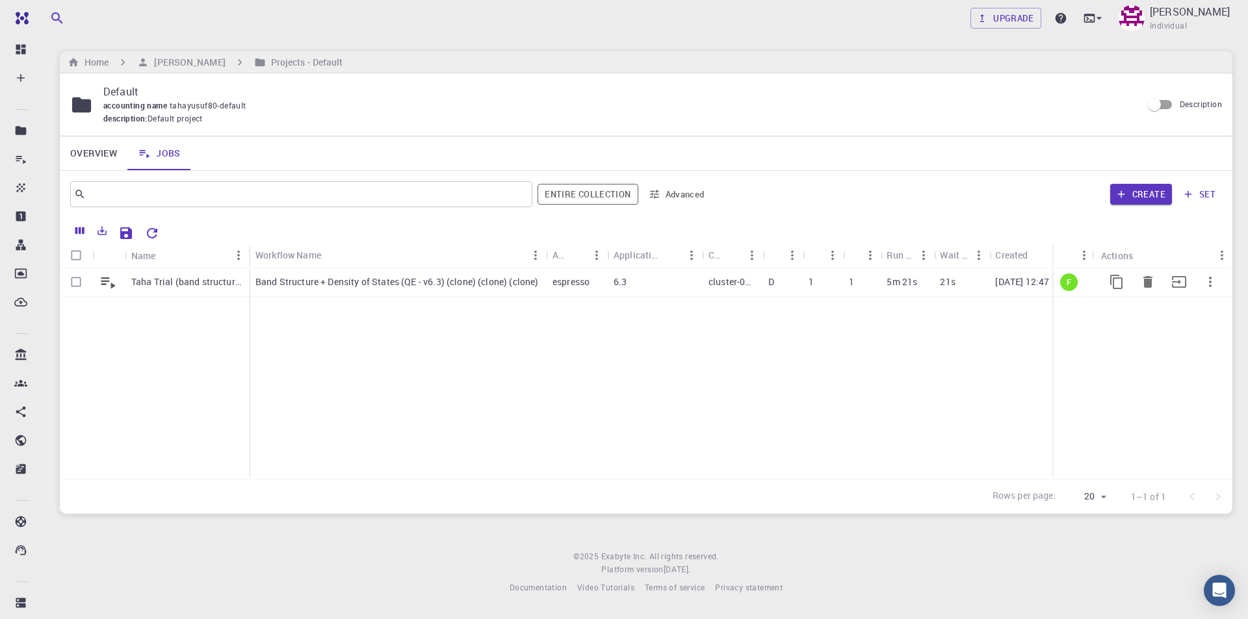
click at [215, 281] on p "Taha Trial (band structure)" at bounding box center [186, 282] width 111 height 13
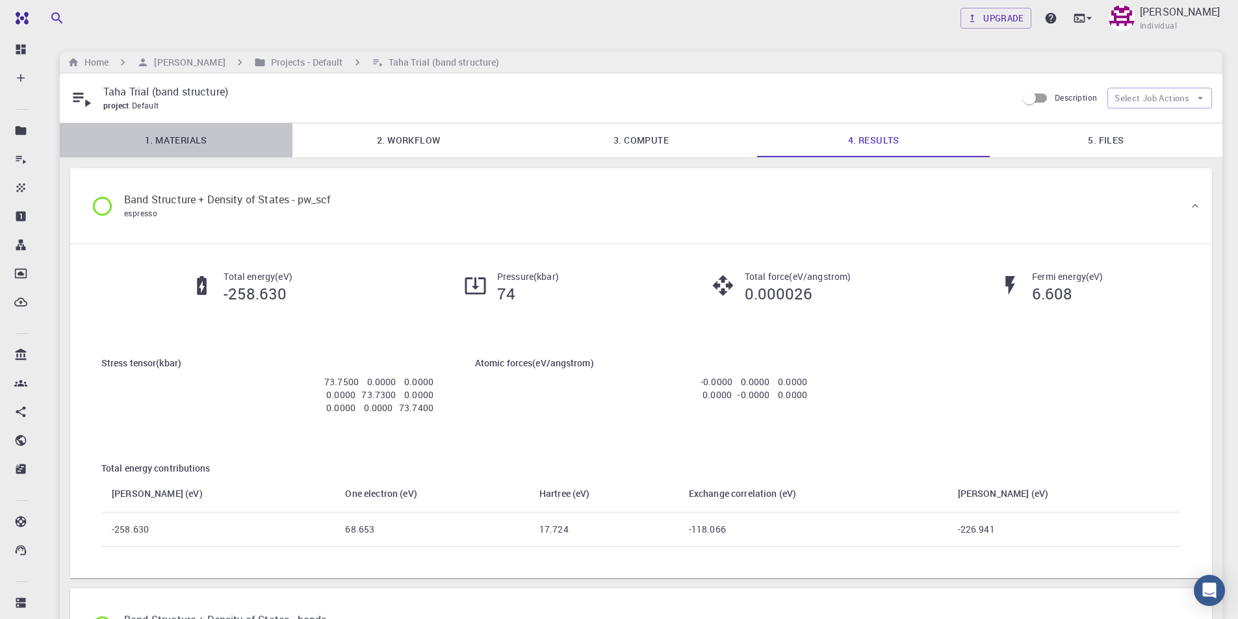
drag, startPoint x: 162, startPoint y: 137, endPoint x: 170, endPoint y: 146, distance: 12.0
click at [164, 138] on link "1. Materials" at bounding box center [176, 140] width 233 height 34
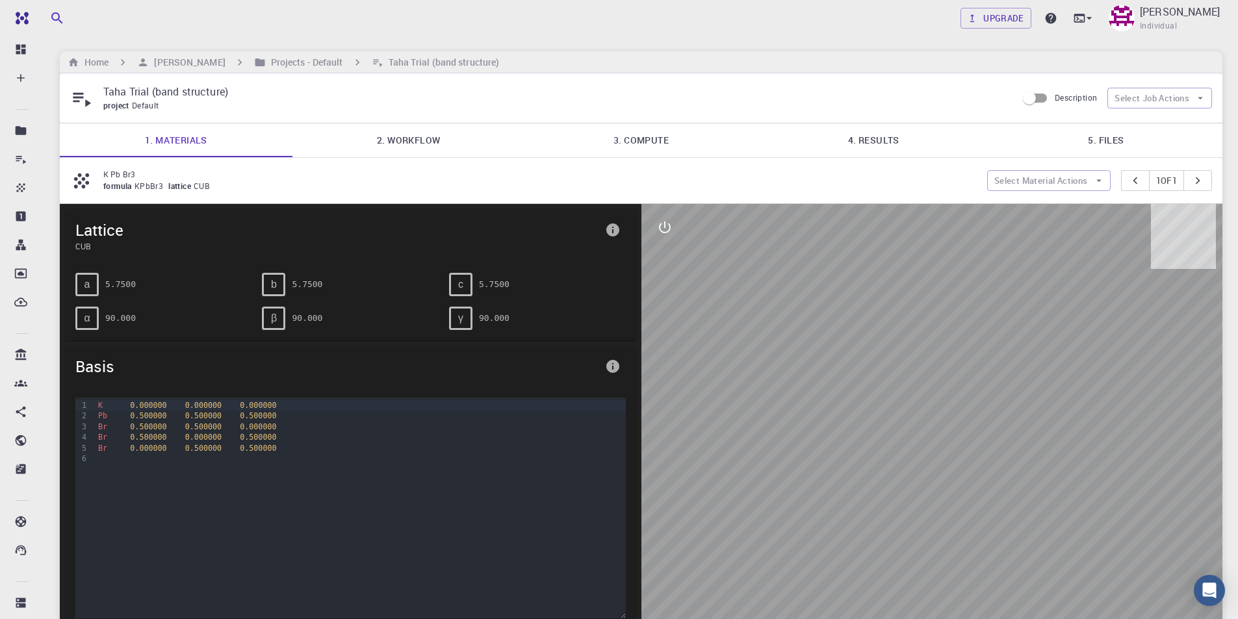
click at [674, 139] on link "3. Compute" at bounding box center [641, 140] width 233 height 34
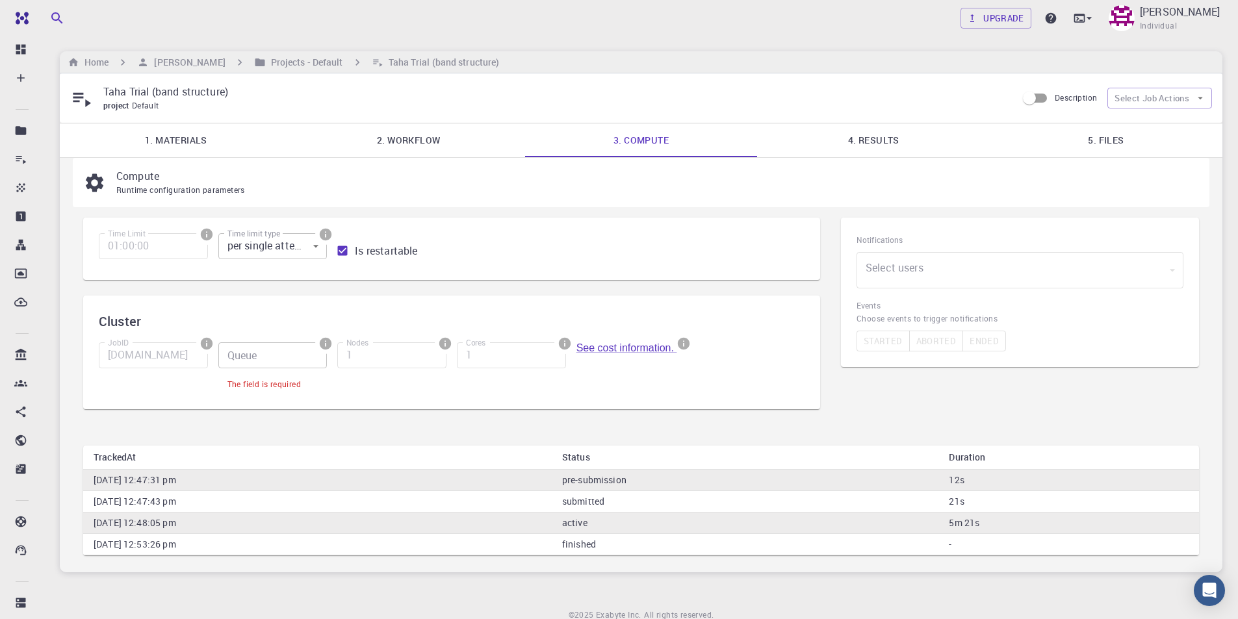
click at [342, 251] on input "Is restartable" at bounding box center [342, 251] width 25 height 25
click at [342, 252] on input "Is restartable" at bounding box center [342, 251] width 25 height 25
checkbox input "true"
click at [306, 245] on body "Free Dashboard Create New Job New Material Create Material Upload File Import f…" at bounding box center [619, 337] width 1238 height 674
click at [294, 271] on li "per single attempt" at bounding box center [272, 276] width 109 height 23
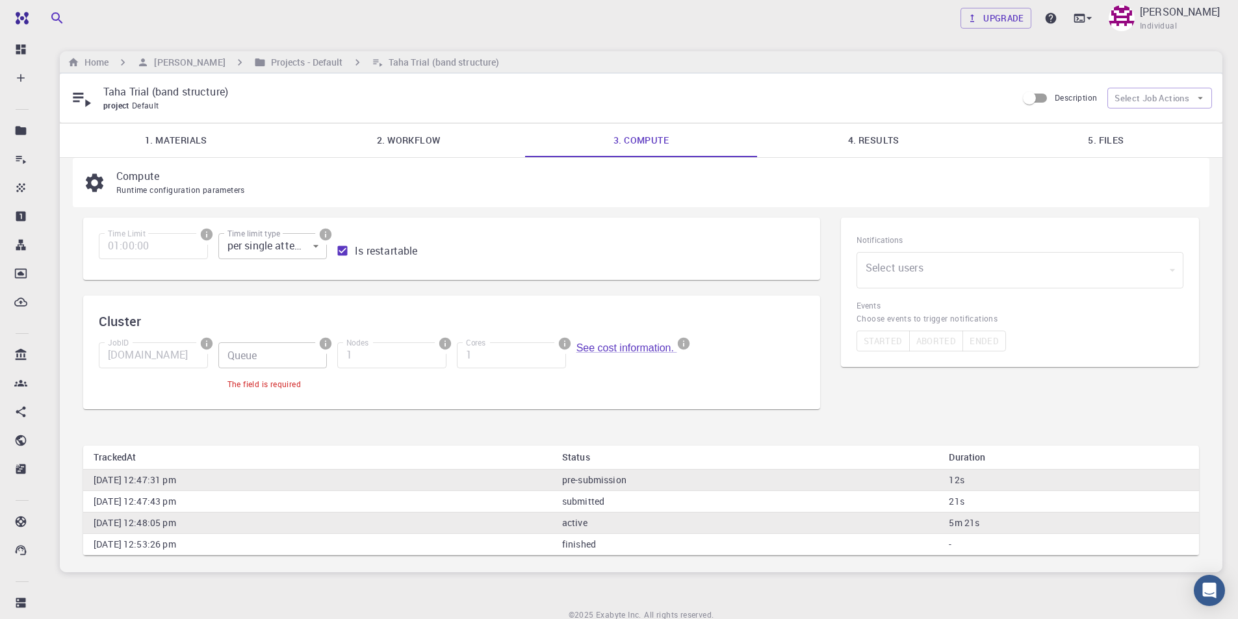
click at [312, 352] on input "Queue" at bounding box center [272, 355] width 109 height 26
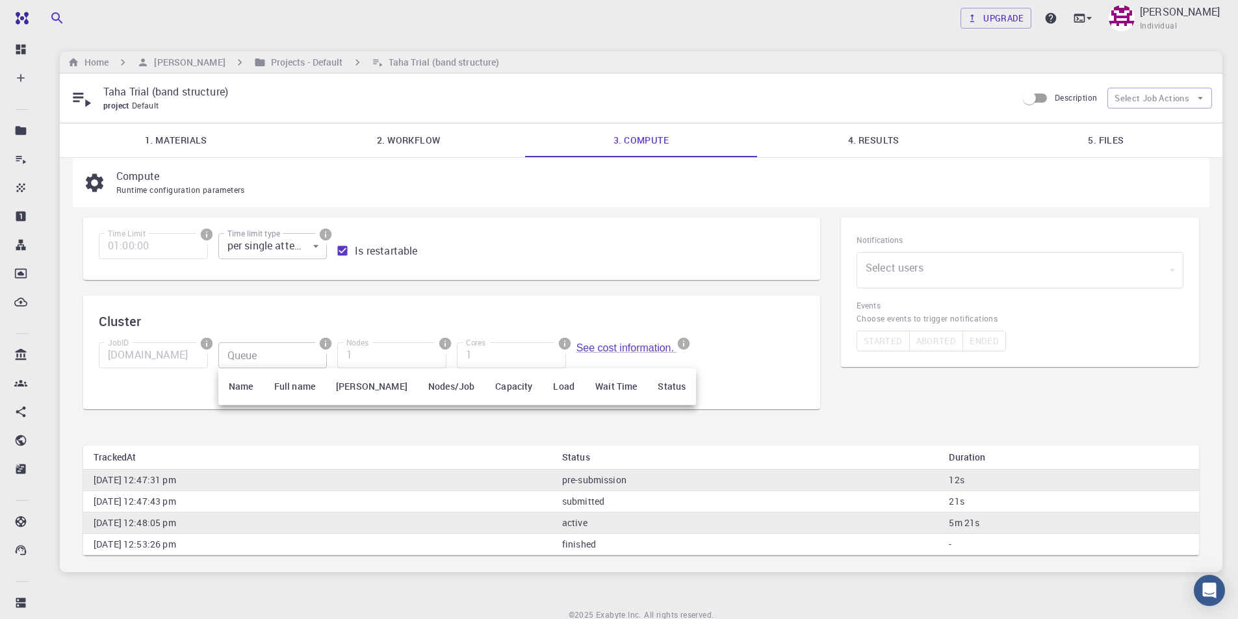
click at [467, 316] on div at bounding box center [619, 309] width 1238 height 619
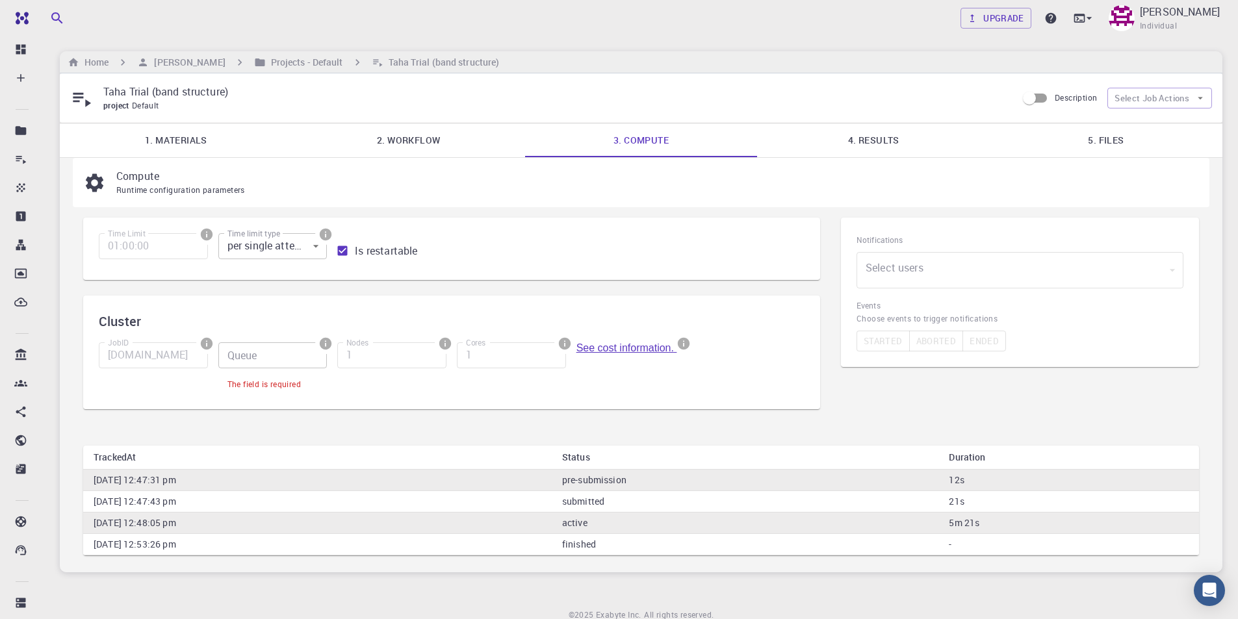
click at [613, 348] on link "See cost information." at bounding box center [626, 347] width 101 height 11
